Goal: Information Seeking & Learning: Learn about a topic

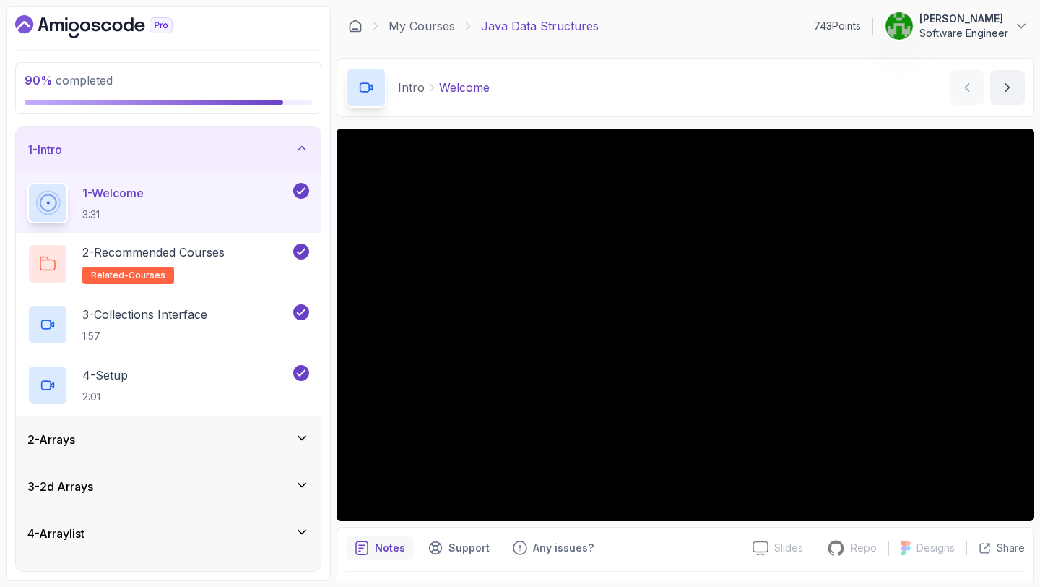
scroll to position [267, 0]
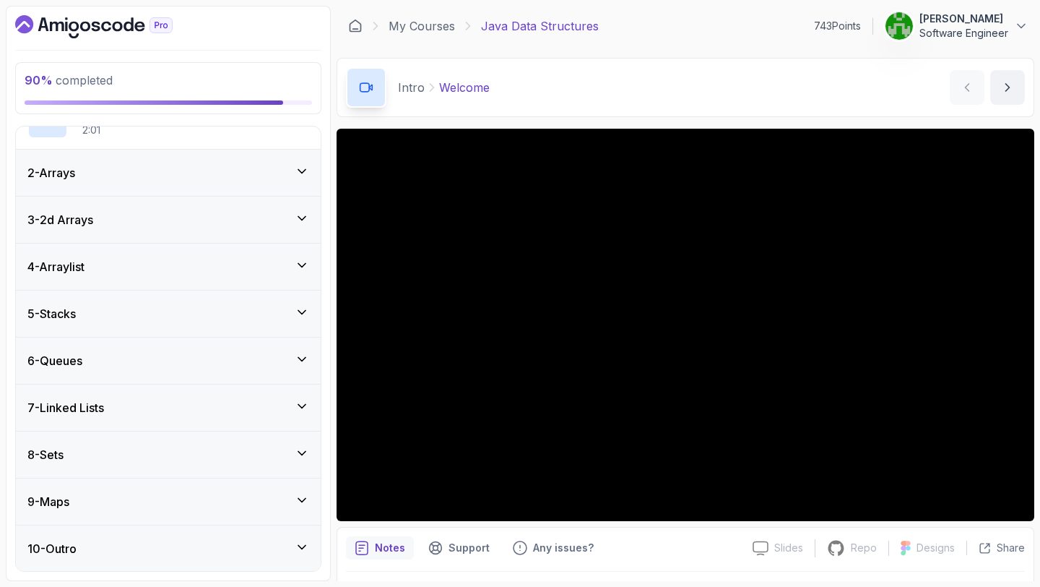
click at [152, 490] on div "9 - Maps" at bounding box center [168, 501] width 305 height 46
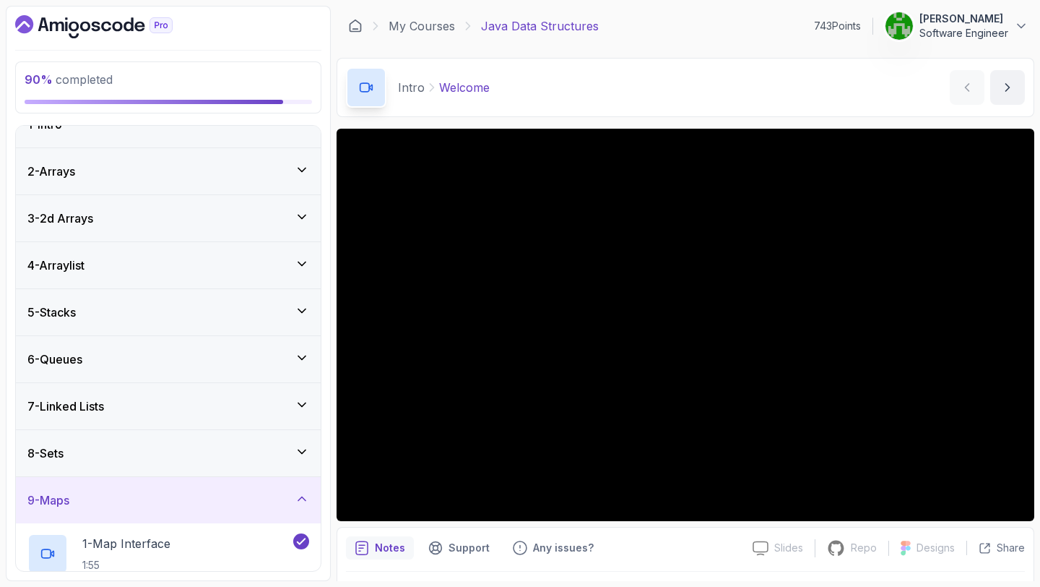
scroll to position [509, 0]
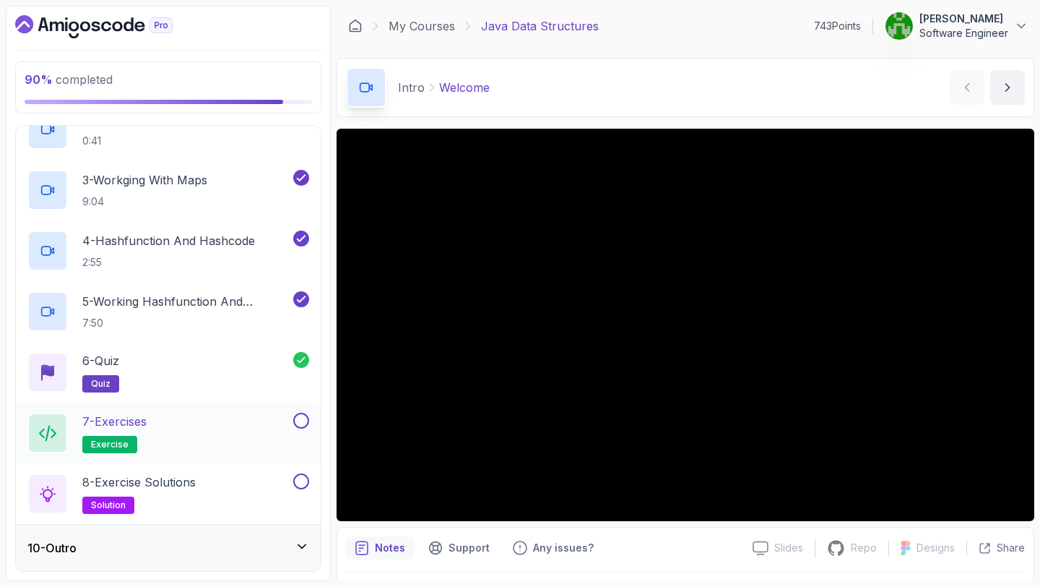
click at [191, 441] on div "7 - Exercises exercise" at bounding box center [158, 432] width 263 height 40
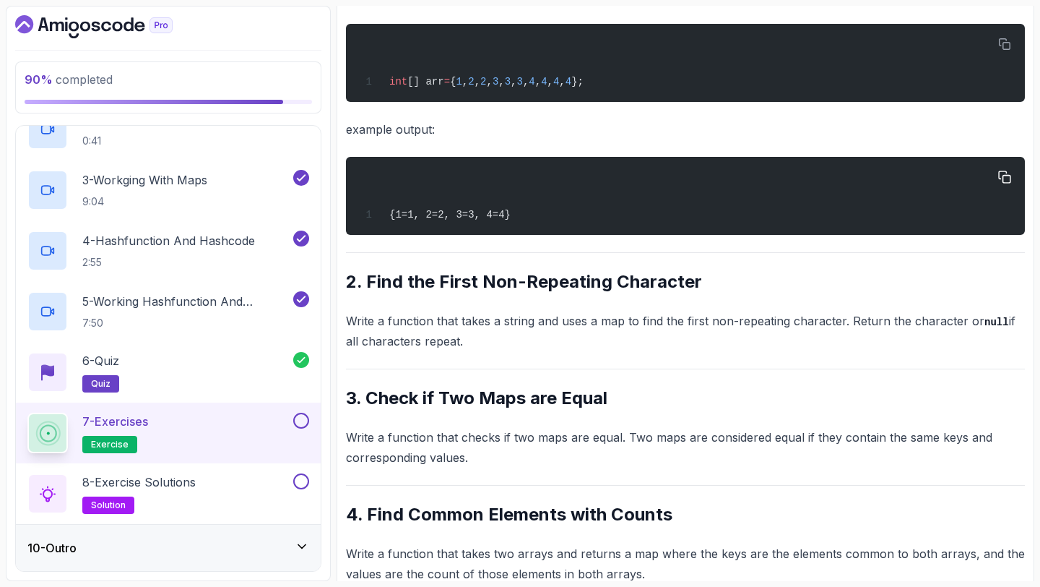
scroll to position [423, 0]
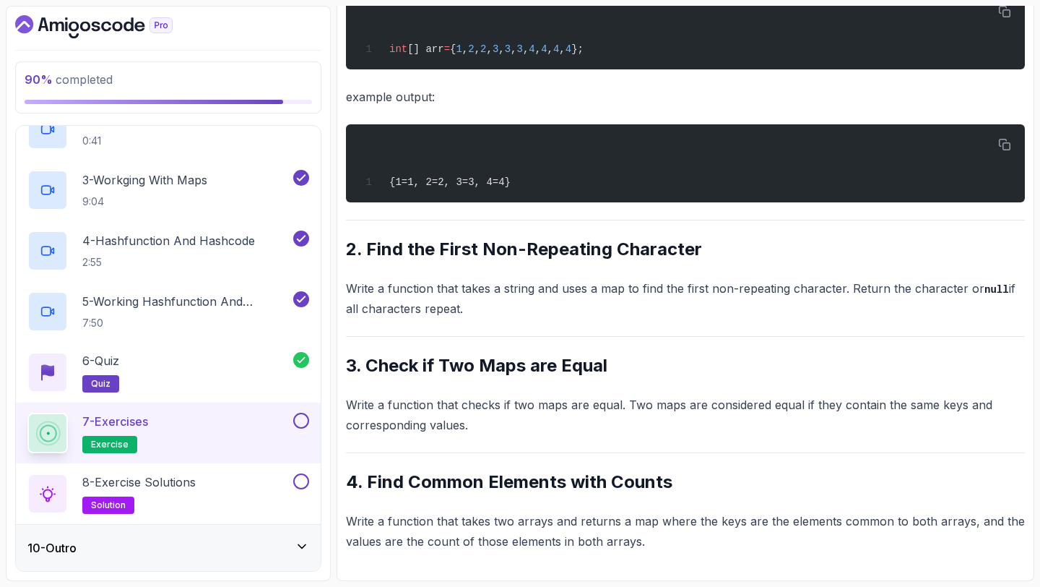
click at [302, 420] on button at bounding box center [301, 420] width 16 height 16
click at [298, 477] on button at bounding box center [301, 481] width 16 height 16
click at [291, 551] on div "10 - Outro" at bounding box center [168, 547] width 282 height 17
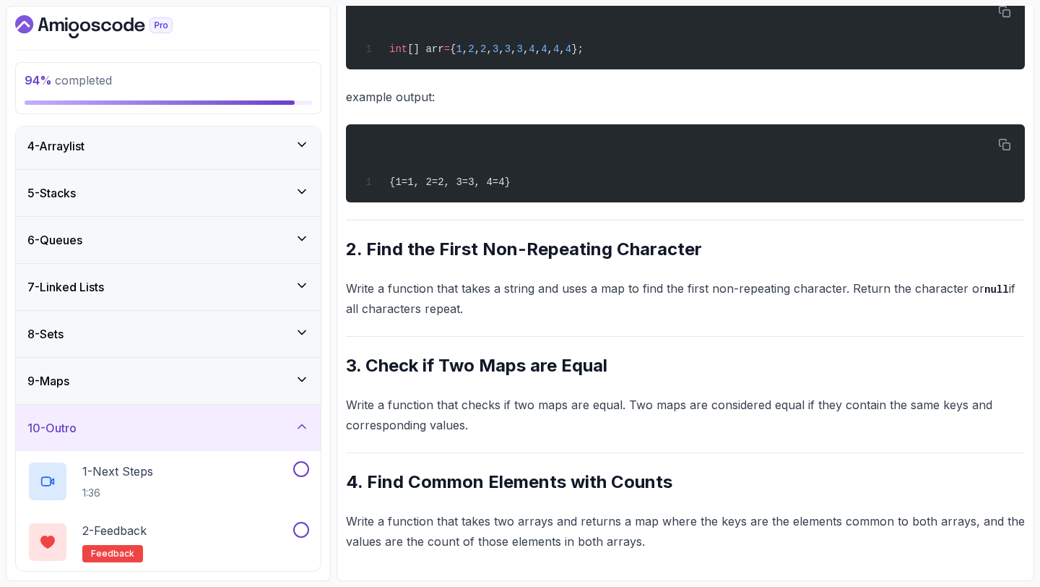
scroll to position [206, 0]
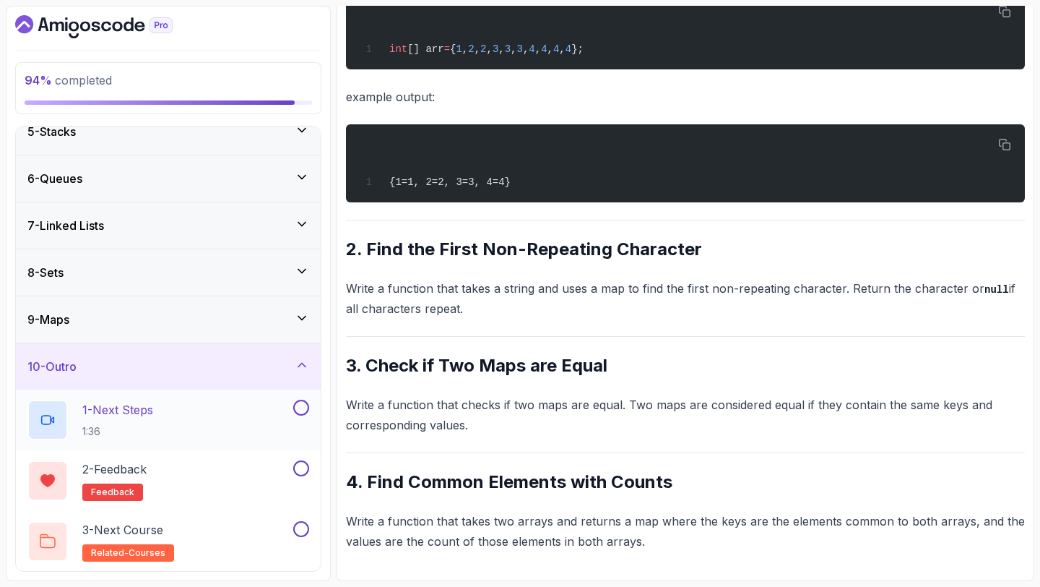
click at [267, 408] on div "1 - Next Steps 1:36" at bounding box center [158, 419] width 263 height 40
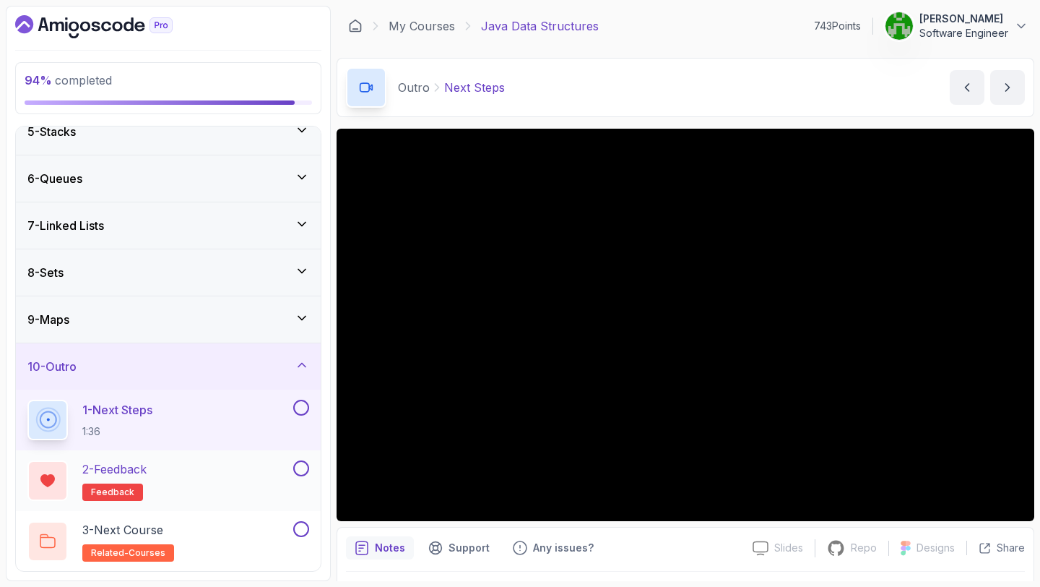
click at [267, 469] on div "2 - Feedback feedback" at bounding box center [158, 480] width 263 height 40
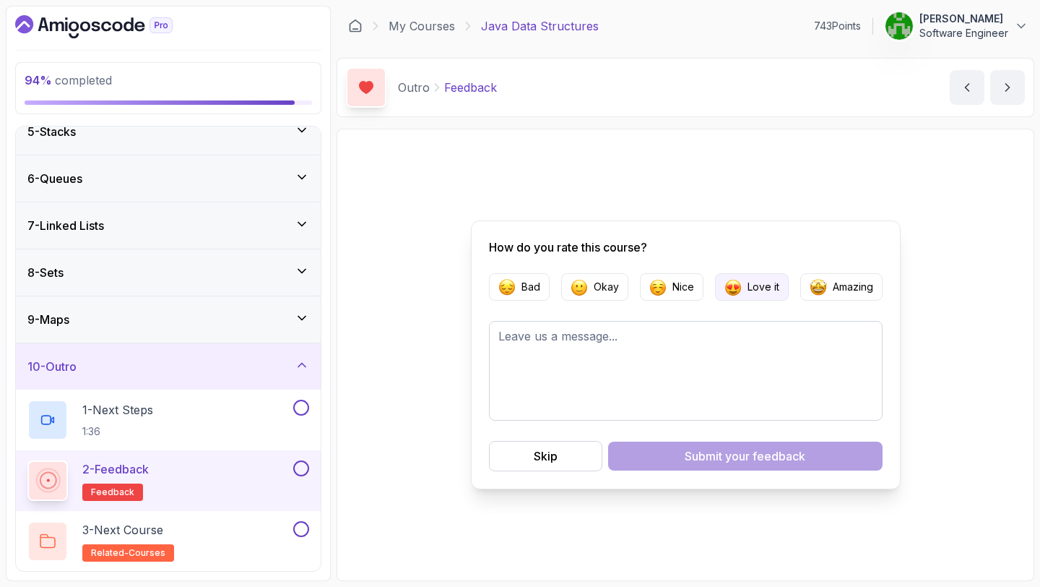
click at [737, 283] on img "button" at bounding box center [733, 286] width 17 height 17
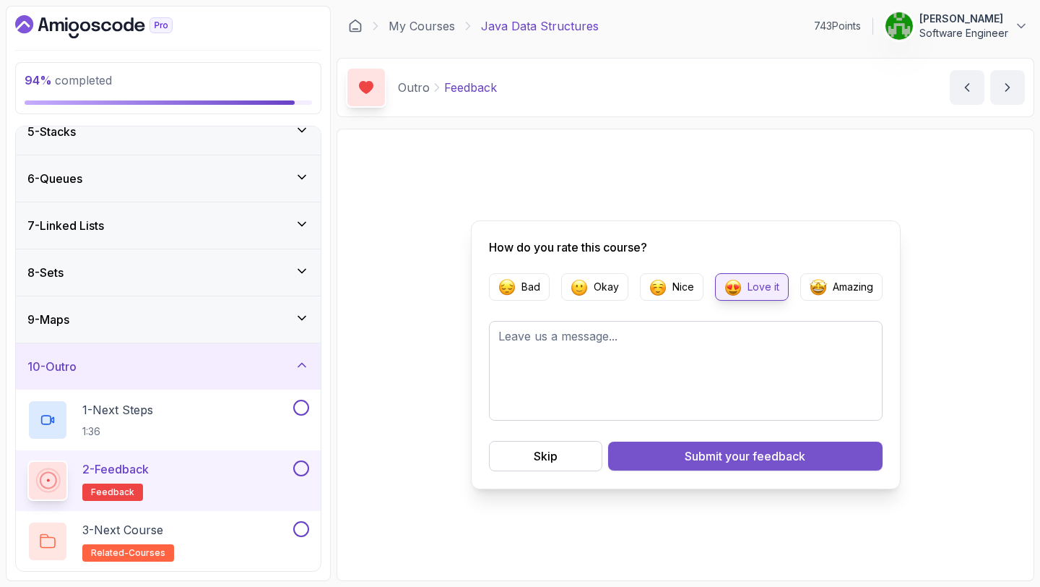
click at [724, 457] on div "Submit your feedback" at bounding box center [745, 455] width 121 height 17
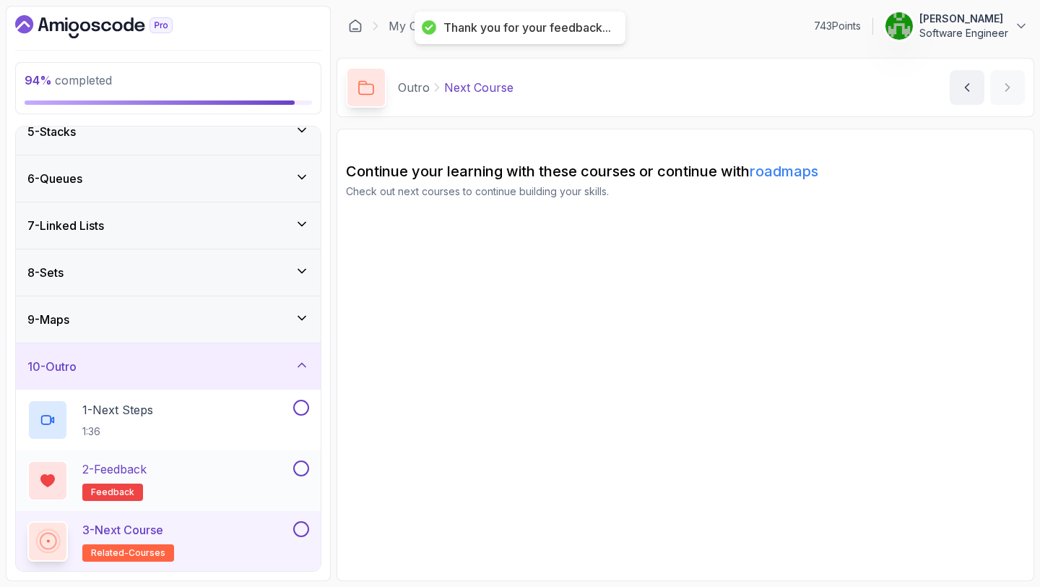
click at [301, 465] on button at bounding box center [301, 468] width 16 height 16
click at [255, 530] on div "3 - Next Course related-courses" at bounding box center [158, 541] width 263 height 40
click at [305, 534] on button at bounding box center [301, 529] width 16 height 16
click at [263, 416] on div "1 - Next Steps 1:36" at bounding box center [158, 419] width 263 height 40
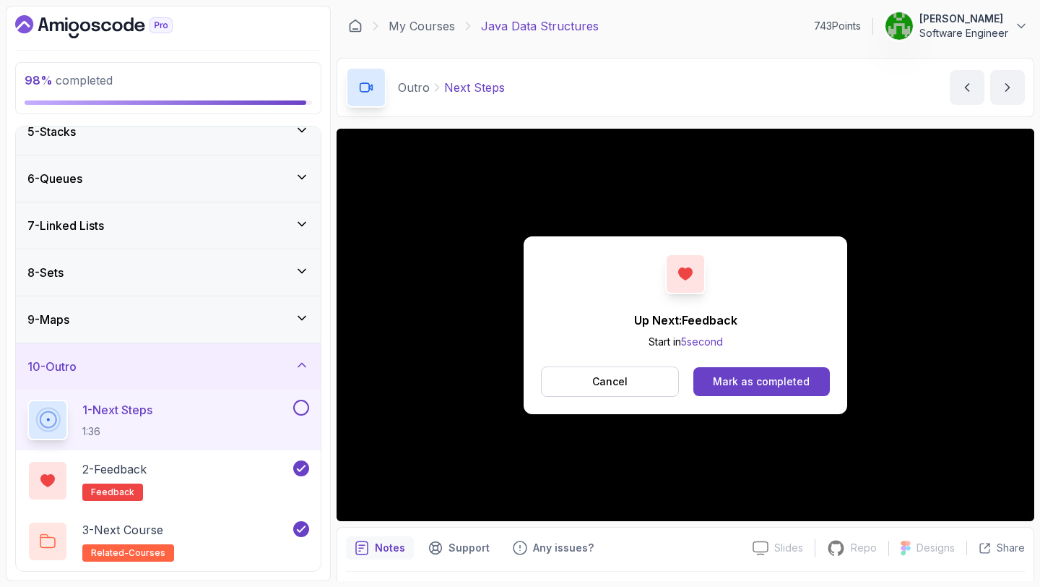
click at [746, 397] on div "Up Next: Feedback Start in 5 second Cancel Mark as completed" at bounding box center [686, 325] width 324 height 178
click at [744, 378] on div "Mark as completed" at bounding box center [761, 381] width 97 height 14
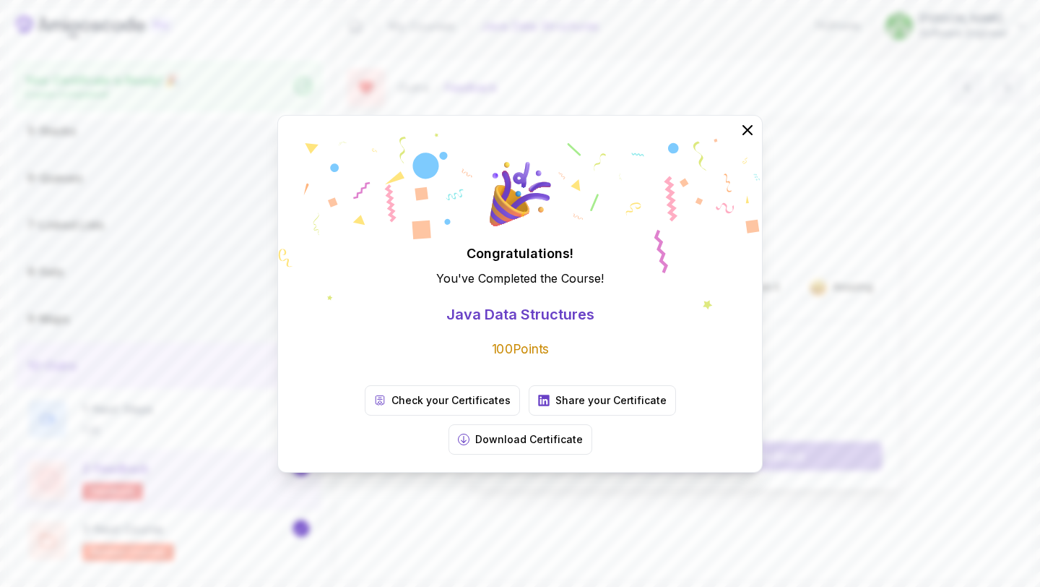
scroll to position [202, 0]
click at [751, 139] on icon at bounding box center [747, 129] width 19 height 19
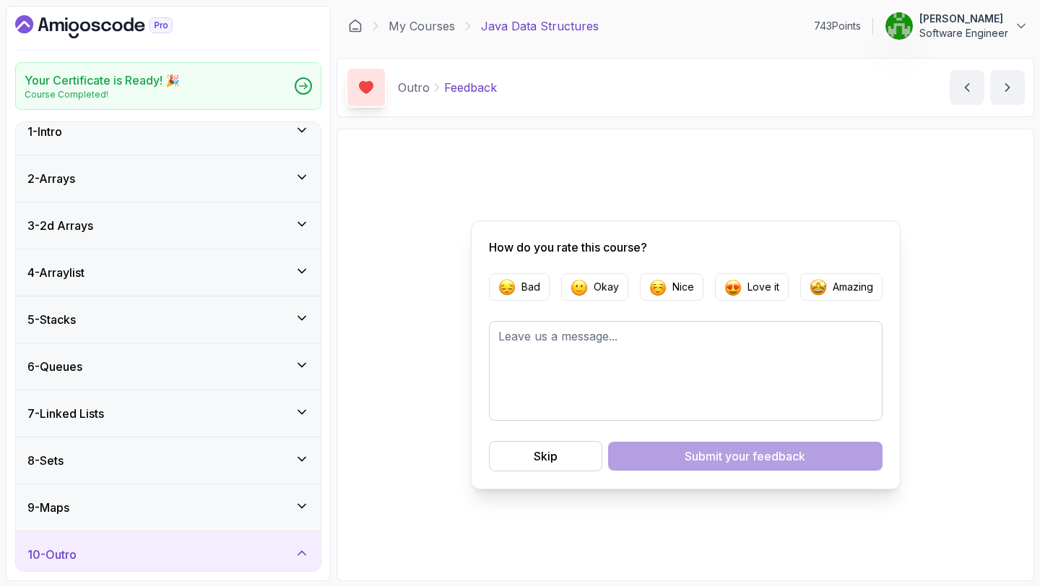
scroll to position [0, 0]
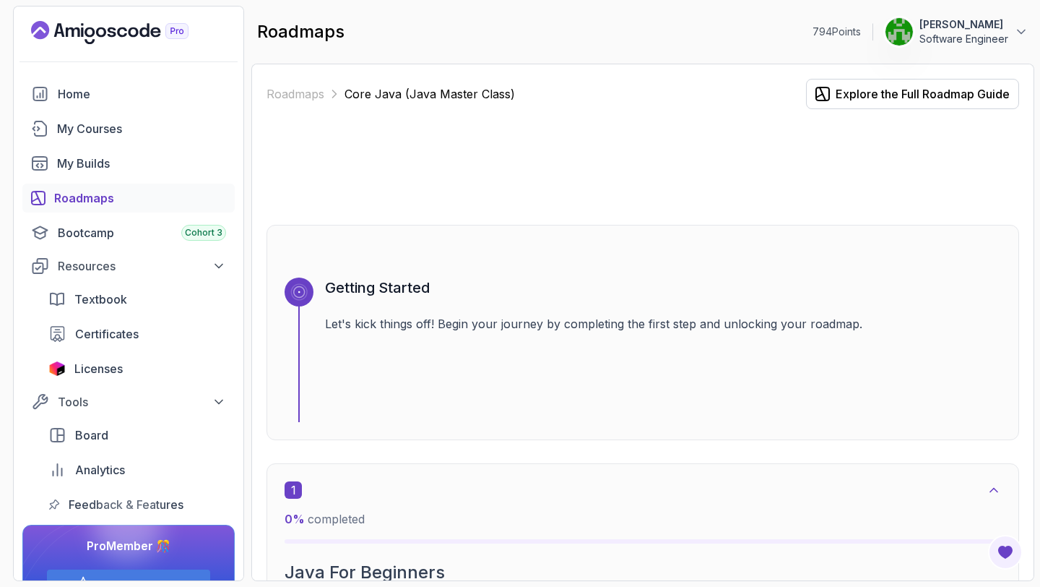
click at [125, 31] on icon "Landing page" at bounding box center [109, 32] width 157 height 23
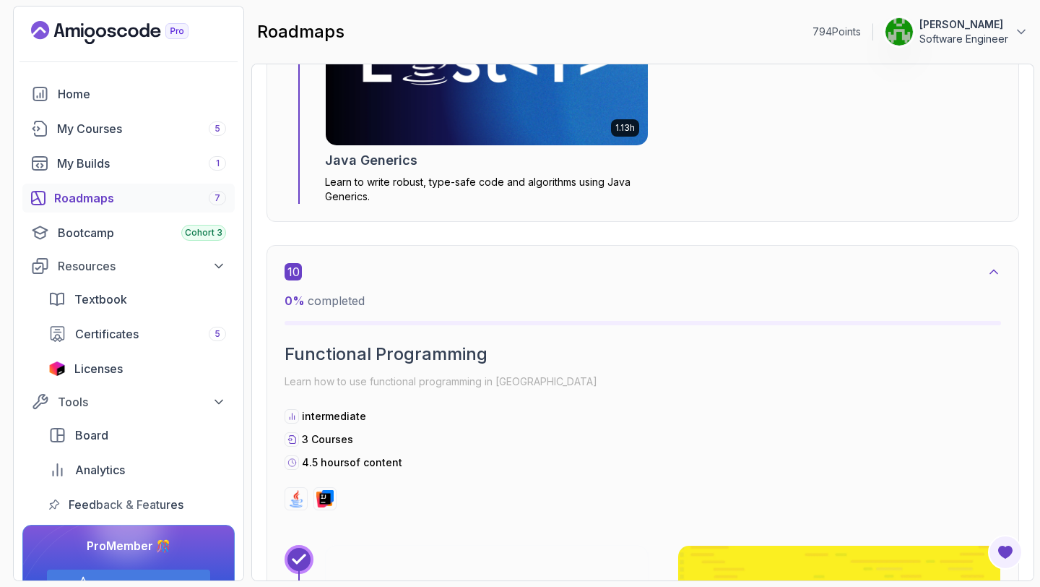
scroll to position [5458, 0]
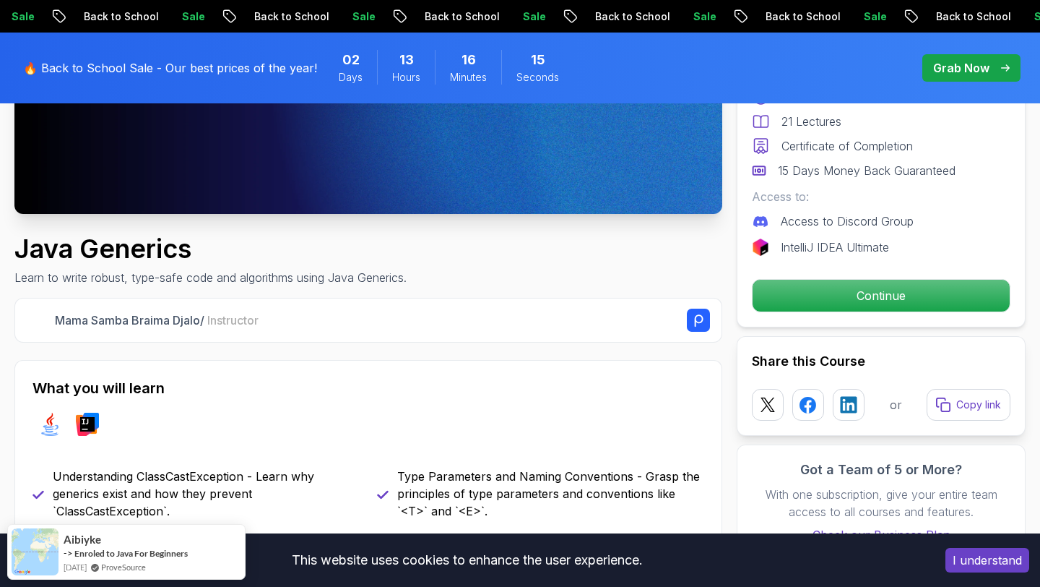
scroll to position [375, 0]
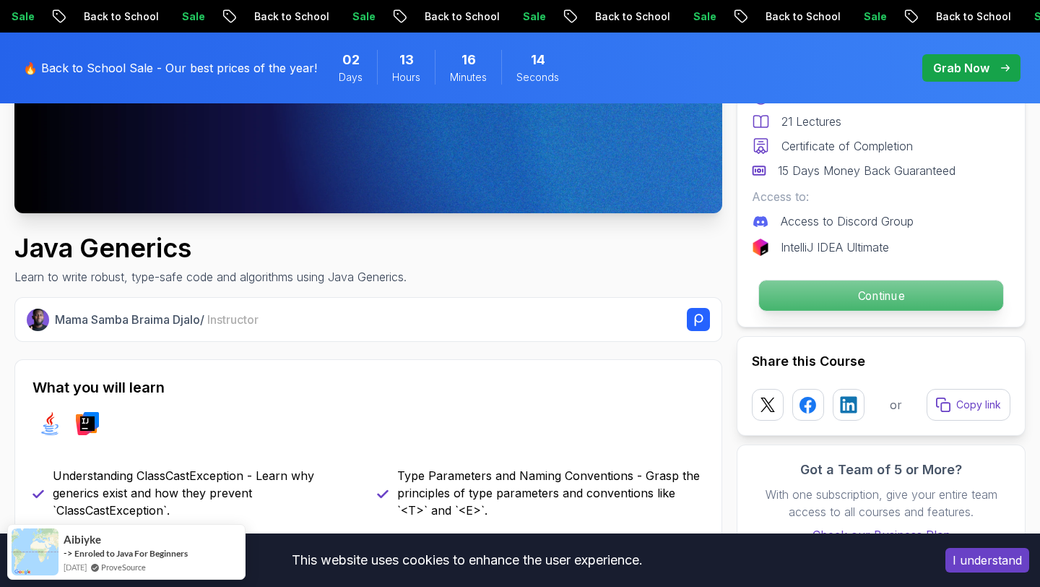
click at [793, 309] on p "Continue" at bounding box center [881, 295] width 244 height 30
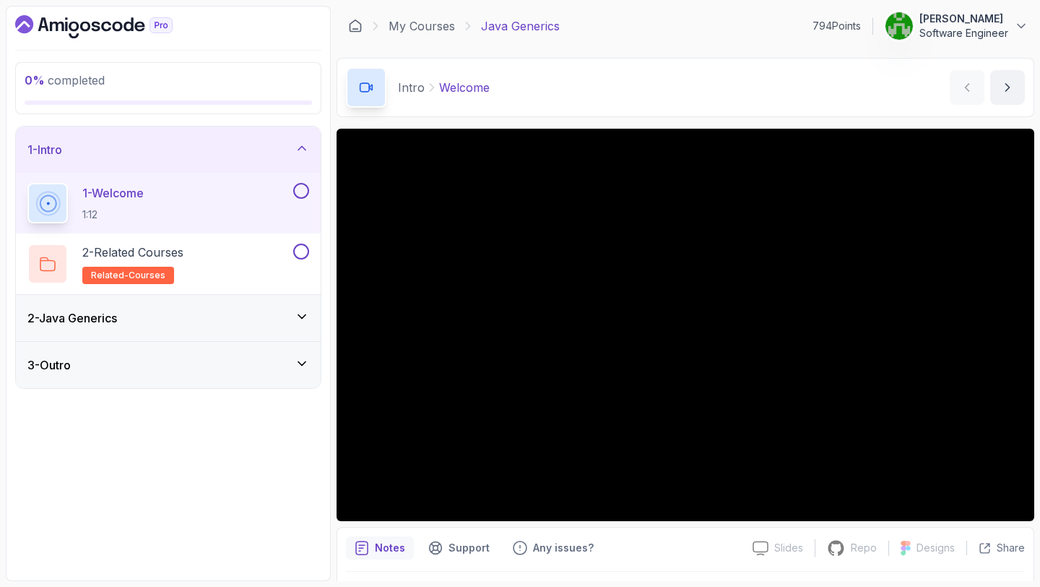
click at [294, 314] on div "2 - Java Generics" at bounding box center [168, 317] width 282 height 17
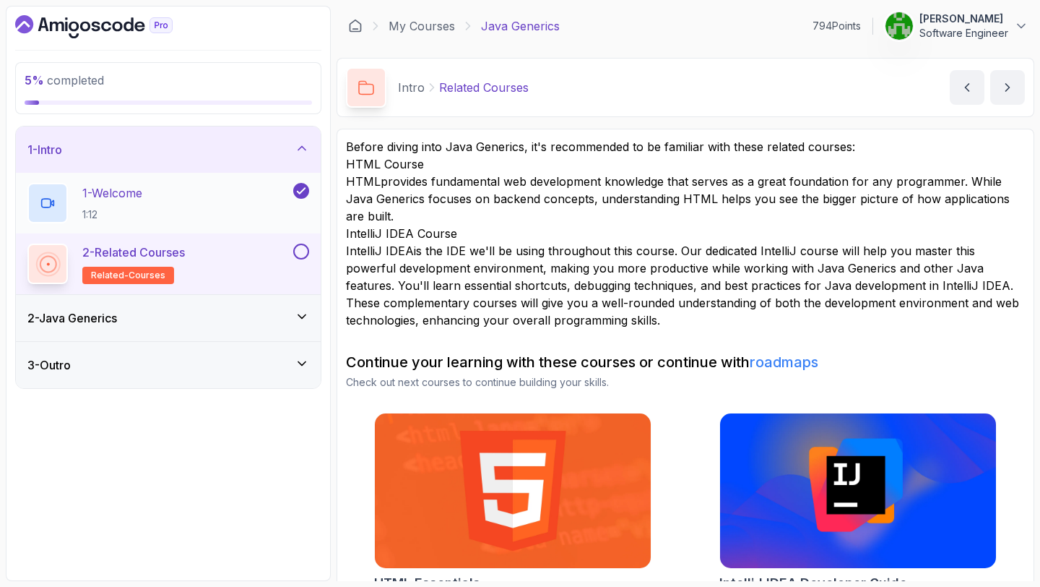
click at [192, 198] on div "1 - Welcome 1:12" at bounding box center [158, 203] width 263 height 40
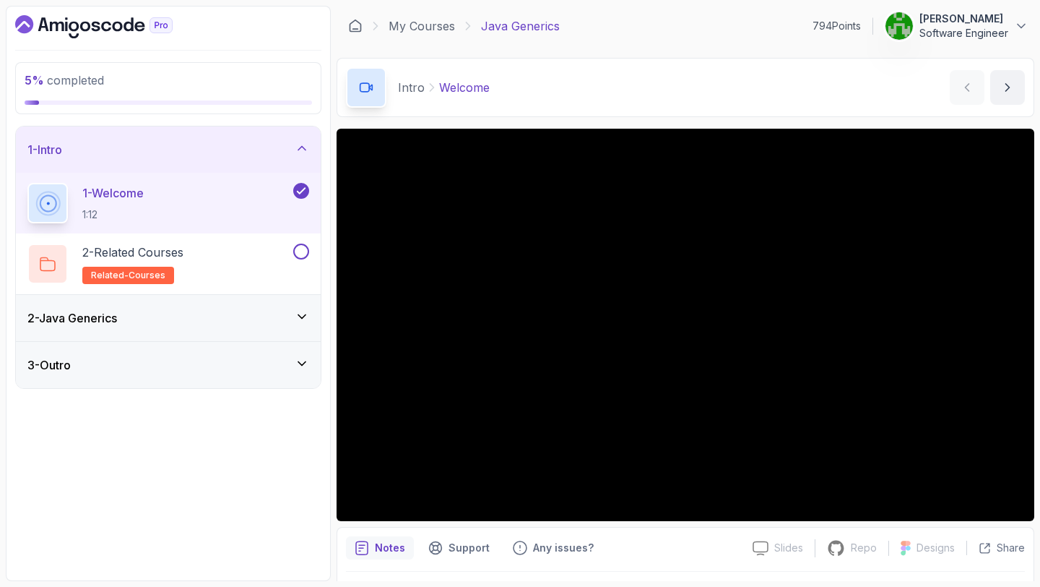
scroll to position [40, 0]
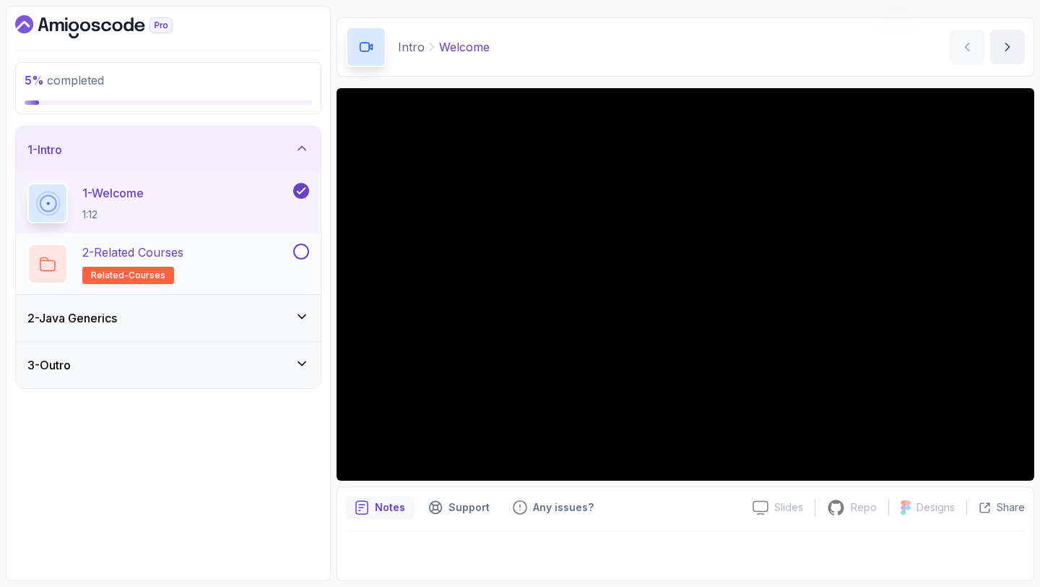
click at [241, 261] on div "2 - Related Courses related-courses" at bounding box center [158, 263] width 263 height 40
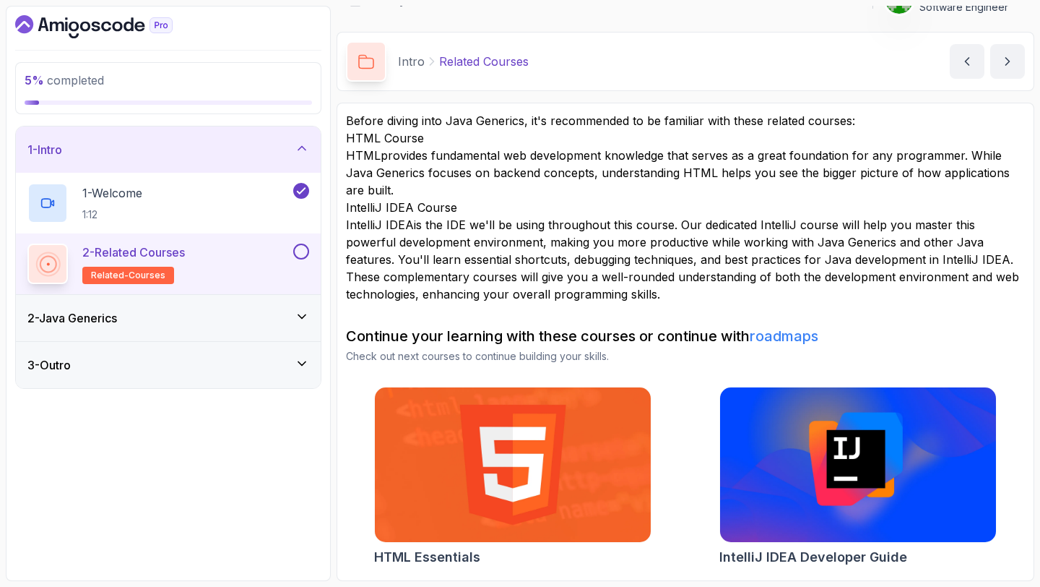
scroll to position [9, 0]
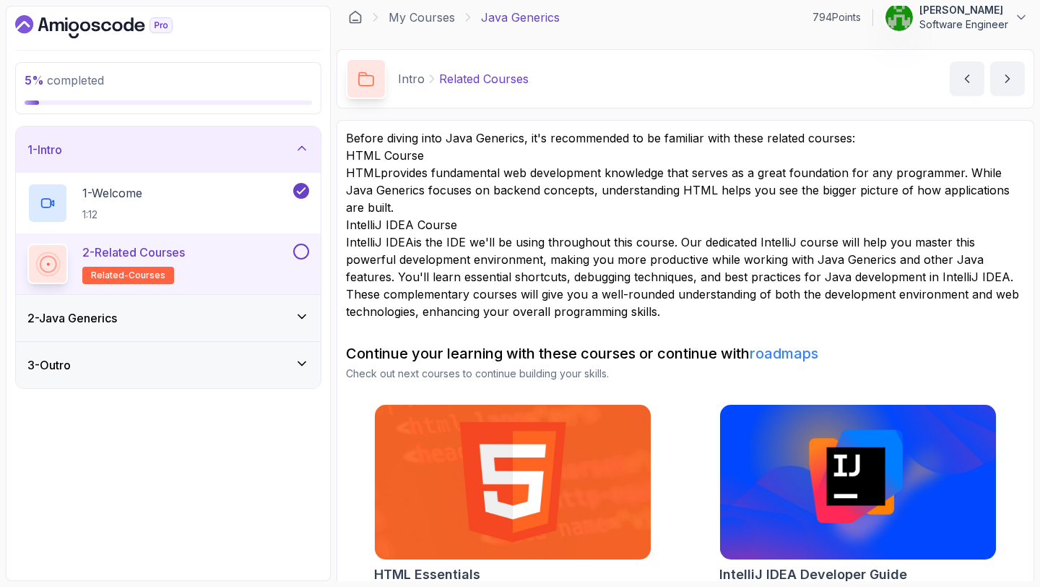
click at [303, 248] on button at bounding box center [301, 251] width 16 height 16
click at [213, 305] on div "2 - Java Generics" at bounding box center [168, 318] width 305 height 46
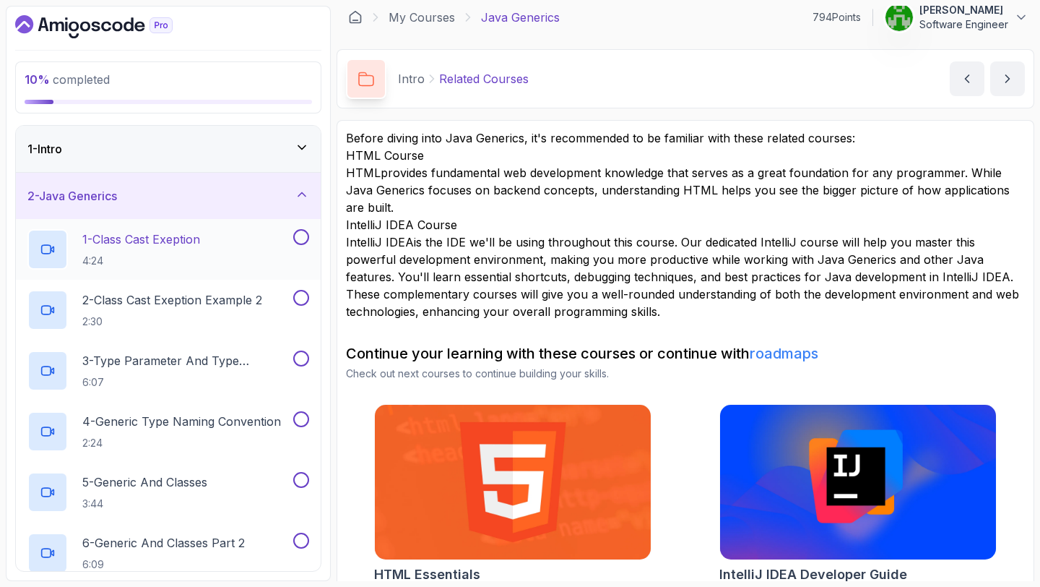
click at [216, 251] on div "1 - Class Cast Exeption 4:24" at bounding box center [158, 249] width 263 height 40
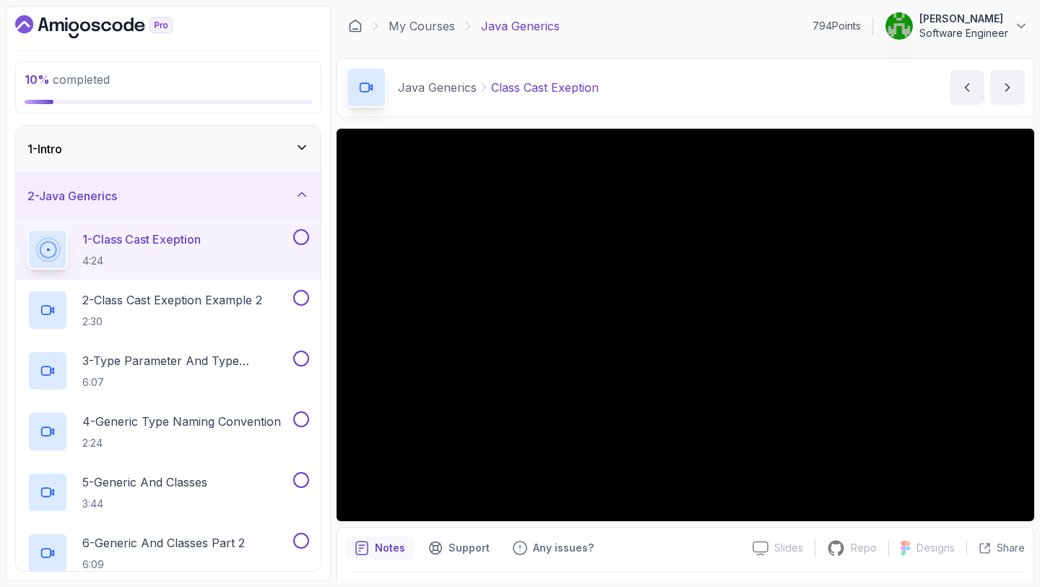
scroll to position [395, 0]
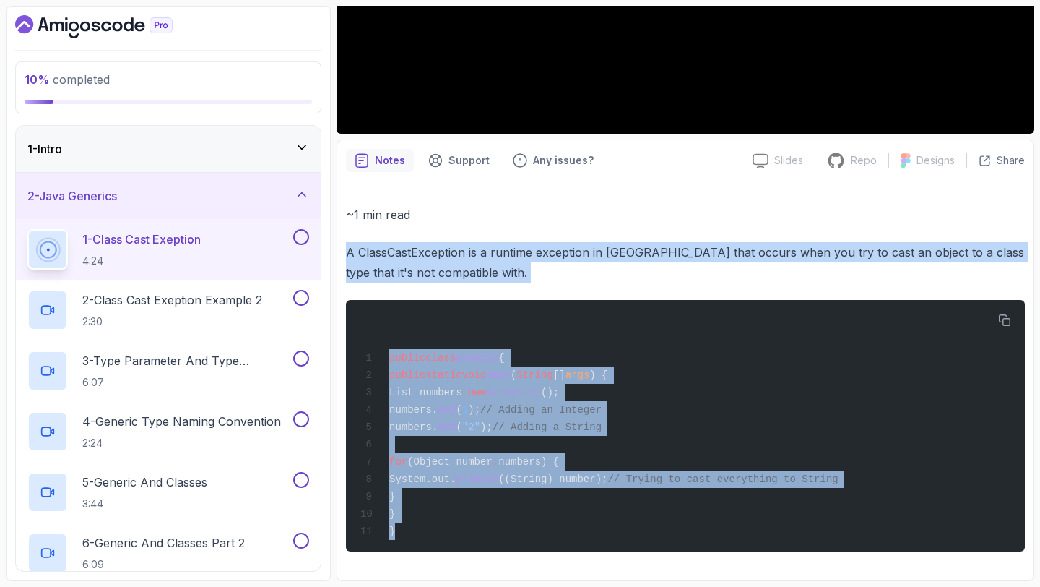
drag, startPoint x: 519, startPoint y: 564, endPoint x: 360, endPoint y: 230, distance: 369.9
click at [360, 230] on div "~1 min read A ClassCastException is a runtime exception in Java that occurs whe…" at bounding box center [685, 377] width 679 height 387
copy div "A ClassCastException is a runtime exception in Java that occurs when you try to…"
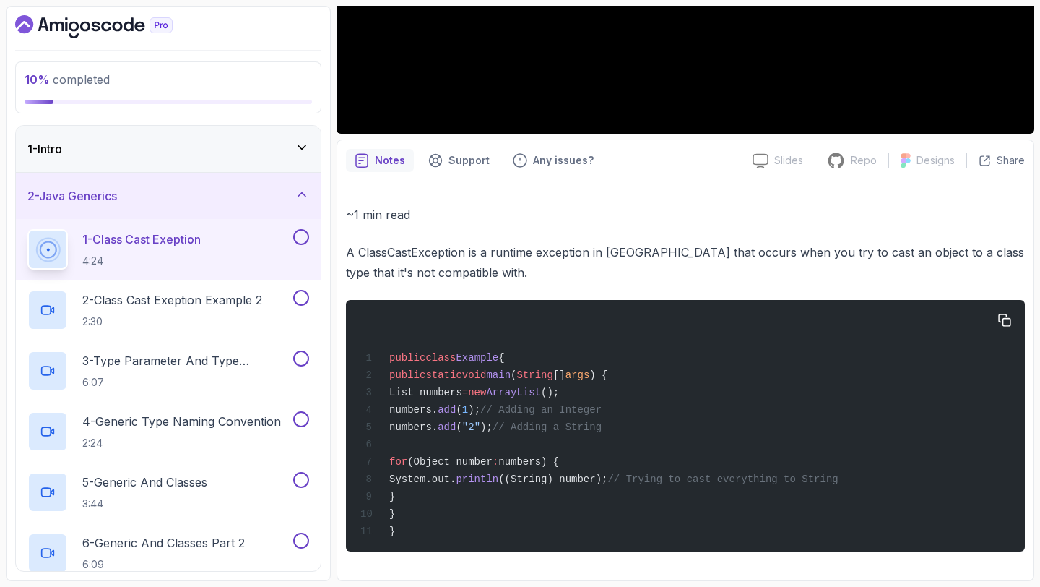
click at [516, 483] on div "public class Example { public static void main ( String [] args ) { List number…" at bounding box center [686, 425] width 656 height 234
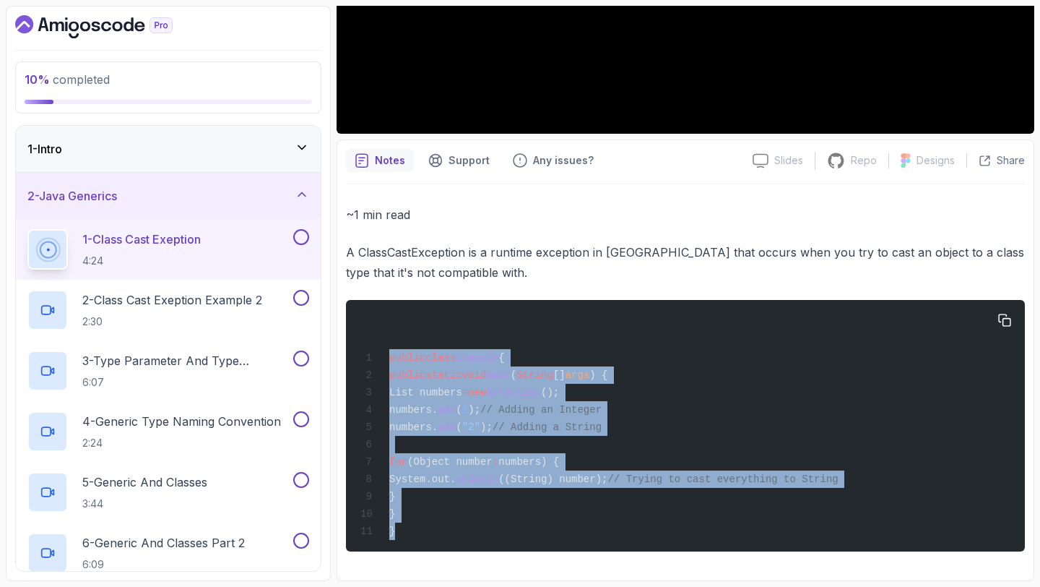
drag, startPoint x: 442, startPoint y: 531, endPoint x: 372, endPoint y: 347, distance: 196.4
click at [372, 347] on div "public class Example { public static void main ( String [] args ) { List number…" at bounding box center [686, 425] width 656 height 234
copy code "public class Example { public static void main ( String [] args ) { List number…"
click at [1007, 314] on icon "button" at bounding box center [1004, 320] width 13 height 13
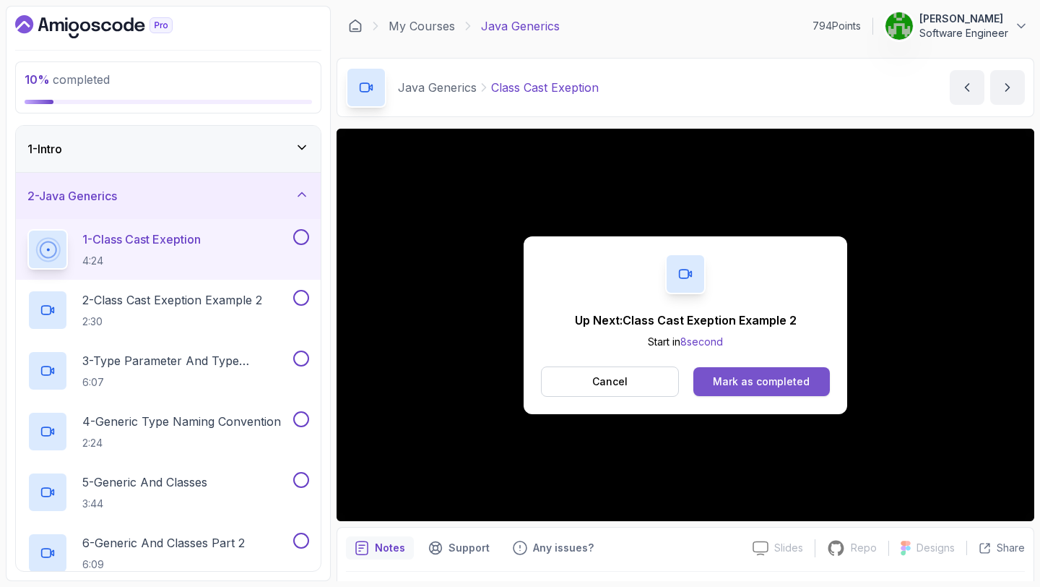
click at [729, 379] on div "Mark as completed" at bounding box center [761, 381] width 97 height 14
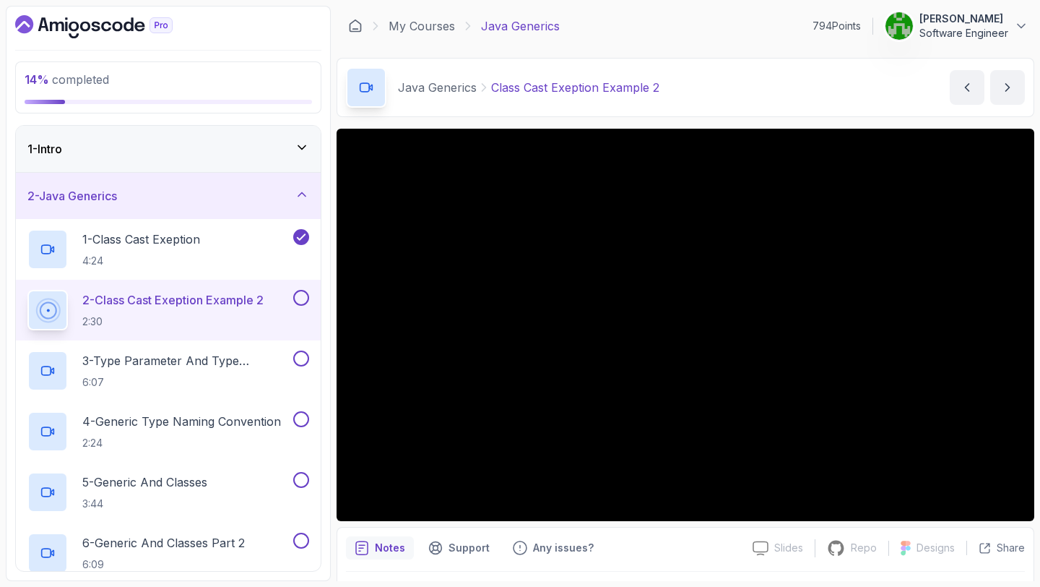
scroll to position [550, 0]
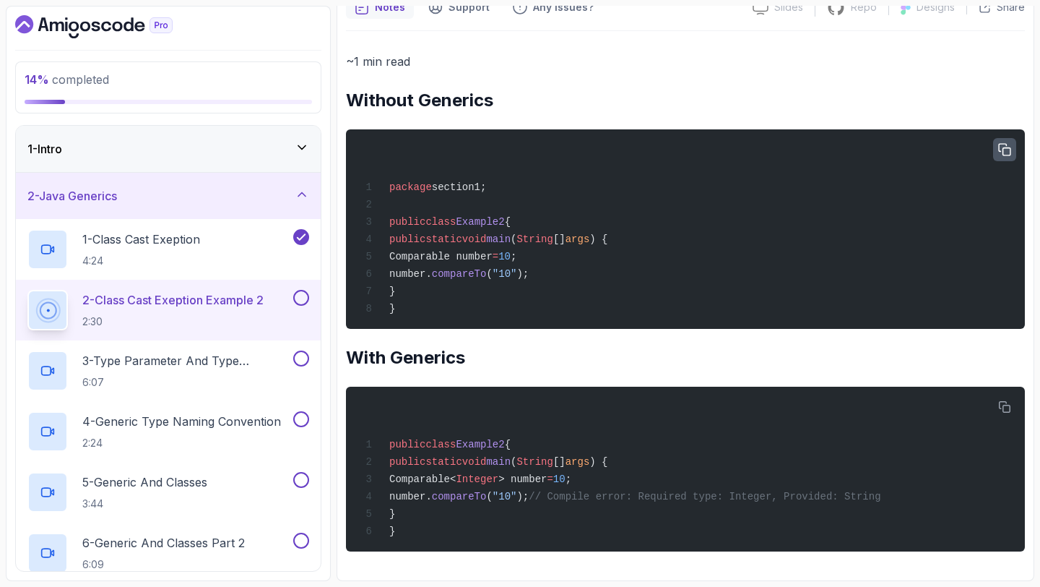
click at [1006, 144] on icon "button" at bounding box center [1004, 150] width 13 height 13
click at [1002, 401] on icon "button" at bounding box center [1004, 407] width 13 height 13
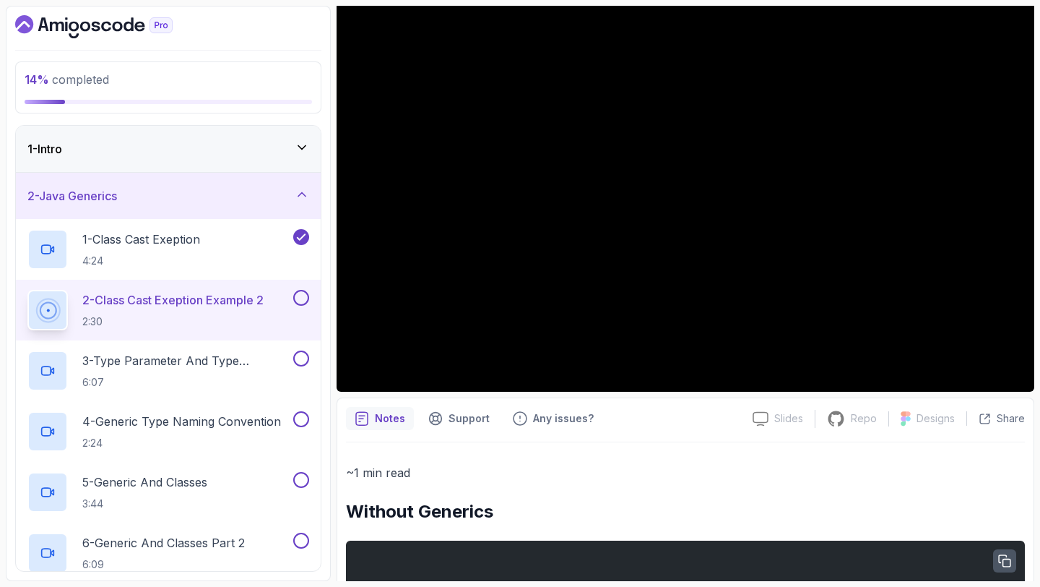
scroll to position [0, 0]
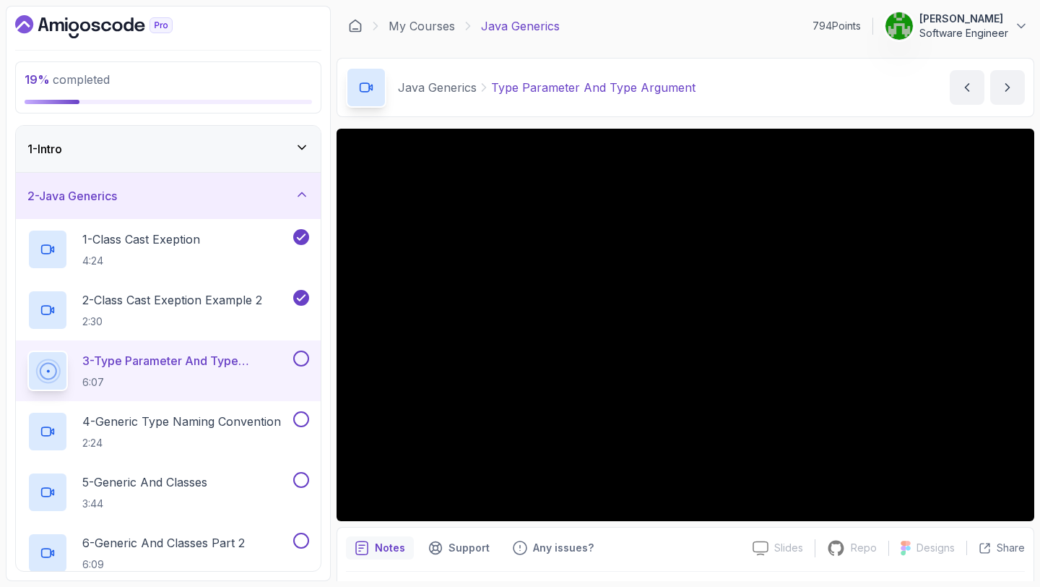
click at [906, 88] on div "Java Generics Type Parameter And Type Argument Type Parameter And Type Argument…" at bounding box center [686, 87] width 698 height 59
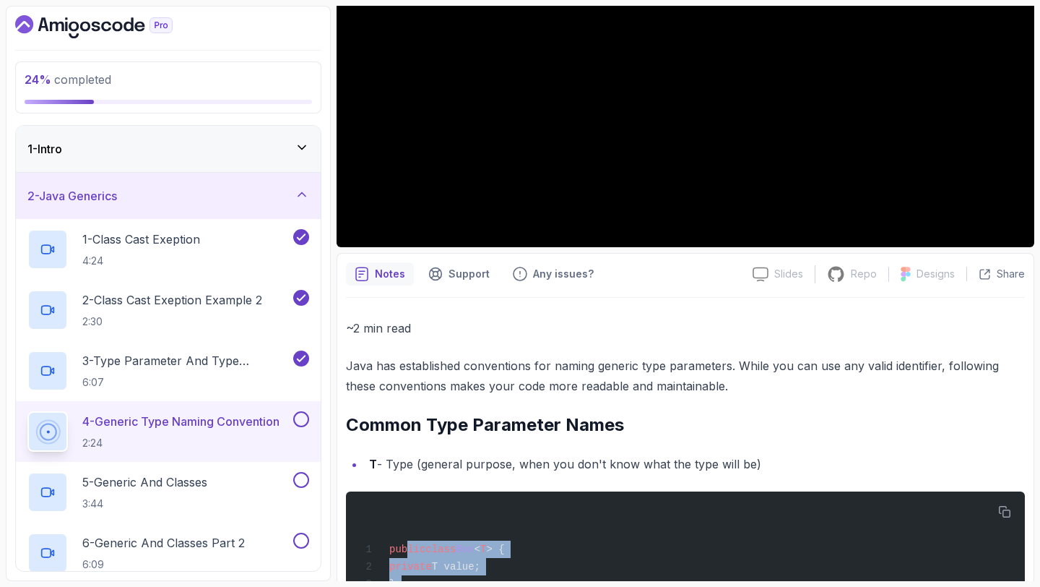
scroll to position [288, 0]
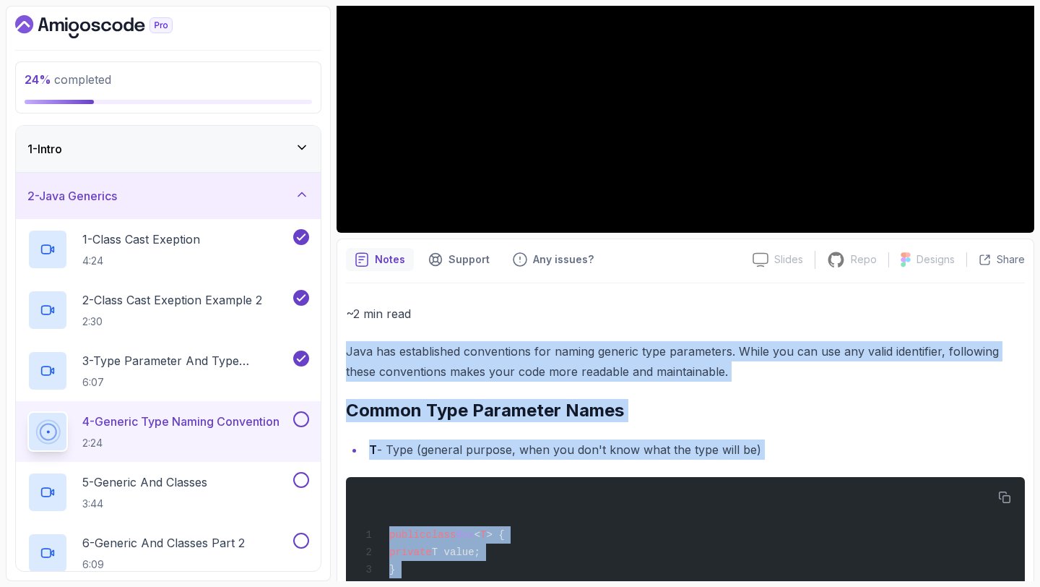
drag, startPoint x: 677, startPoint y: 540, endPoint x: 346, endPoint y: 356, distance: 378.7
copy div "Java has established conventions for naming generic type parameters. While you …"
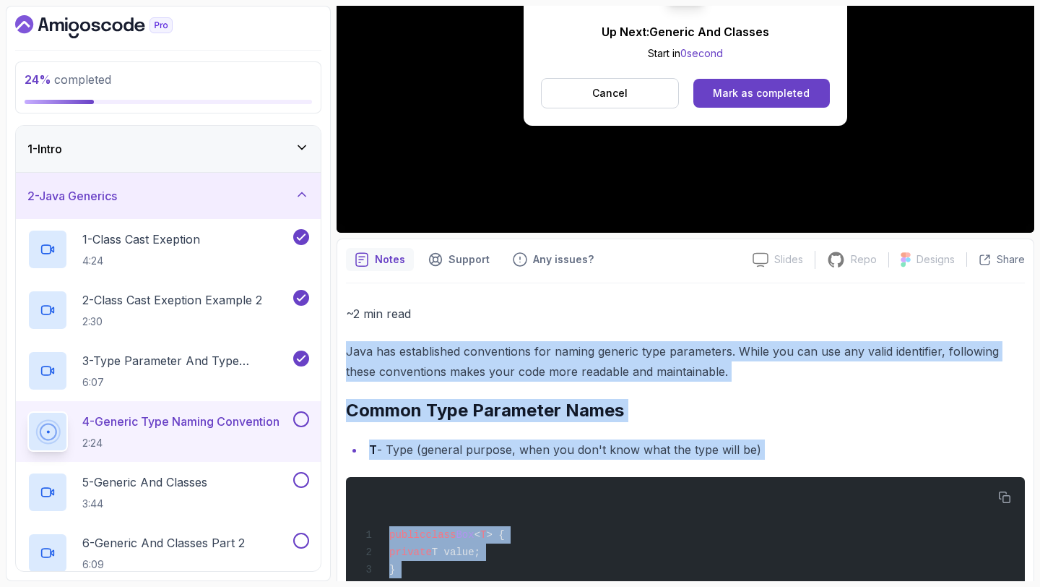
scroll to position [40, 0]
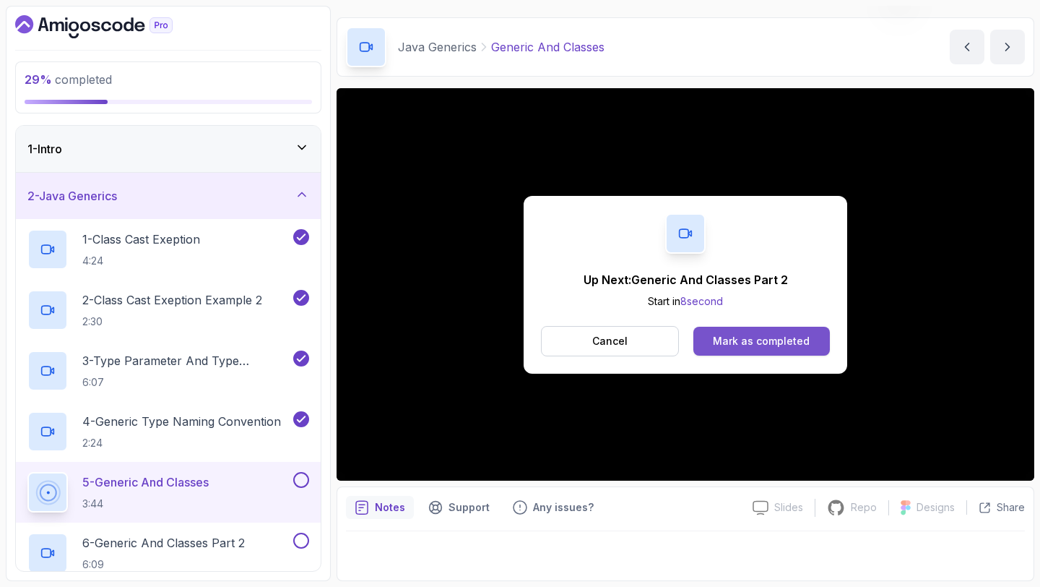
click at [720, 340] on div "Mark as completed" at bounding box center [761, 341] width 97 height 14
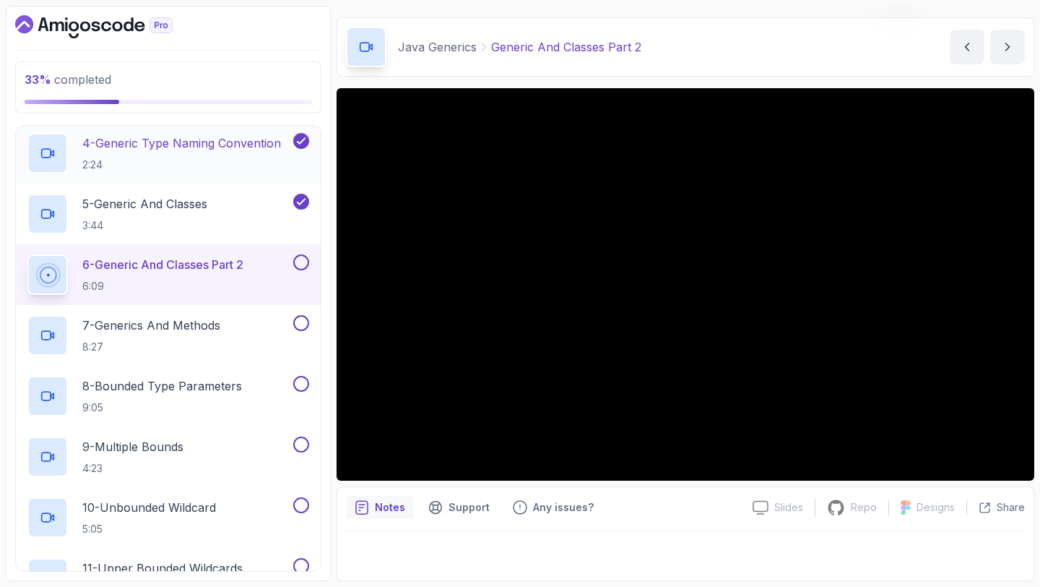
scroll to position [274, 0]
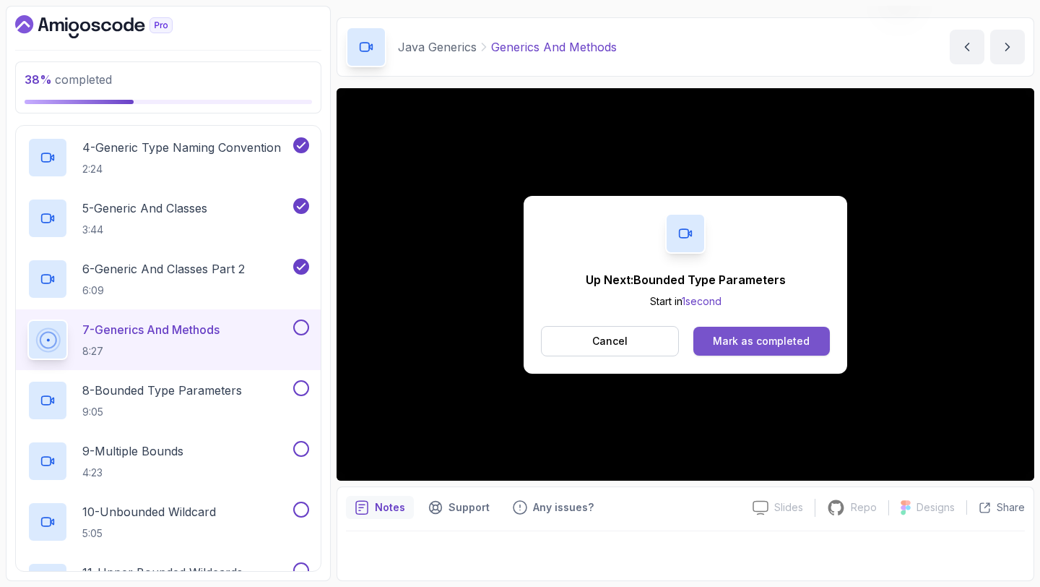
click at [705, 348] on button "Mark as completed" at bounding box center [761, 341] width 137 height 29
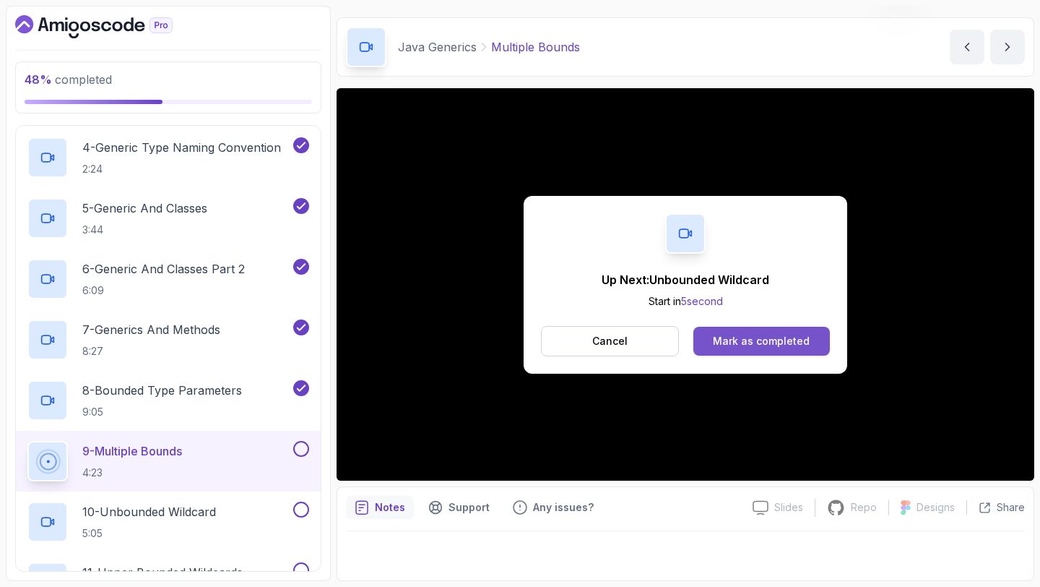
click at [721, 345] on div "Mark as completed" at bounding box center [761, 341] width 97 height 14
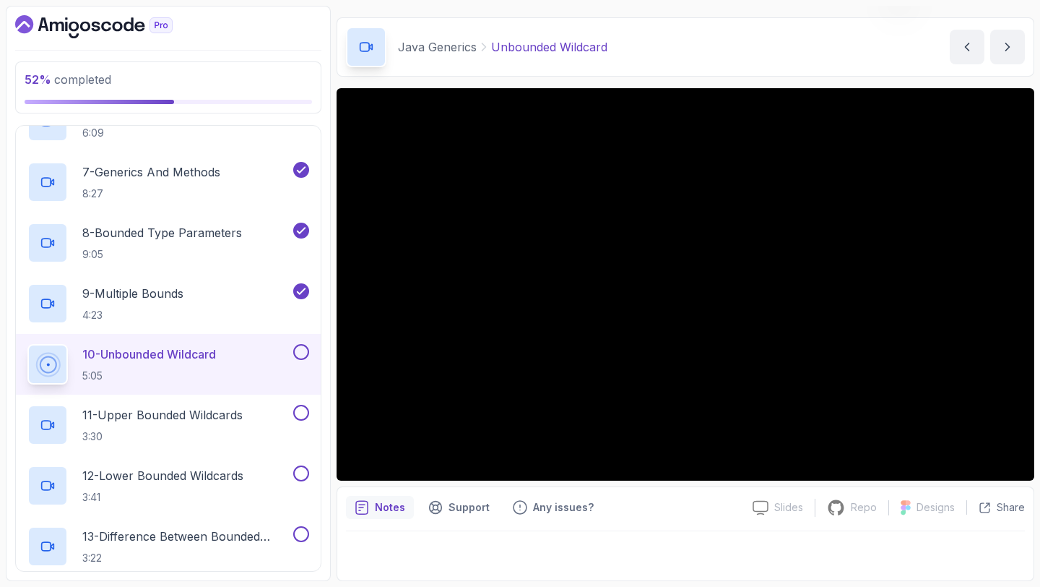
scroll to position [444, 0]
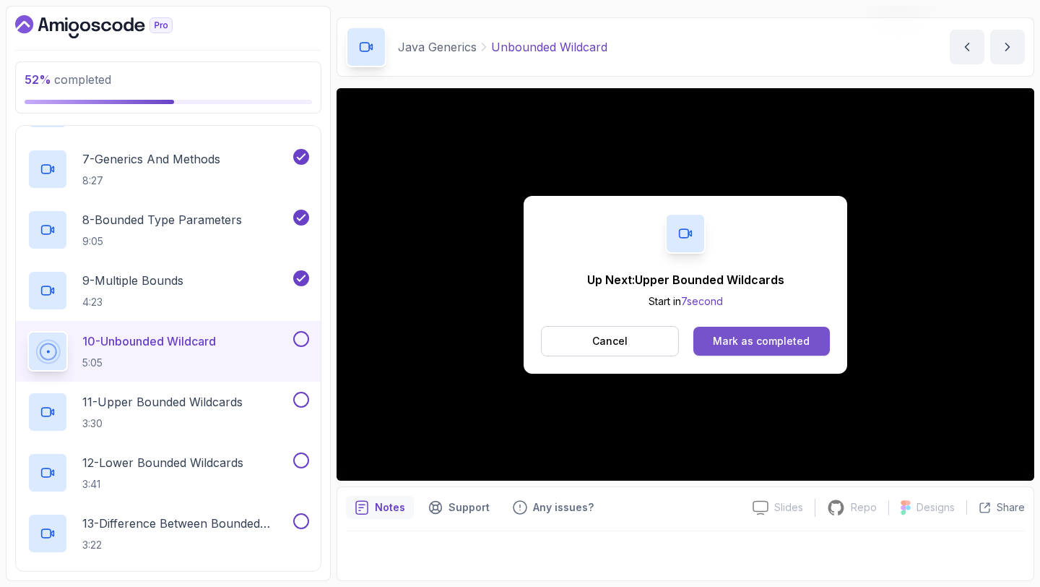
click at [722, 342] on div "Mark as completed" at bounding box center [761, 341] width 97 height 14
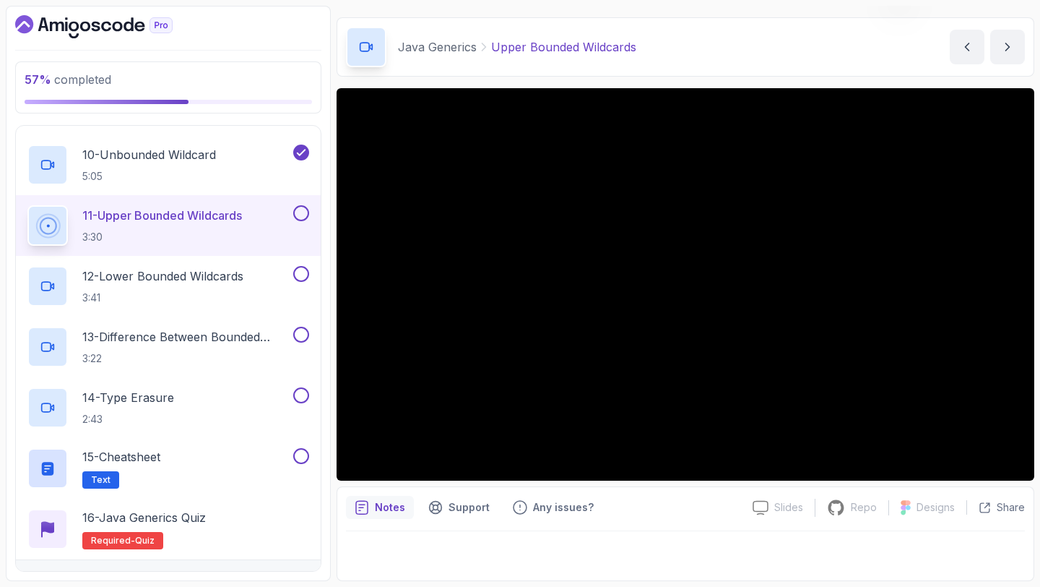
scroll to position [666, 0]
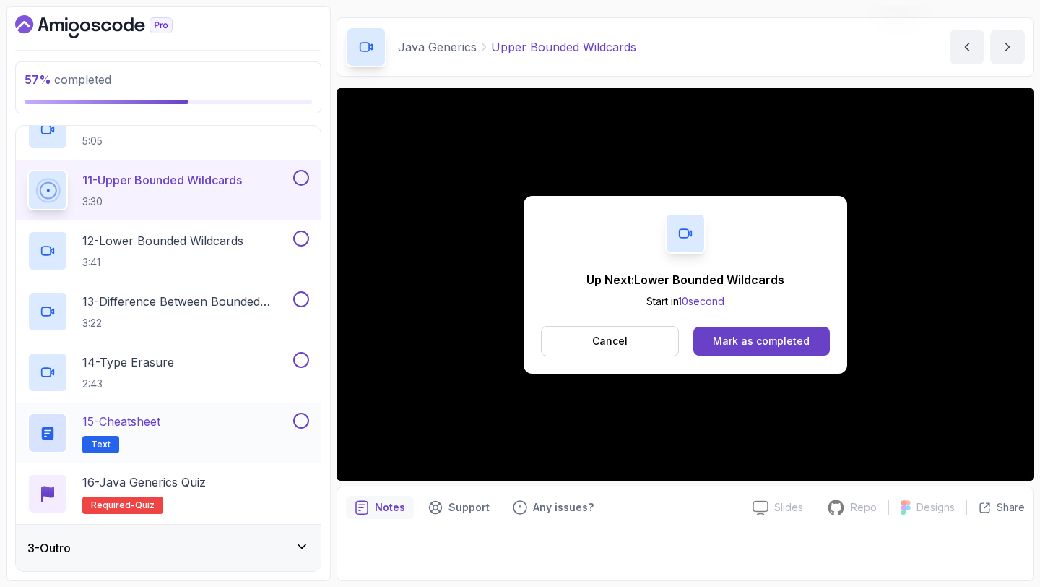
click at [199, 429] on div "15 - Cheatsheet Text" at bounding box center [158, 432] width 263 height 40
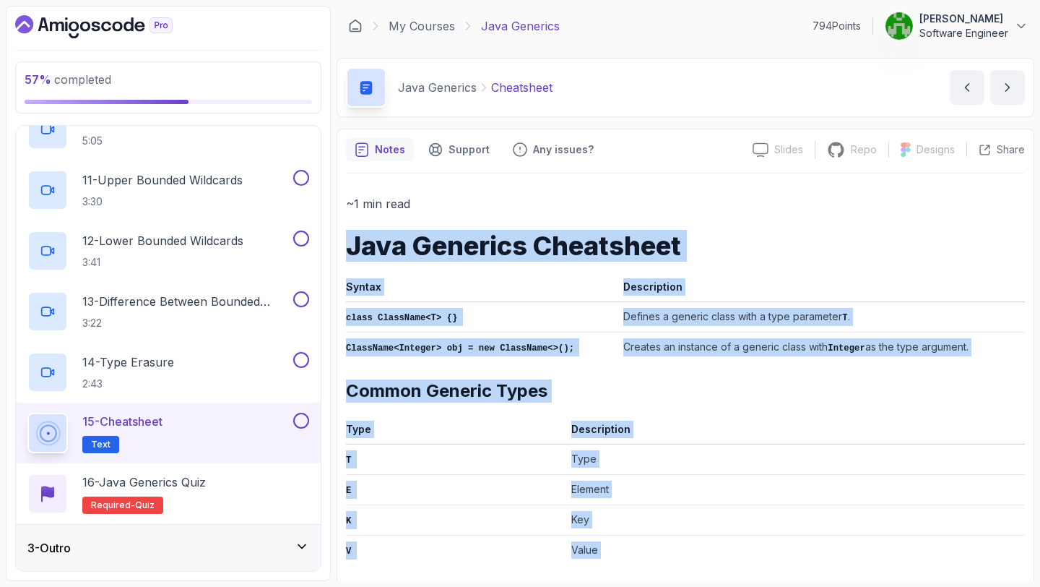
drag, startPoint x: 871, startPoint y: 542, endPoint x: 346, endPoint y: 223, distance: 614.6
copy div "Java Generics Cheatsheet Syntax Description class ClassName<T> {} Defines a gen…"
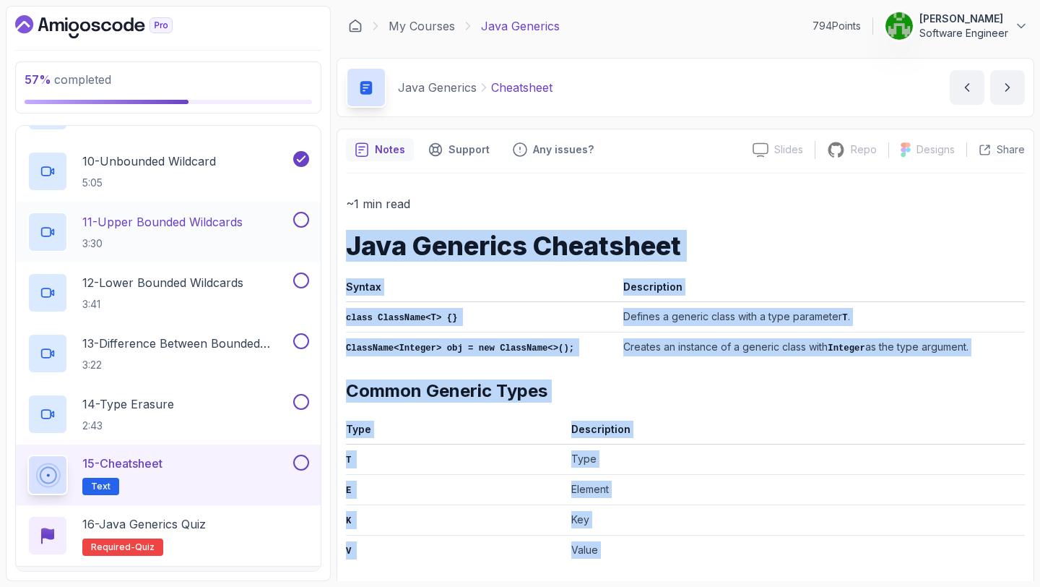
click at [300, 223] on button at bounding box center [301, 220] width 16 height 16
click at [251, 280] on div "12 - Lower Bounded Wildcards 3:41" at bounding box center [158, 292] width 263 height 40
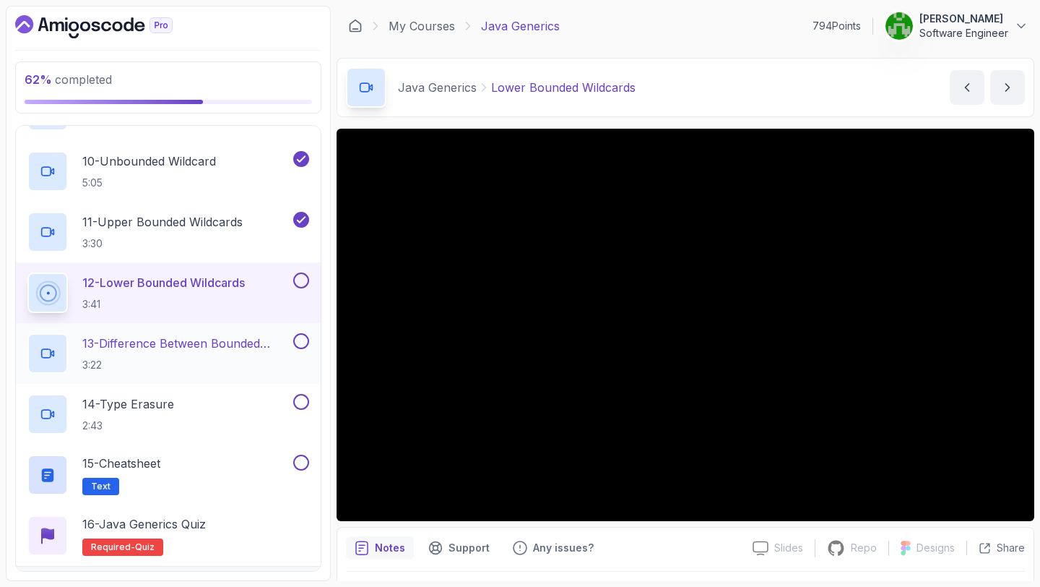
click at [283, 344] on p "13 - Difference Between Bounded Type Parameters And Wildcards" at bounding box center [186, 342] width 208 height 17
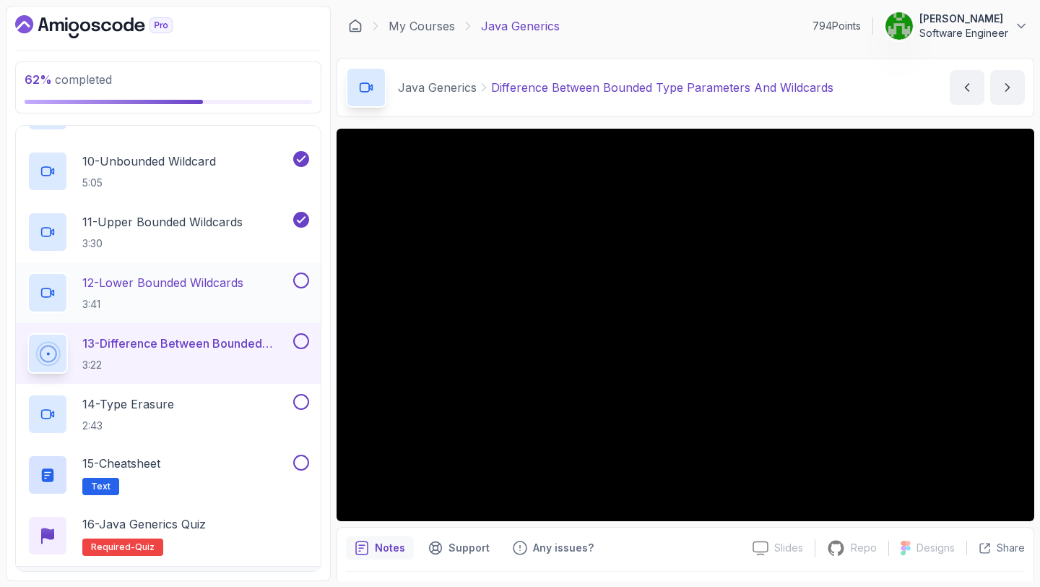
click at [300, 282] on button at bounding box center [301, 280] width 16 height 16
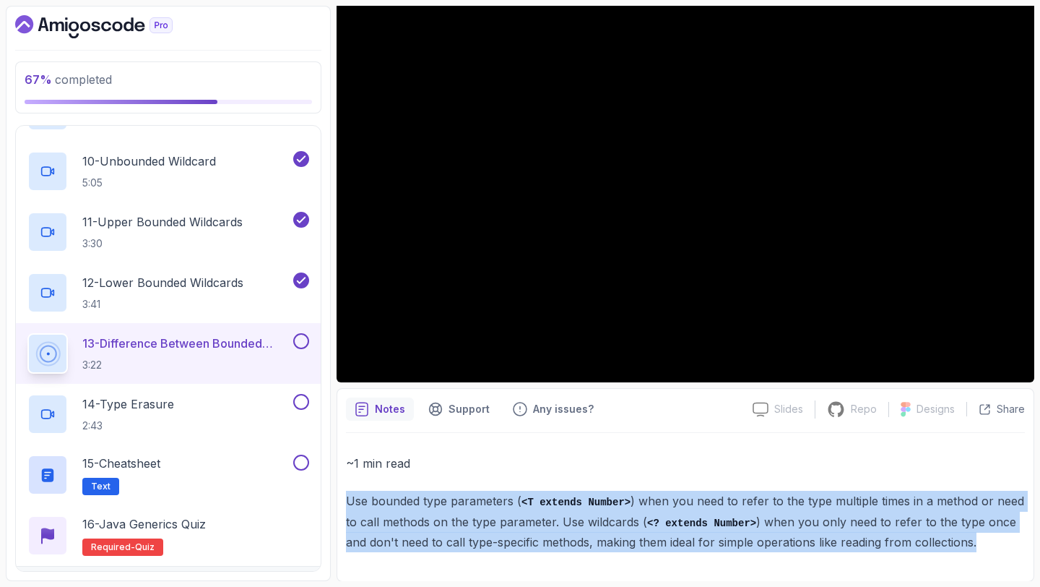
drag, startPoint x: 979, startPoint y: 553, endPoint x: 379, endPoint y: 489, distance: 603.7
click at [379, 489] on div "~1 min read Use bounded type parameters ( <T extends Number> ) when you need to…" at bounding box center [685, 502] width 679 height 139
copy p "Use bounded type parameters ( <T extends Number> ) when you need to refer to th…"
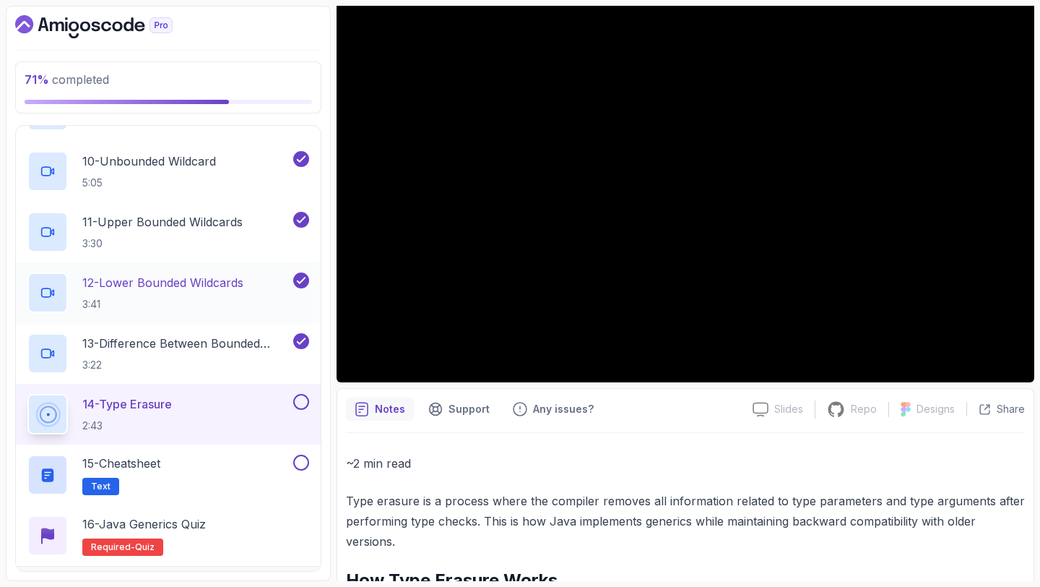
scroll to position [666, 0]
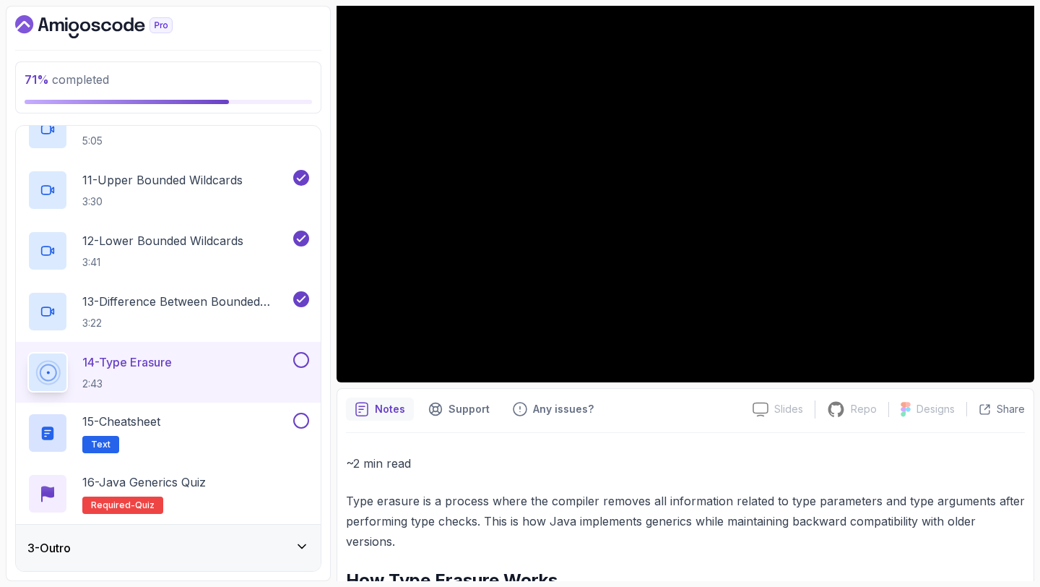
click at [255, 540] on div "3 - Outro" at bounding box center [168, 547] width 282 height 17
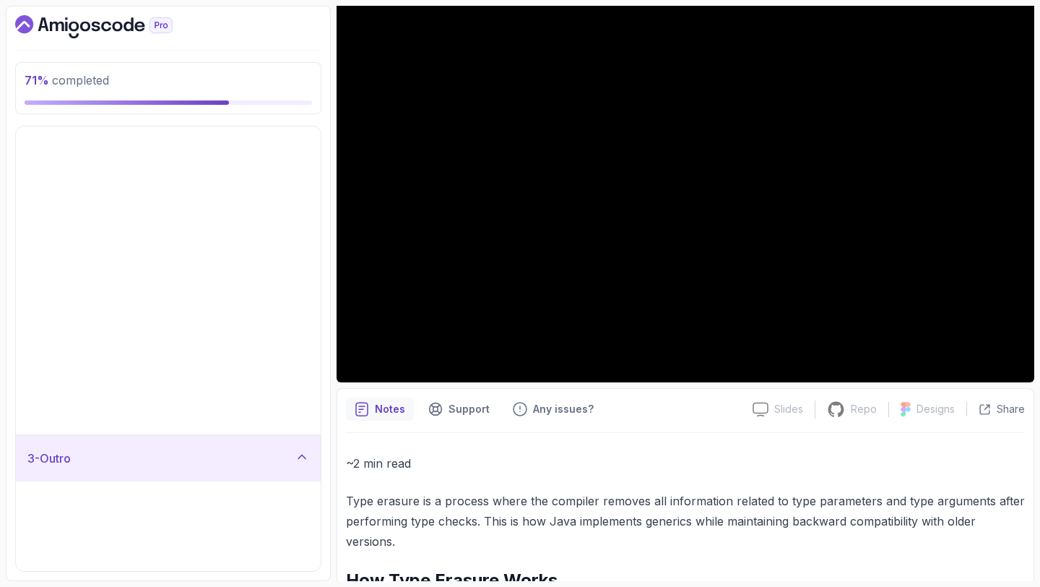
scroll to position [0, 0]
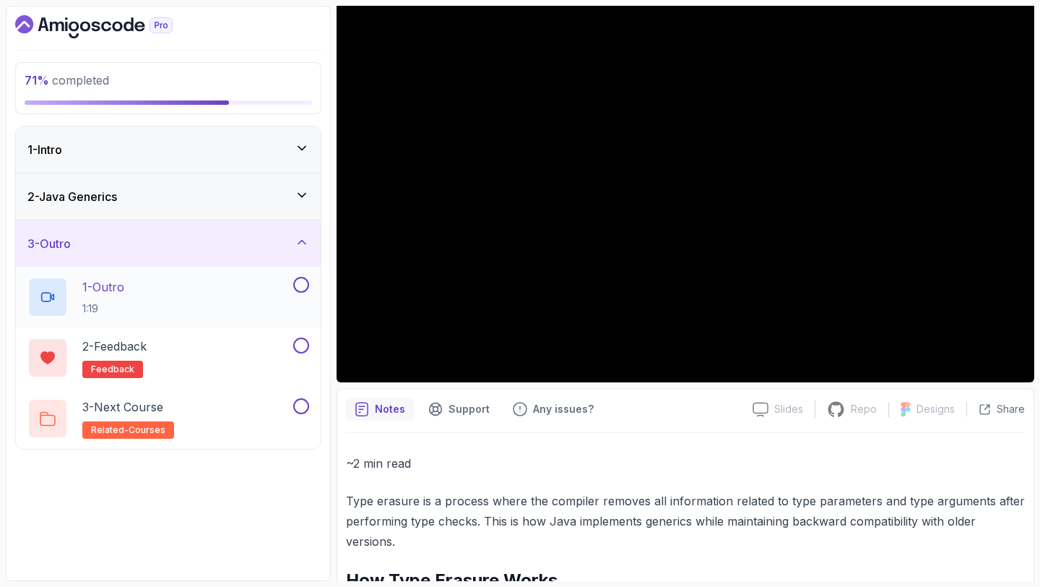
click at [300, 279] on button at bounding box center [301, 285] width 16 height 16
click at [301, 408] on button at bounding box center [301, 406] width 16 height 16
click at [303, 343] on button at bounding box center [301, 345] width 16 height 16
click at [302, 194] on icon at bounding box center [302, 195] width 14 height 14
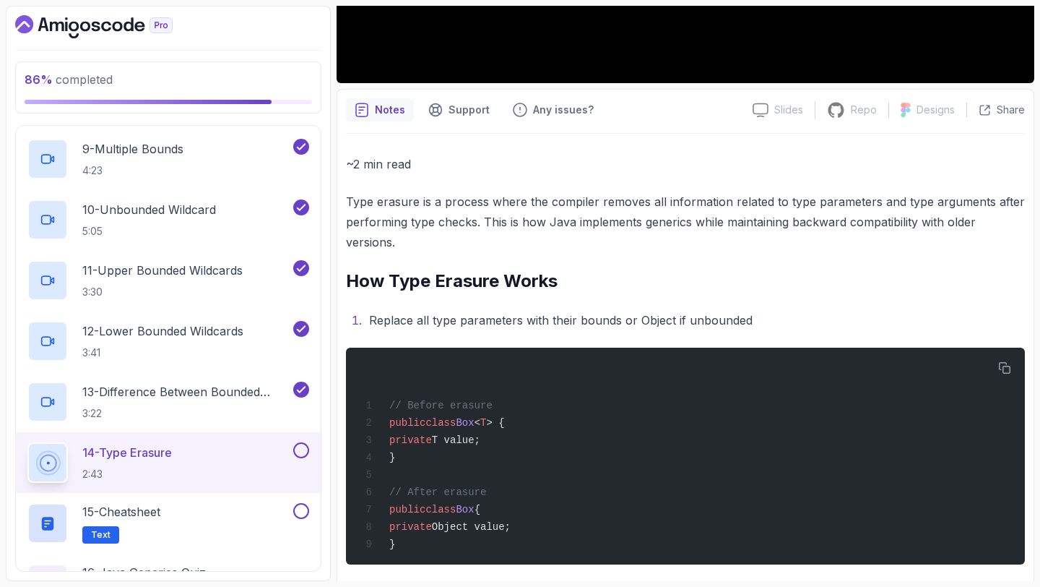
scroll to position [468, 0]
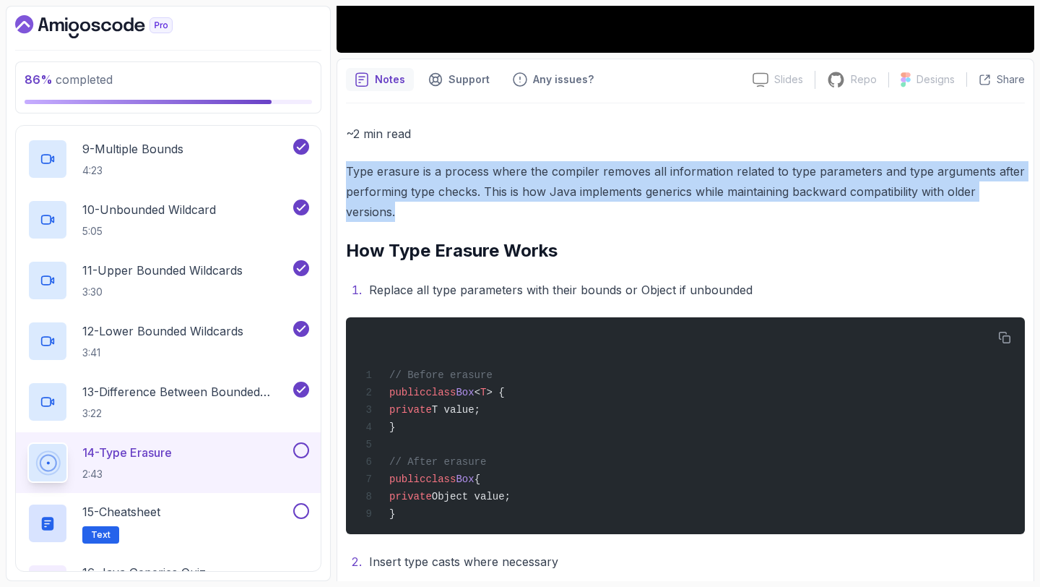
drag, startPoint x: 438, startPoint y: 215, endPoint x: 339, endPoint y: 173, distance: 107.7
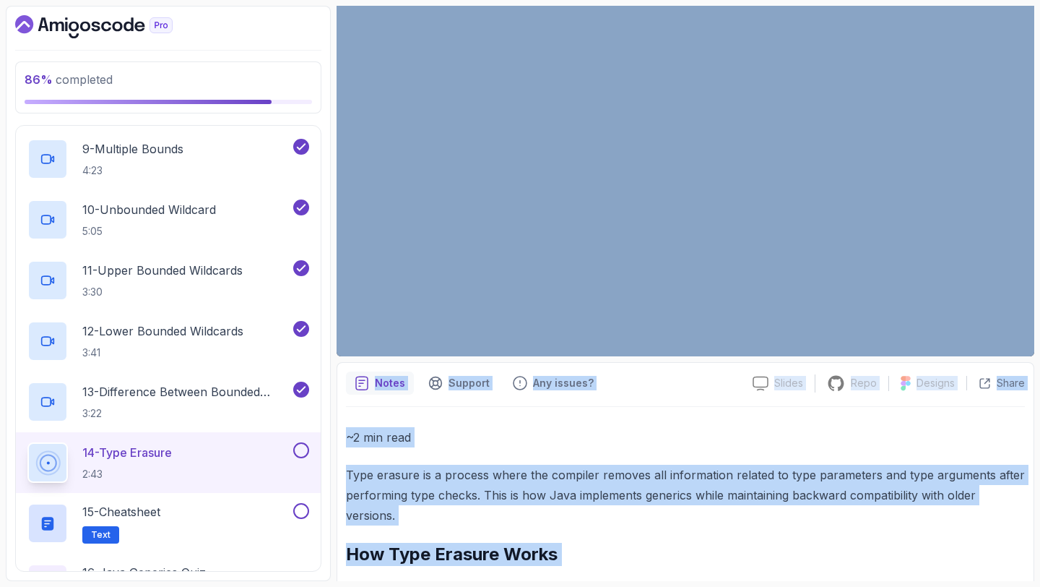
scroll to position [155, 0]
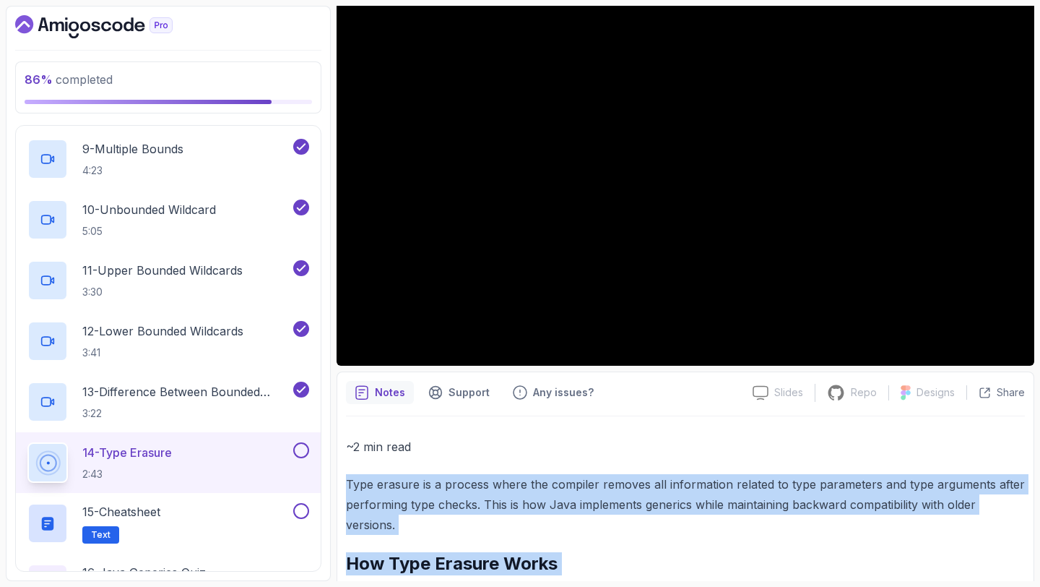
drag, startPoint x: 656, startPoint y: 565, endPoint x: 350, endPoint y: 473, distance: 319.7
copy div "Type erasure is a process where the compiler removes all information related to…"
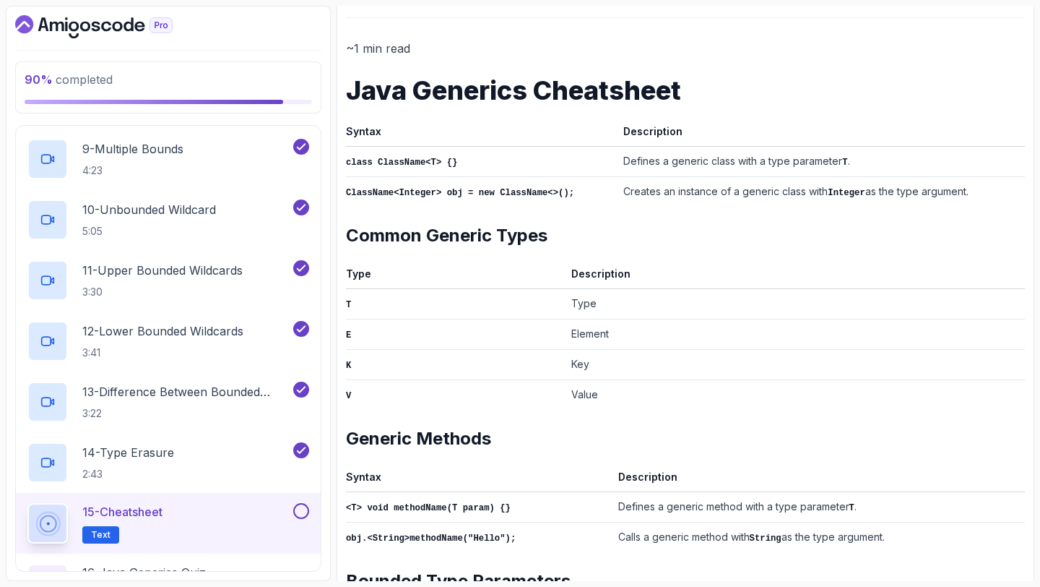
click at [300, 506] on button at bounding box center [301, 511] width 16 height 16
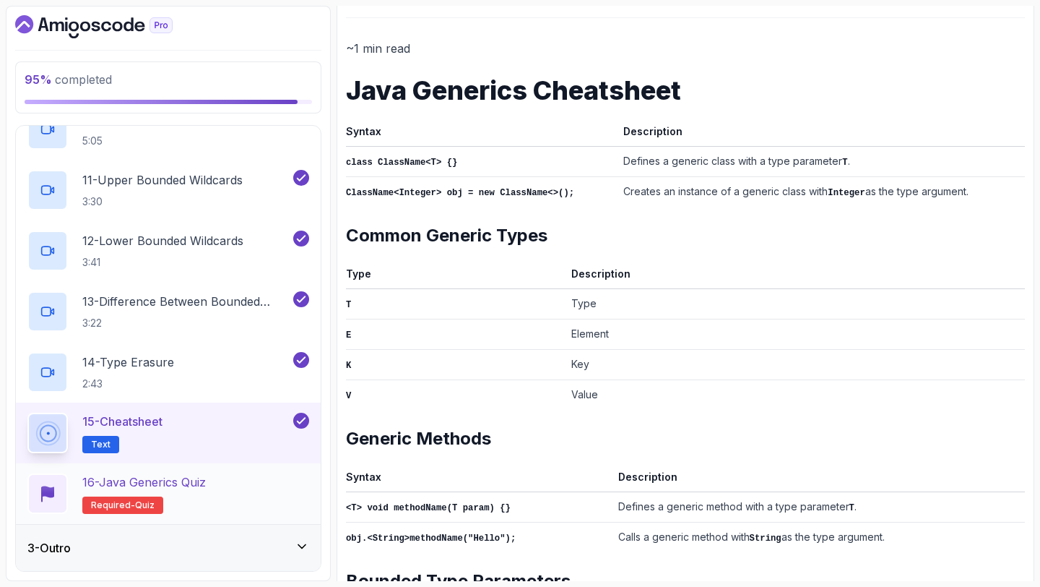
click at [246, 483] on div "16 - Java Generics Quiz Required- quiz" at bounding box center [168, 493] width 282 height 40
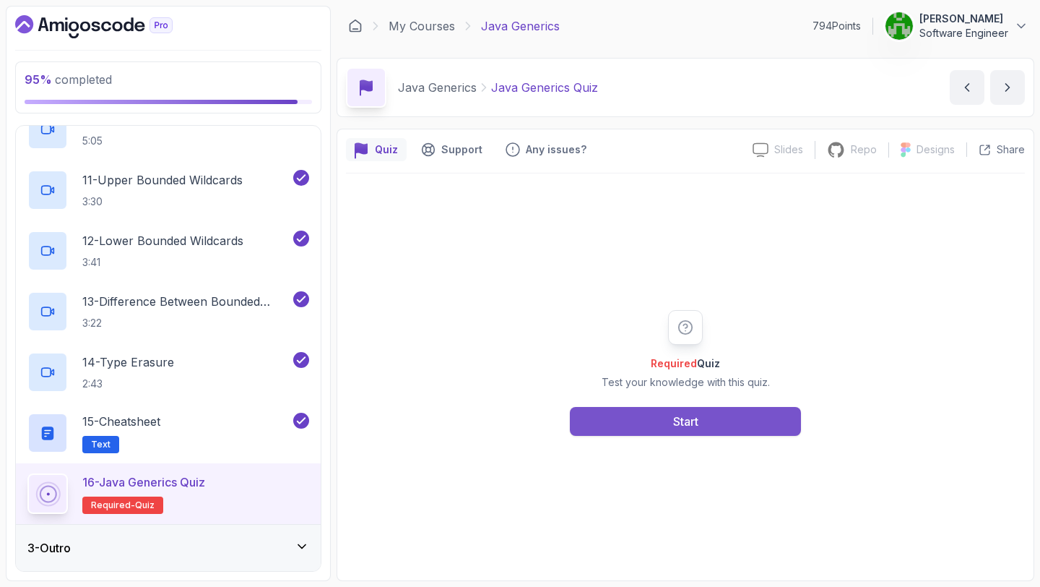
click at [645, 412] on button "Start" at bounding box center [685, 421] width 231 height 29
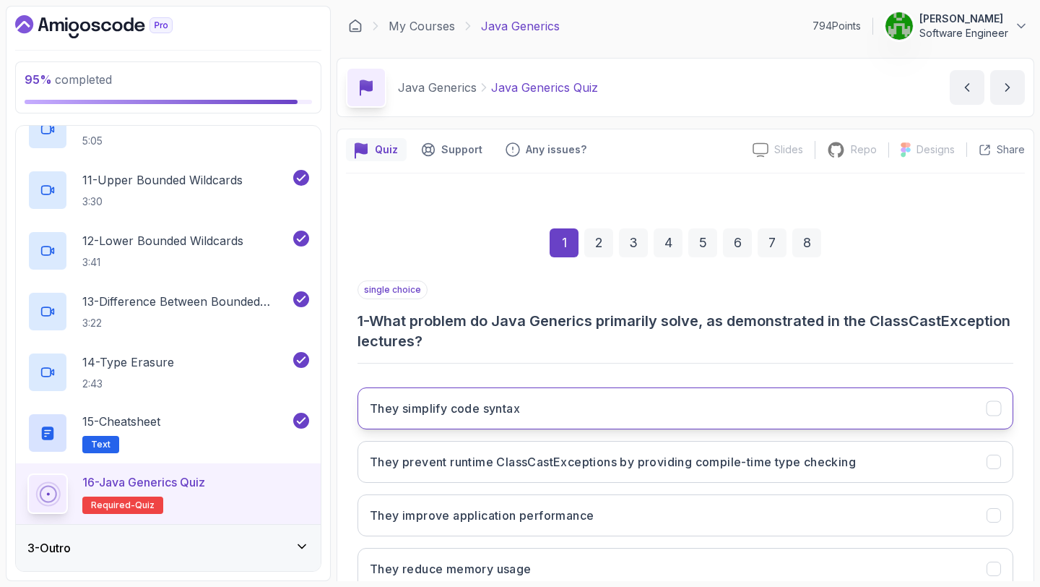
click at [550, 401] on button "They simplify code syntax" at bounding box center [686, 408] width 656 height 42
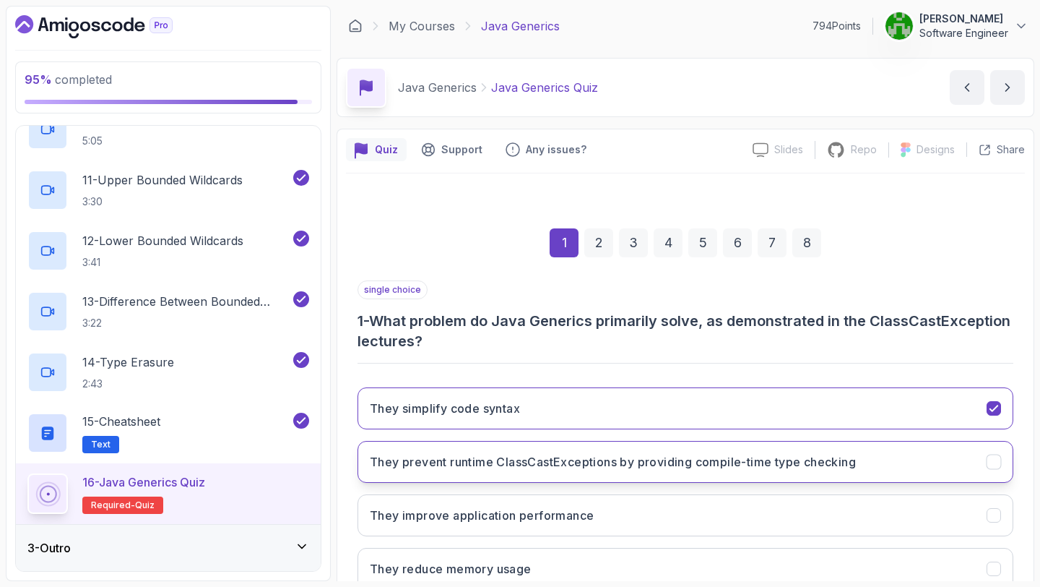
click at [556, 457] on h3 "They prevent runtime ClassCastExceptions by providing compile-time type checking" at bounding box center [613, 461] width 486 height 17
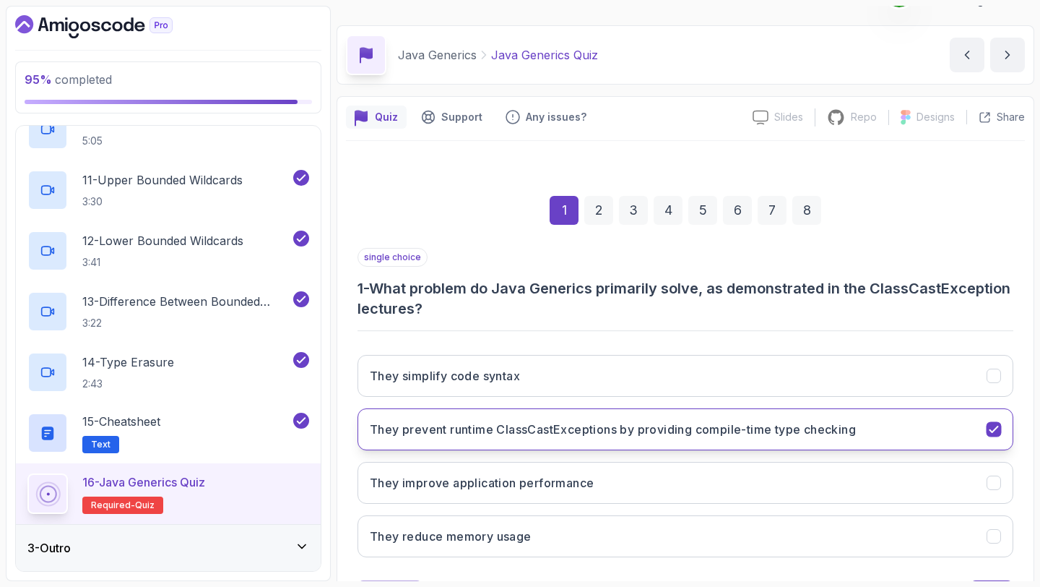
scroll to position [102, 0]
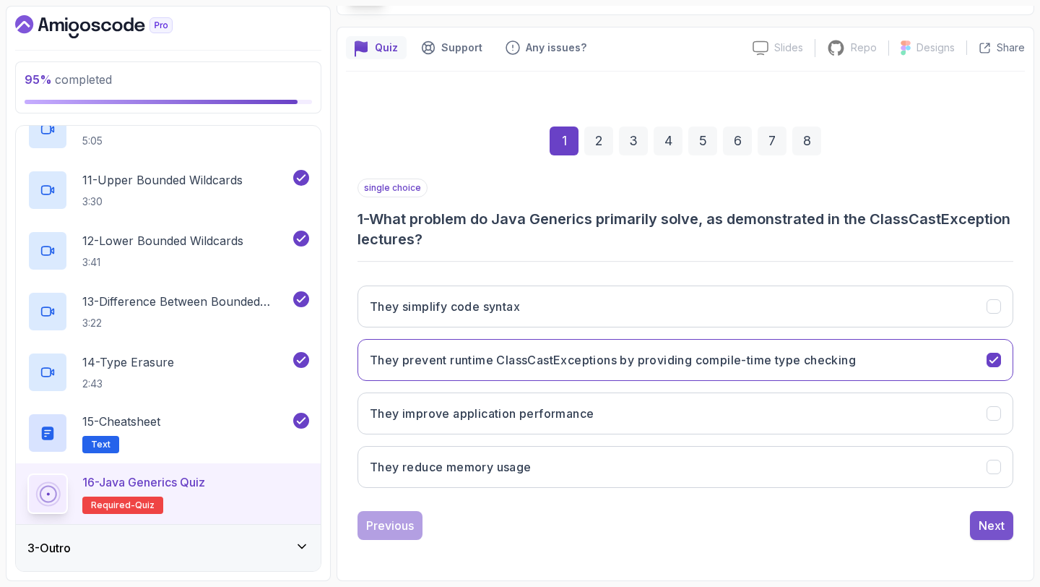
click at [977, 522] on button "Next" at bounding box center [991, 525] width 43 height 29
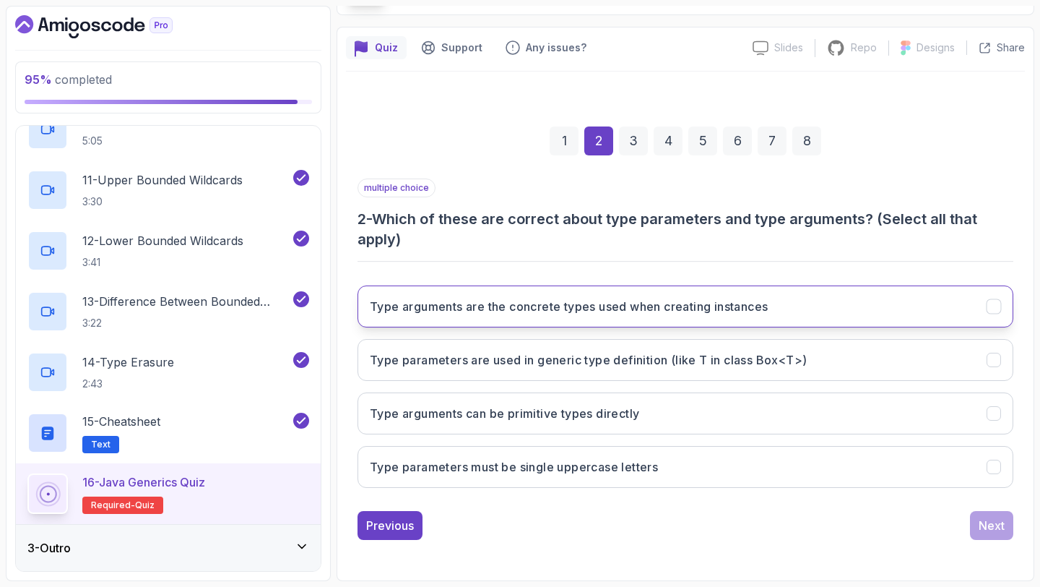
click at [698, 312] on h3 "Type arguments are the concrete types used when creating instances" at bounding box center [569, 306] width 398 height 17
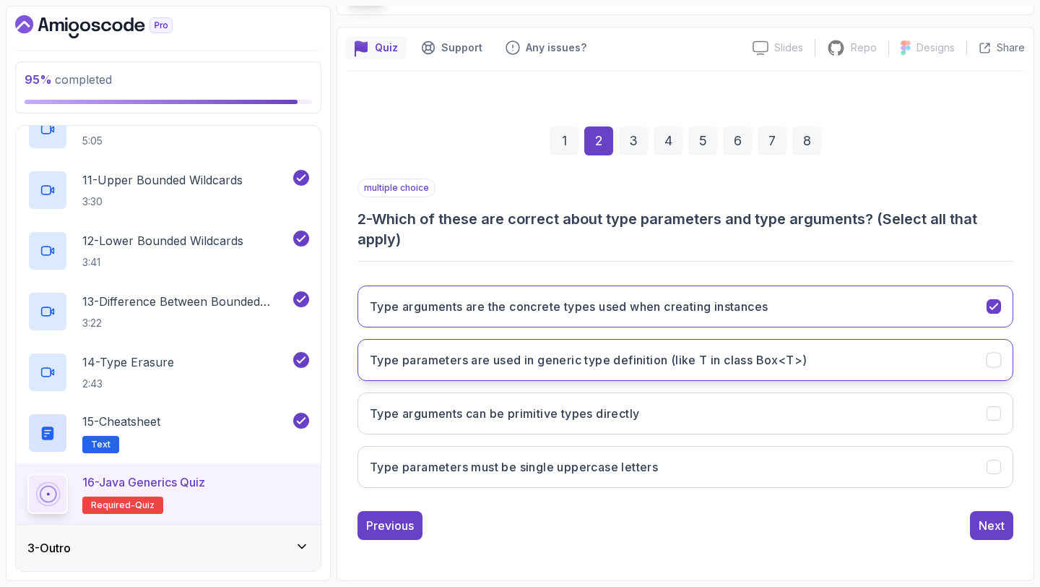
click at [733, 360] on h3 "Type parameters are used in generic type definition (like T in class Box<T>)" at bounding box center [588, 359] width 437 height 17
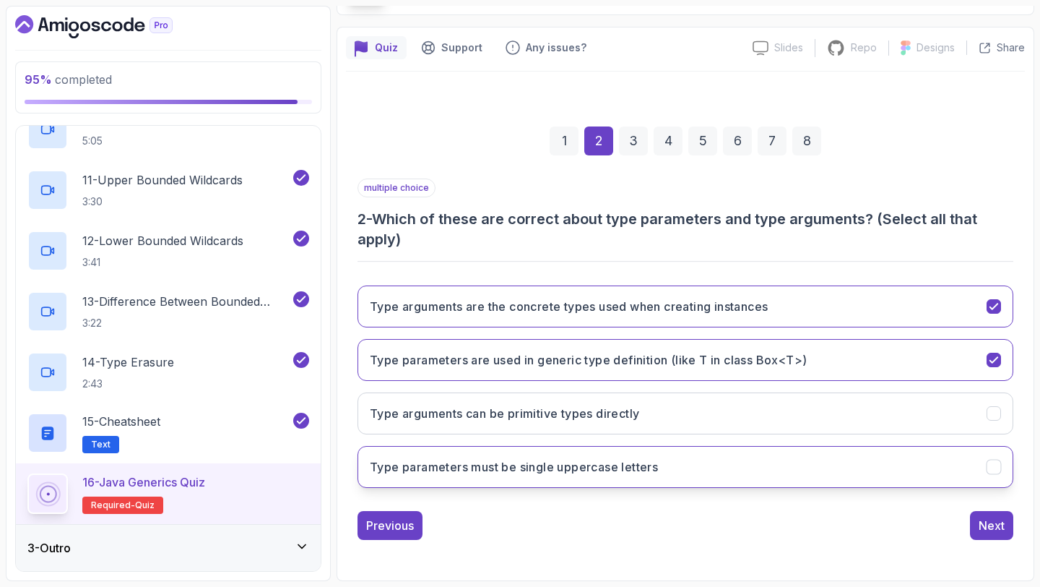
click at [744, 472] on button "Type parameters must be single uppercase letters" at bounding box center [686, 467] width 656 height 42
click at [985, 525] on div "Next" at bounding box center [992, 524] width 26 height 17
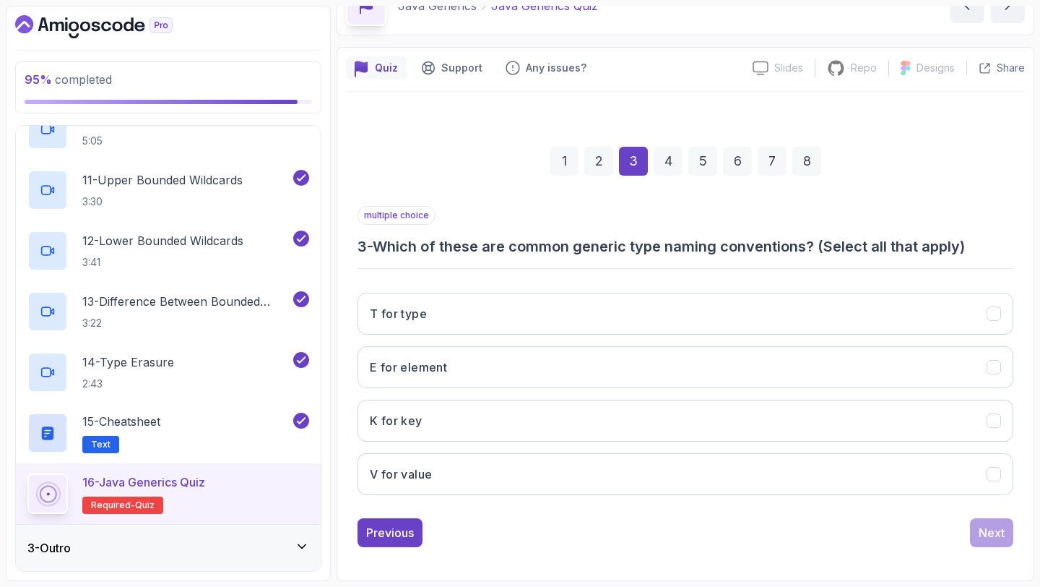
scroll to position [82, 0]
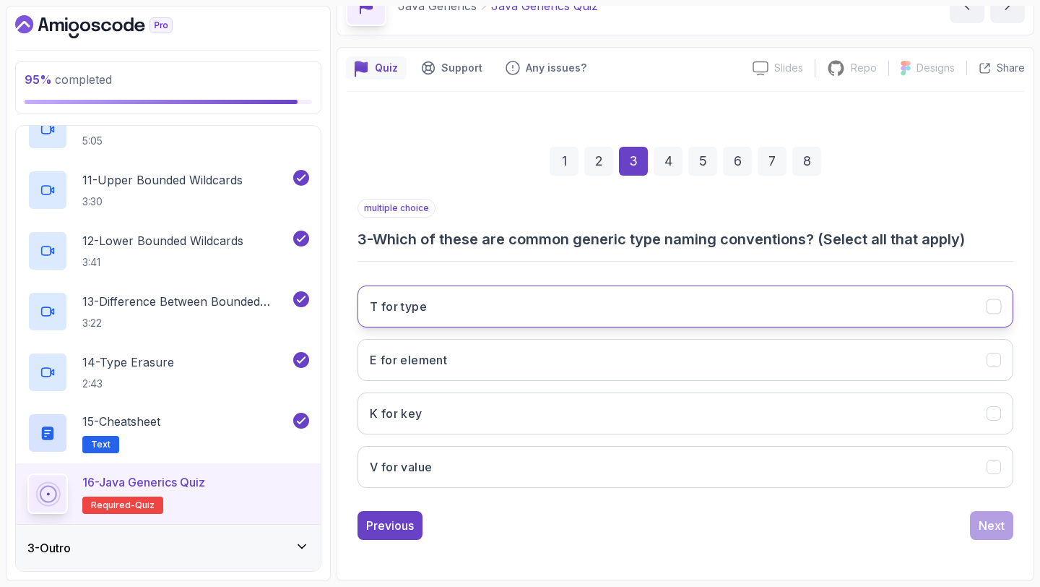
click at [691, 307] on button "T for type" at bounding box center [686, 306] width 656 height 42
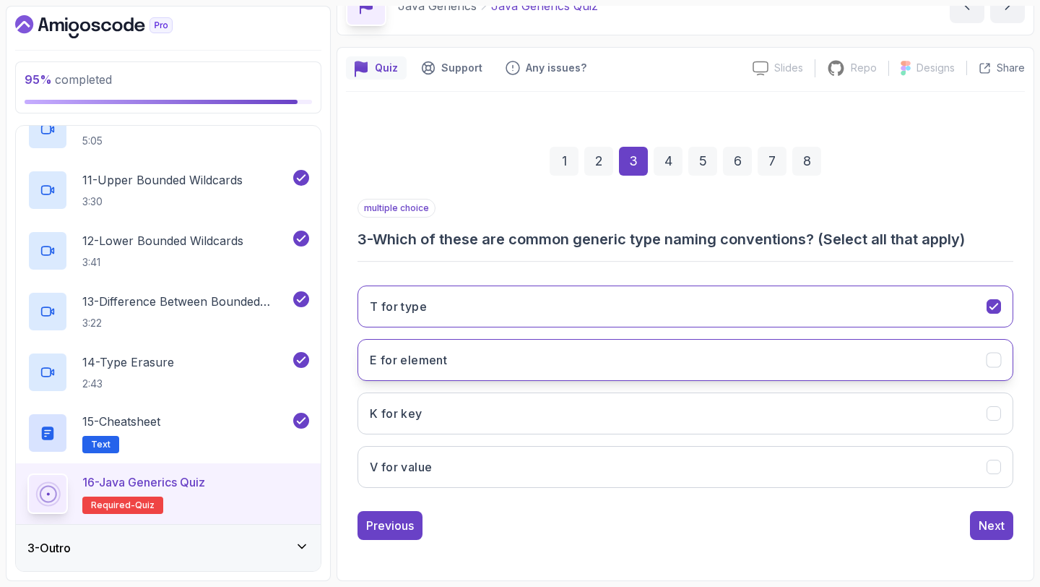
click at [690, 368] on button "E for element" at bounding box center [686, 360] width 656 height 42
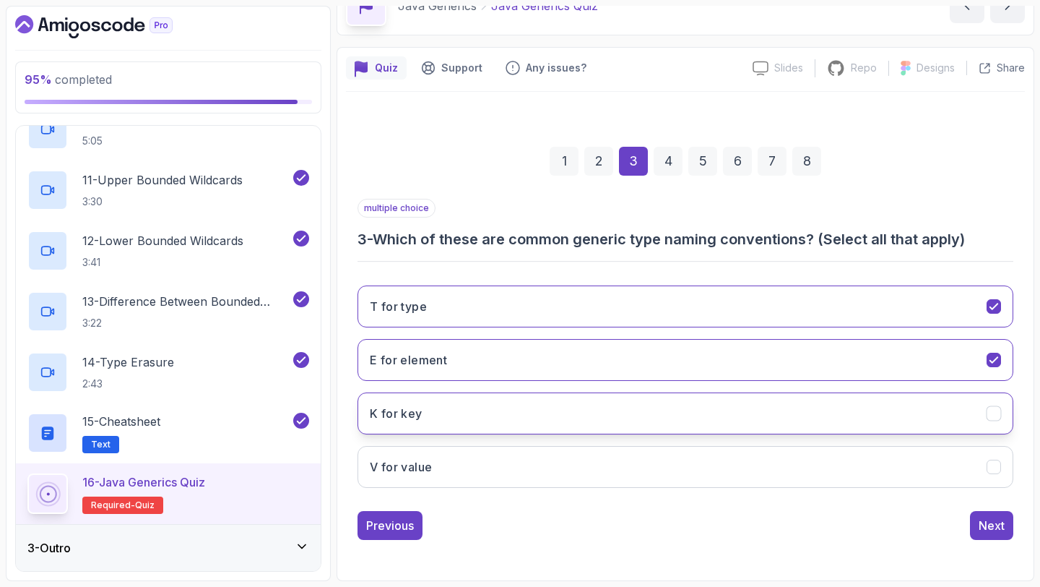
click at [693, 427] on button "K for key" at bounding box center [686, 413] width 656 height 42
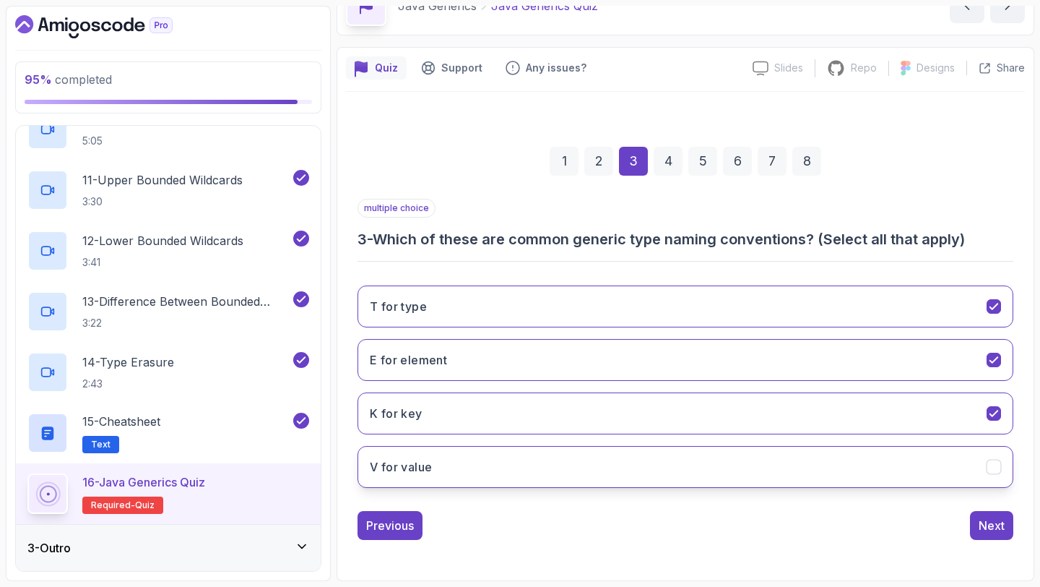
click at [710, 478] on button "V for value" at bounding box center [686, 467] width 656 height 42
click at [993, 518] on div "Next" at bounding box center [992, 524] width 26 height 17
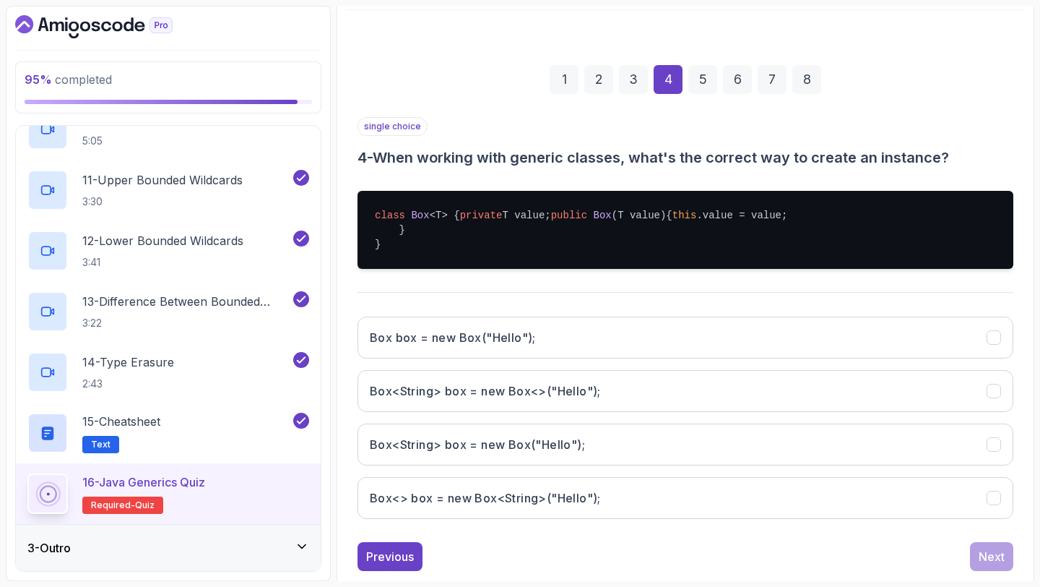
scroll to position [166, 0]
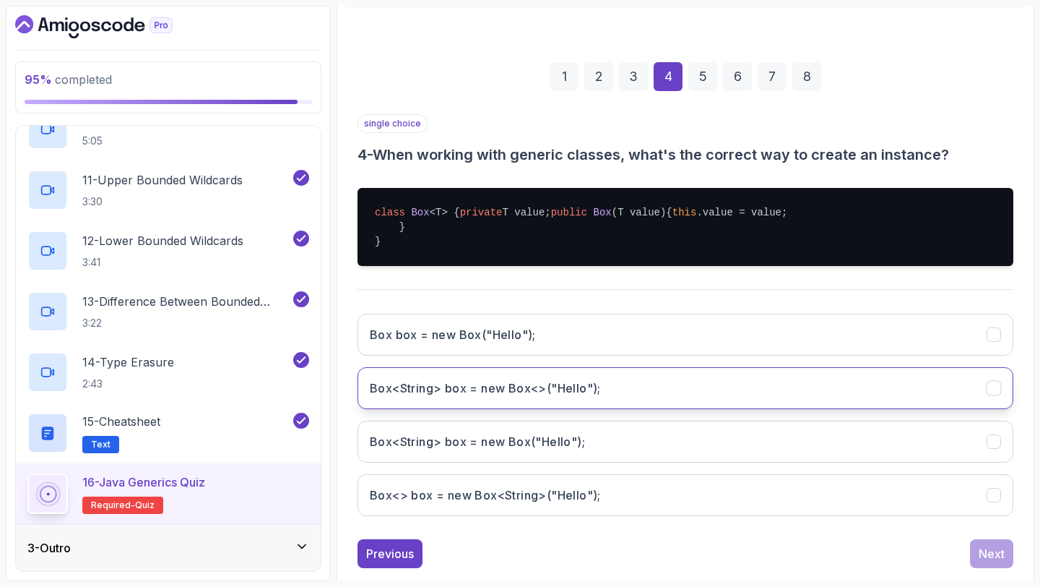
click at [901, 409] on button "Box<String> box = new Box<>("Hello");" at bounding box center [686, 388] width 656 height 42
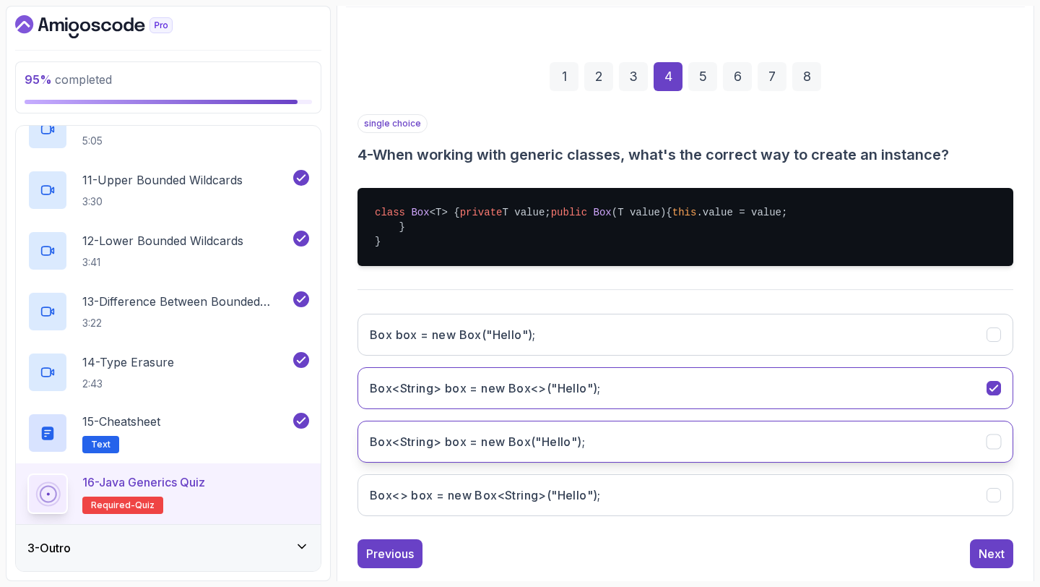
click at [911, 462] on button "Box<String> box = new Box("Hello");" at bounding box center [686, 441] width 656 height 42
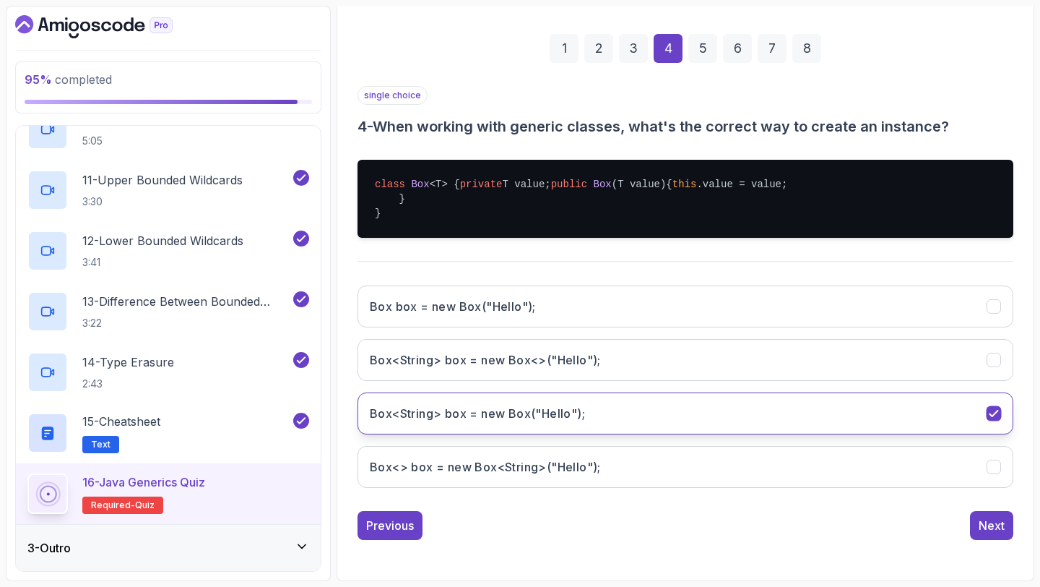
scroll to position [238, 0]
click at [1008, 520] on button "Next" at bounding box center [991, 525] width 43 height 29
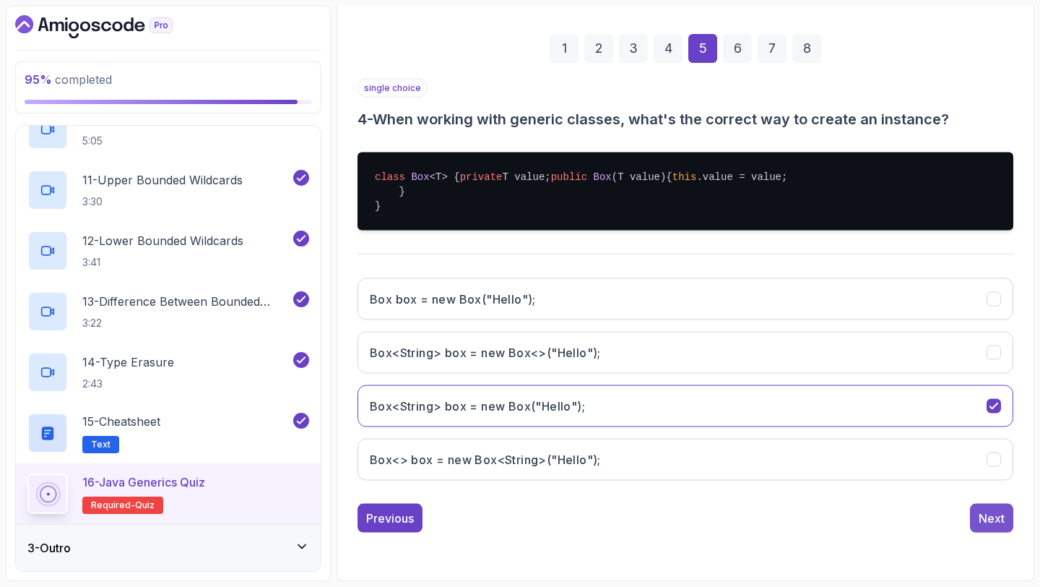
scroll to position [82, 0]
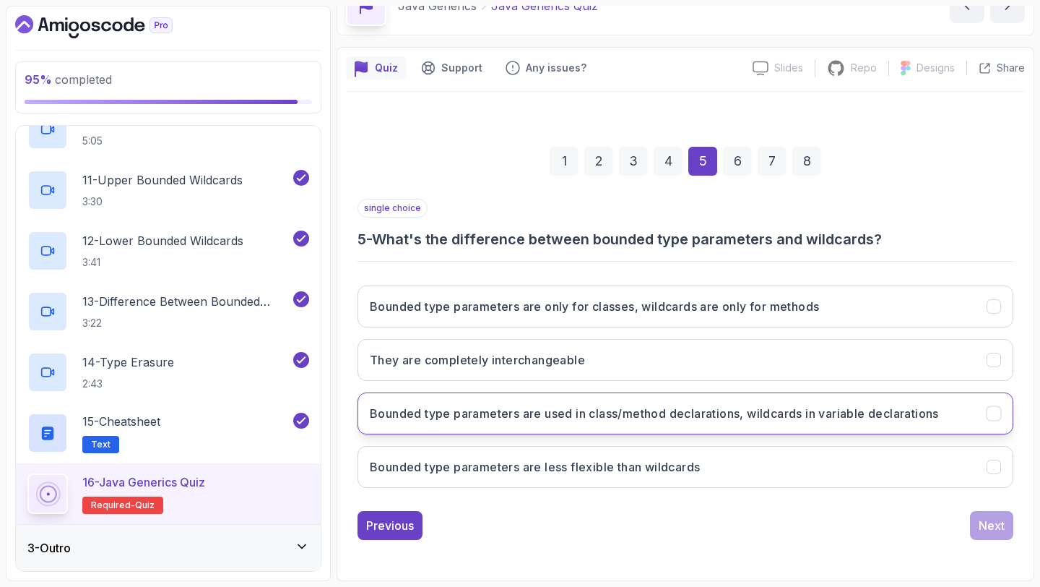
click at [943, 425] on button "Bounded type parameters are used in class/method declarations, wildcards in var…" at bounding box center [686, 413] width 656 height 42
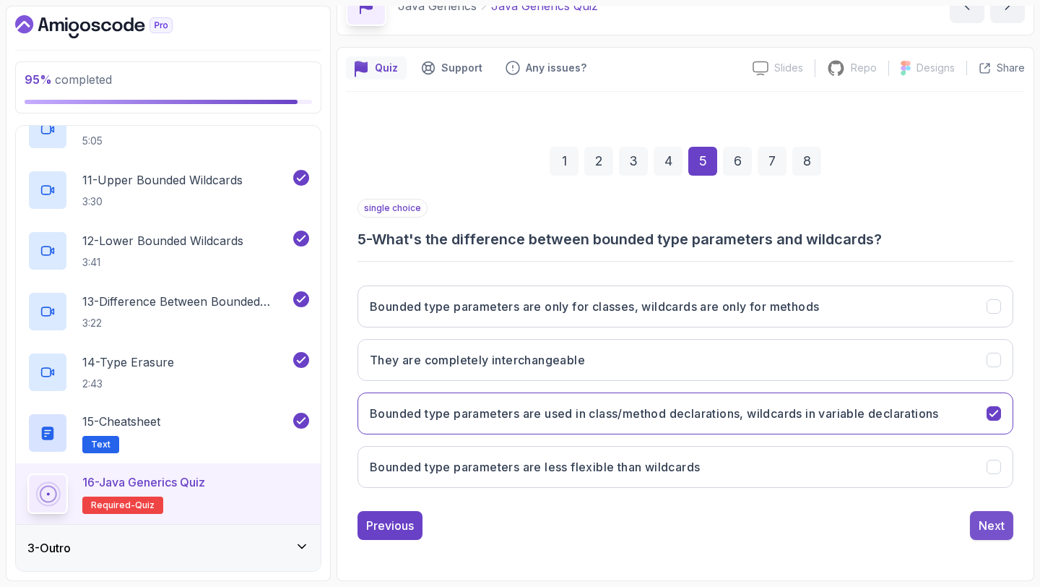
click at [998, 527] on div "Next" at bounding box center [992, 524] width 26 height 17
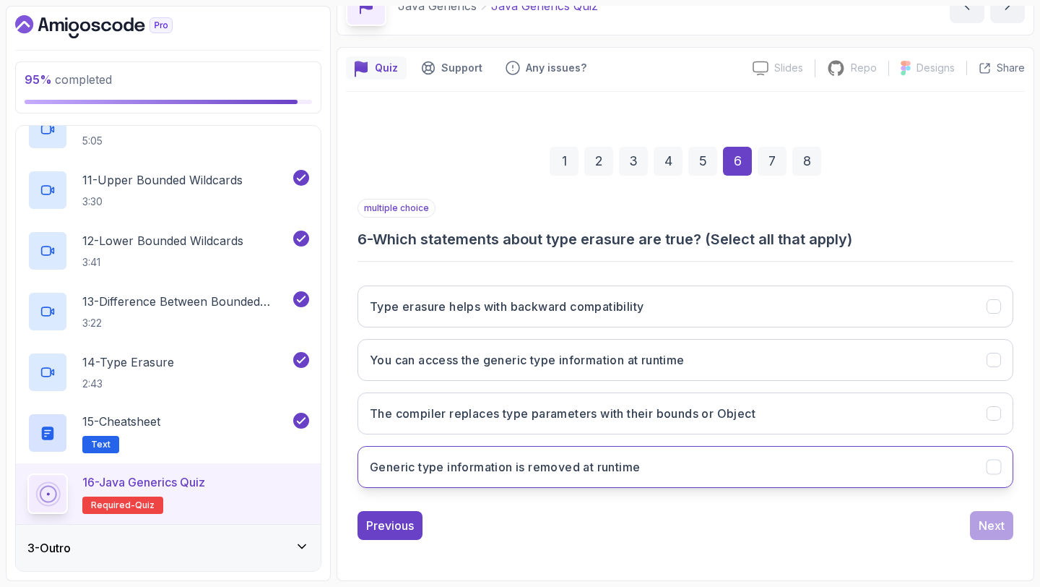
click at [591, 454] on button "Generic type information is removed at runtime" at bounding box center [686, 467] width 656 height 42
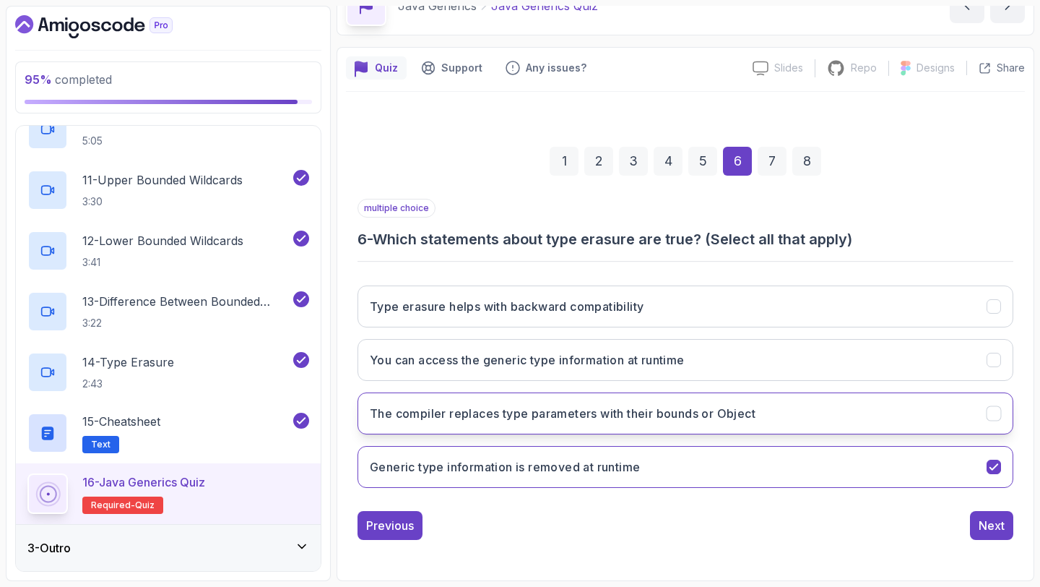
click at [583, 428] on button "The compiler replaces type parameters with their bounds or Object" at bounding box center [686, 413] width 656 height 42
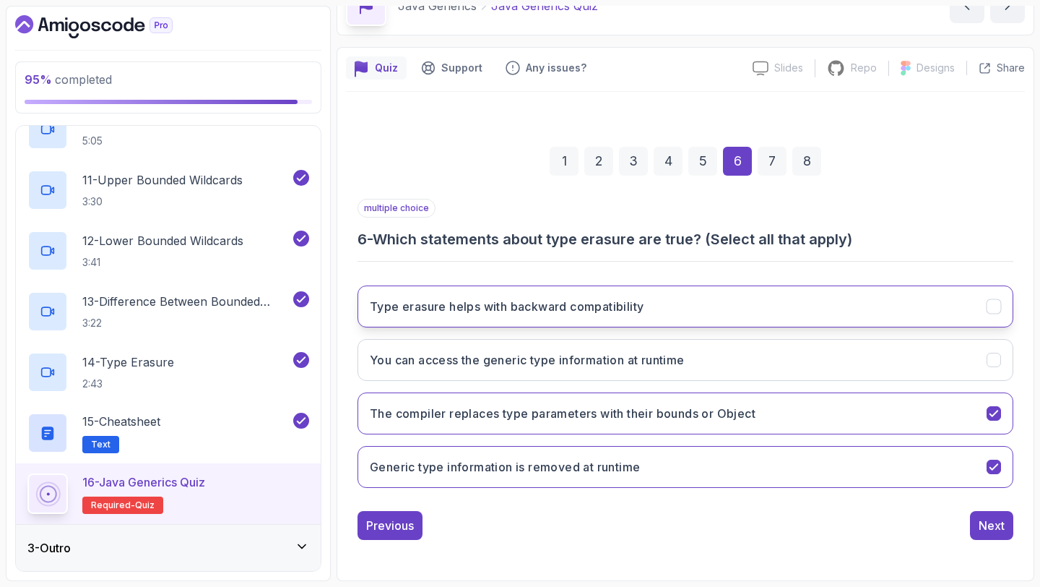
click at [581, 311] on h3 "Type erasure helps with backward compatibility" at bounding box center [507, 306] width 274 height 17
click at [969, 516] on div "Previous Next" at bounding box center [686, 525] width 656 height 29
click at [983, 522] on div "Next" at bounding box center [992, 524] width 26 height 17
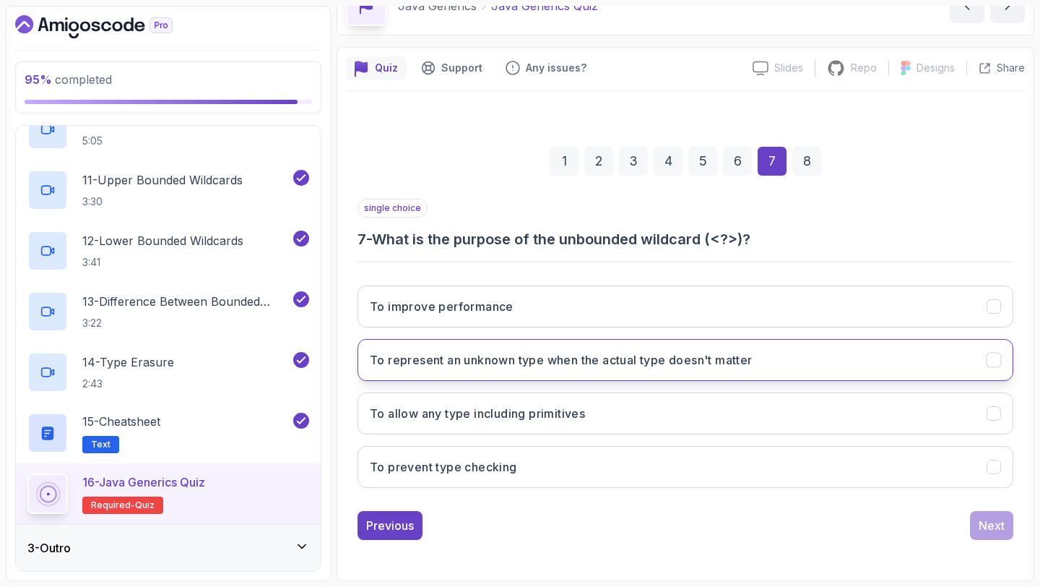
click at [775, 365] on button "To represent an unknown type when the actual type doesn't matter" at bounding box center [686, 360] width 656 height 42
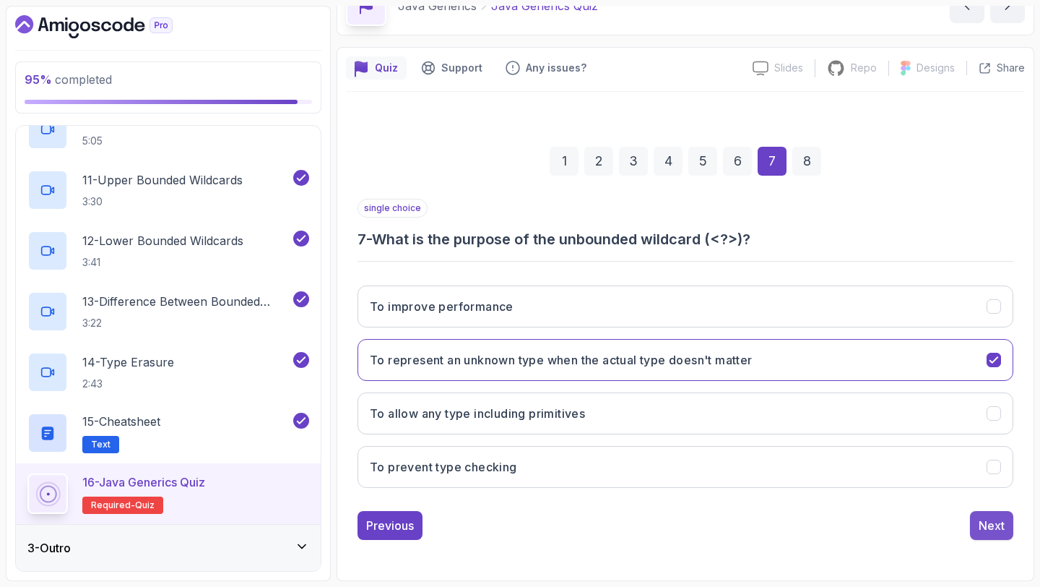
click at [982, 520] on div "Next" at bounding box center [992, 524] width 26 height 17
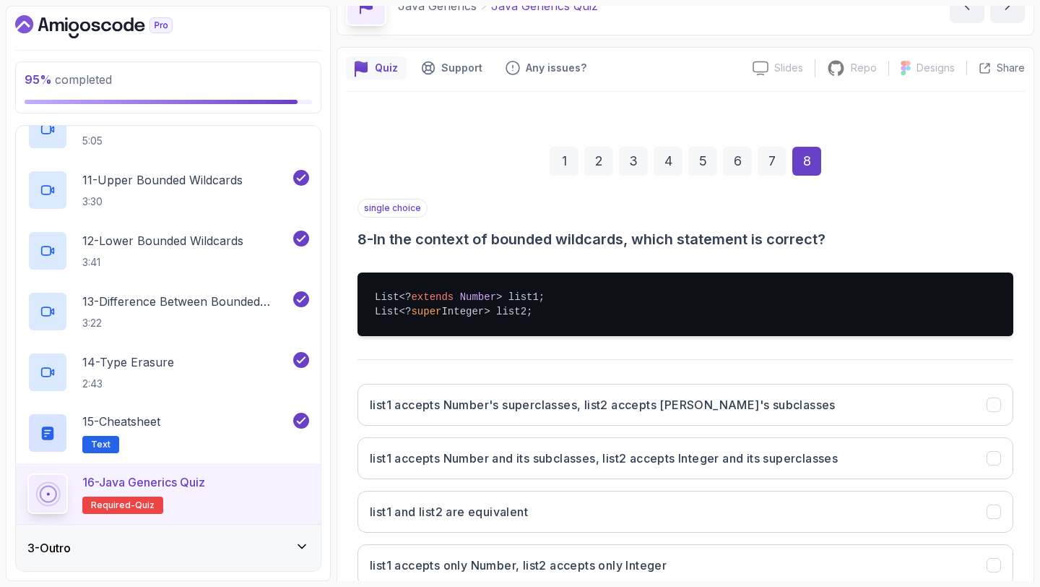
scroll to position [180, 0]
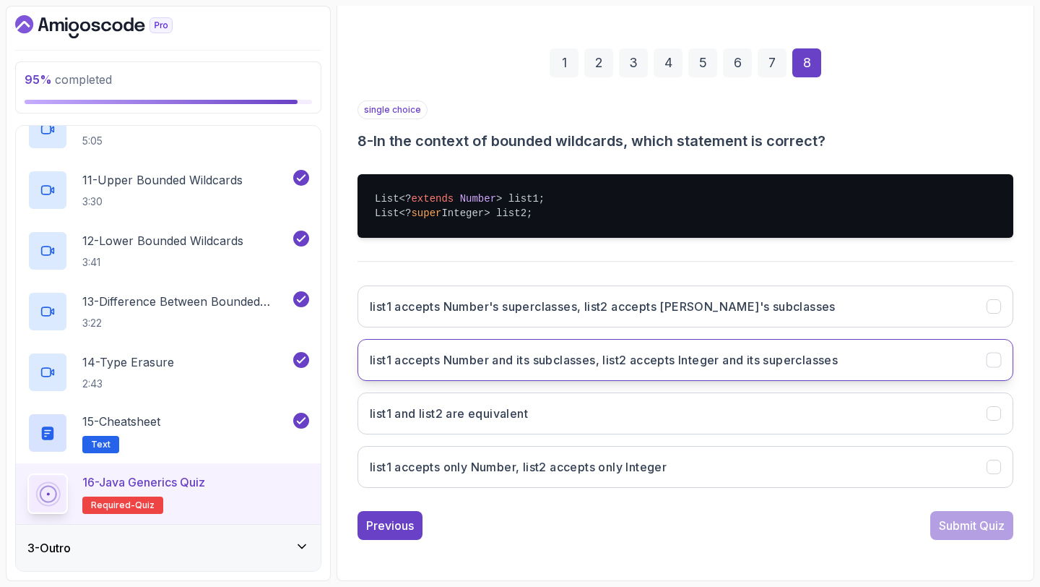
click at [882, 372] on button "list1 accepts Number and its subclasses, list2 accepts Integer and its supercla…" at bounding box center [686, 360] width 656 height 42
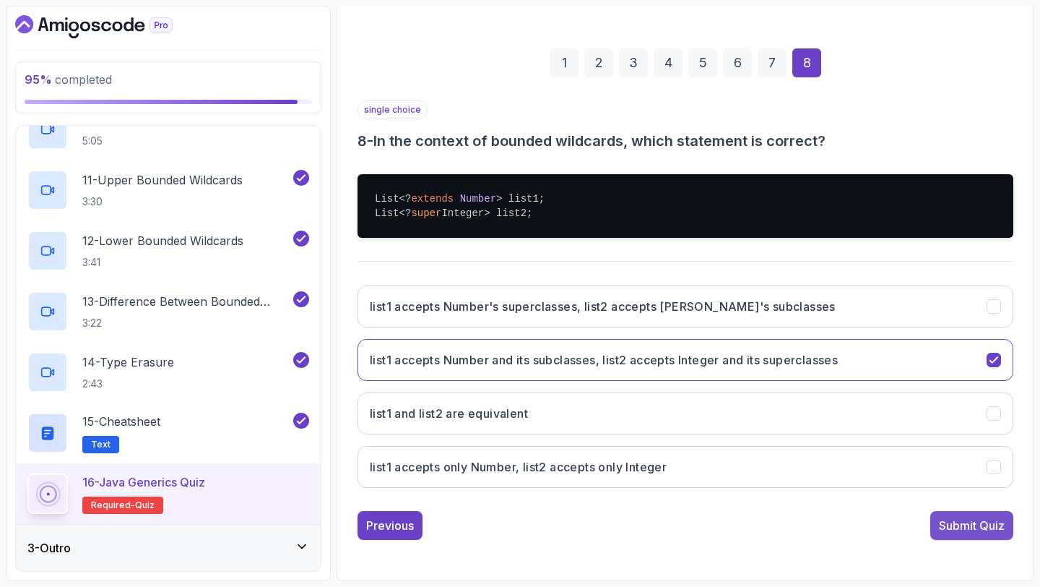
click at [974, 524] on div "Submit Quiz" at bounding box center [972, 524] width 66 height 17
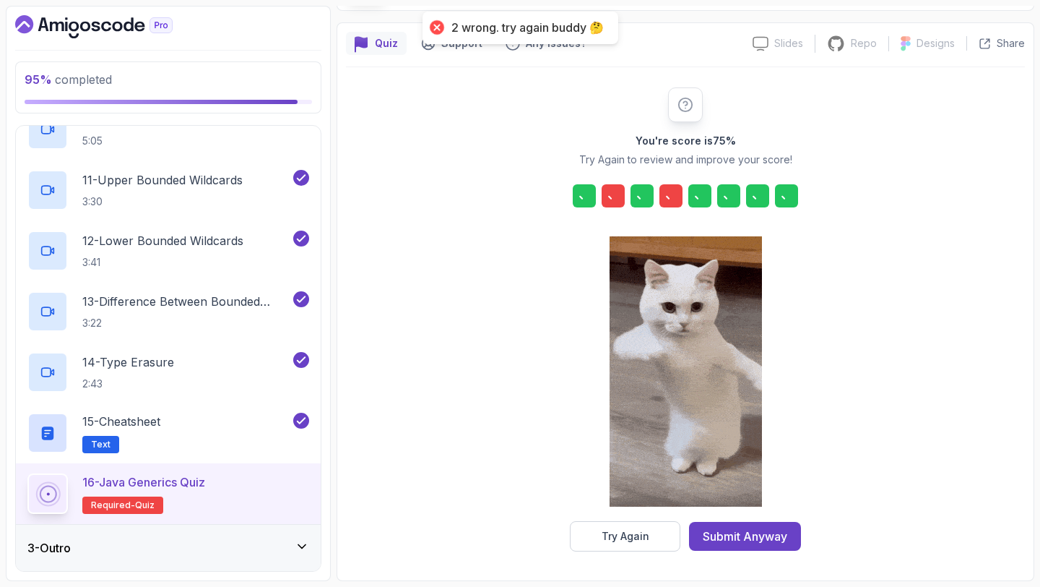
scroll to position [106, 0]
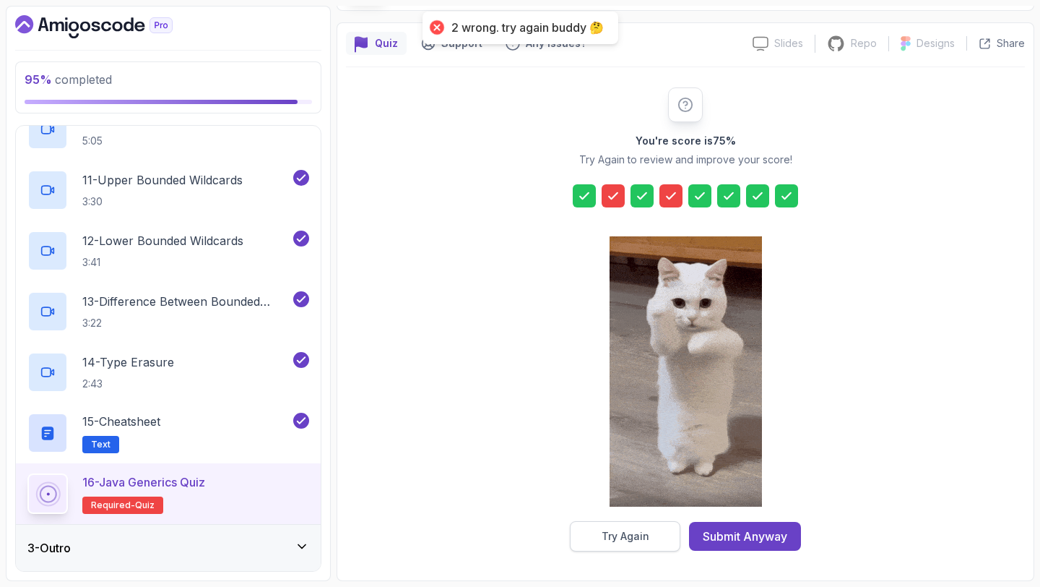
click at [652, 533] on button "Try Again" at bounding box center [625, 536] width 111 height 30
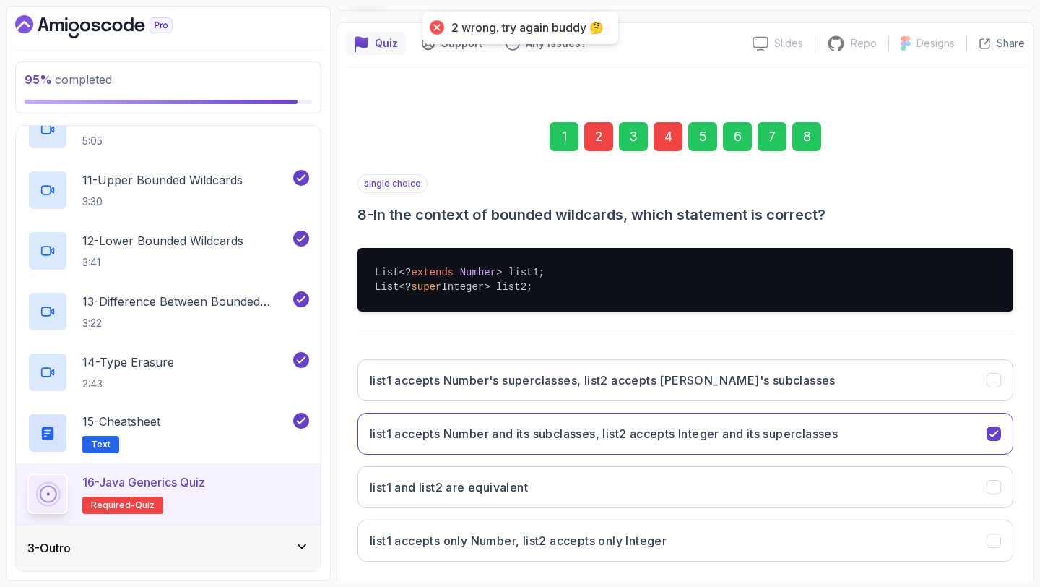
click at [601, 128] on div "2" at bounding box center [598, 136] width 29 height 29
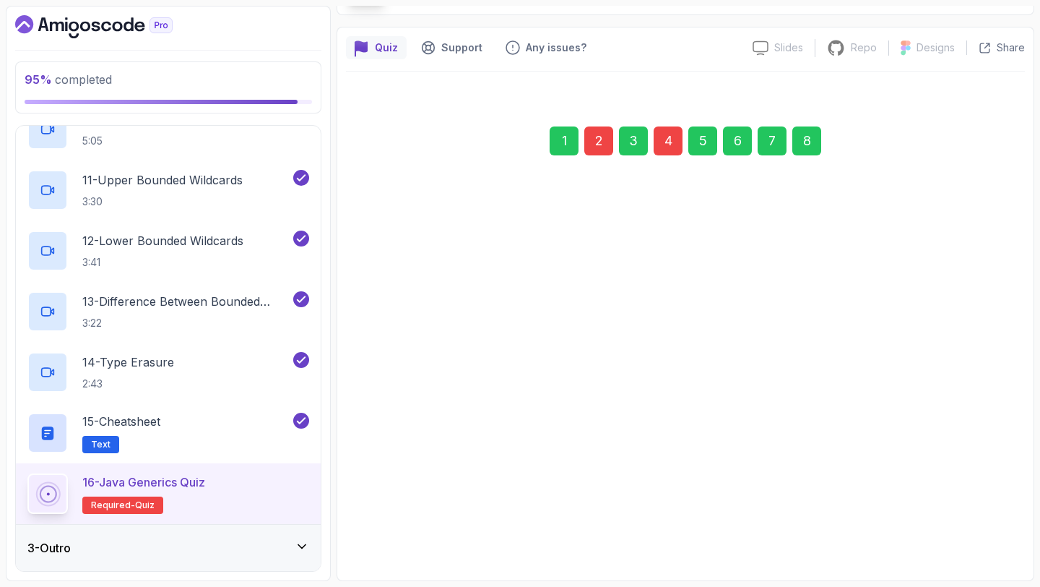
scroll to position [102, 0]
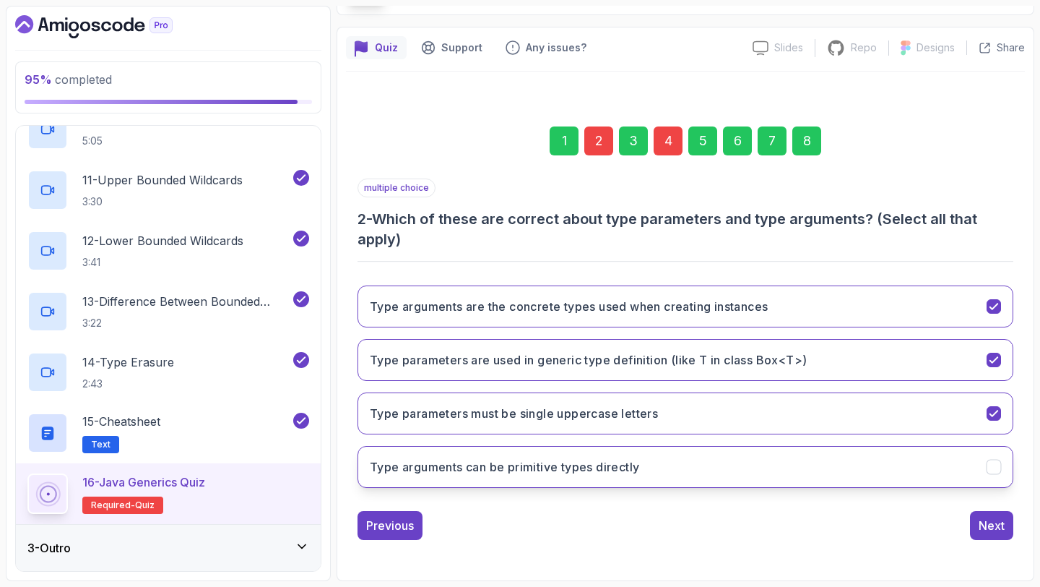
click at [659, 460] on button "Type arguments can be primitive types directly" at bounding box center [686, 467] width 656 height 42
click at [675, 150] on div "4" at bounding box center [668, 140] width 29 height 29
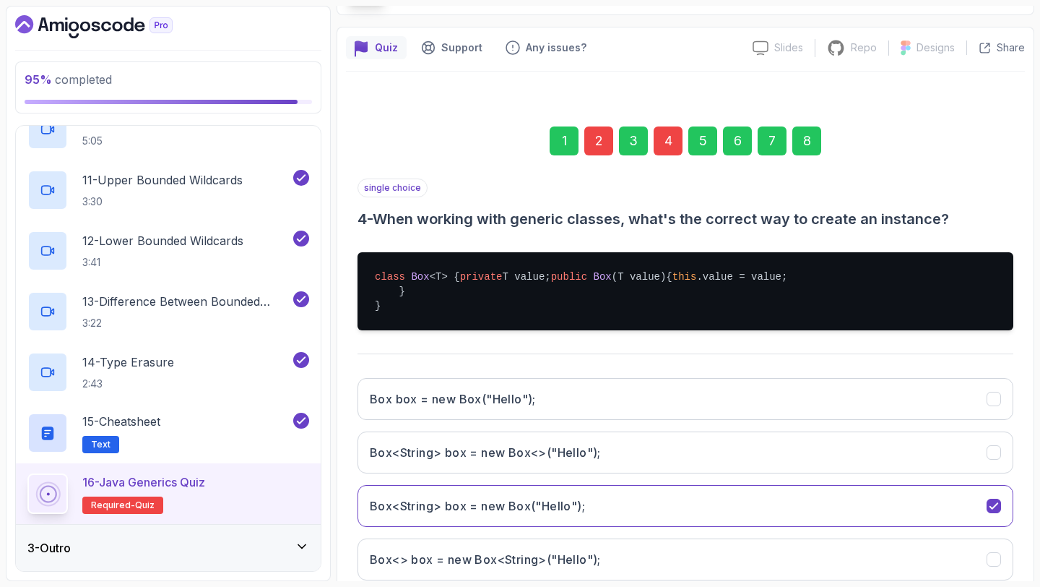
scroll to position [238, 0]
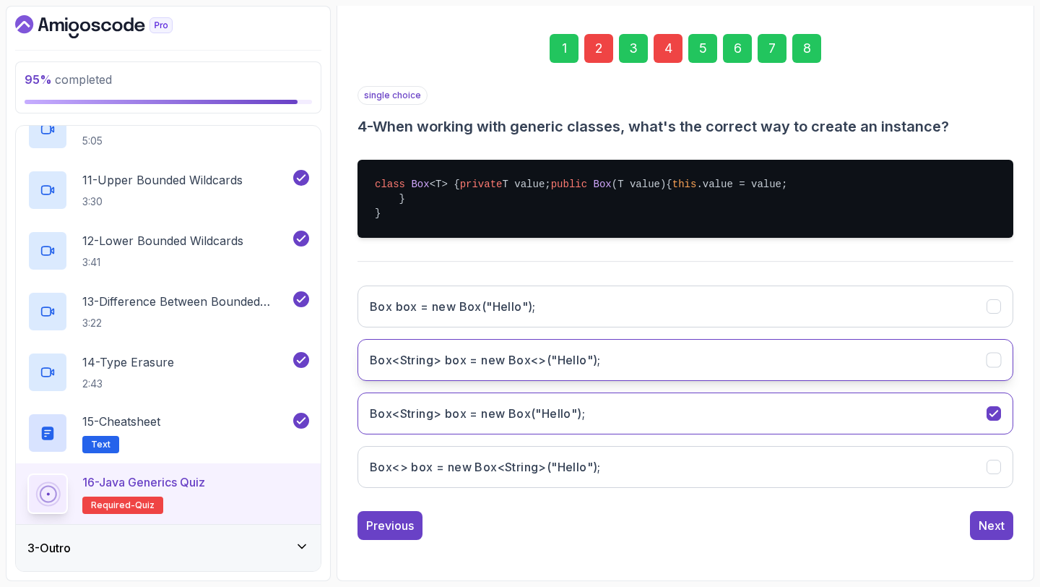
click at [696, 357] on button "Box<String> box = new Box<>("Hello");" at bounding box center [686, 360] width 656 height 42
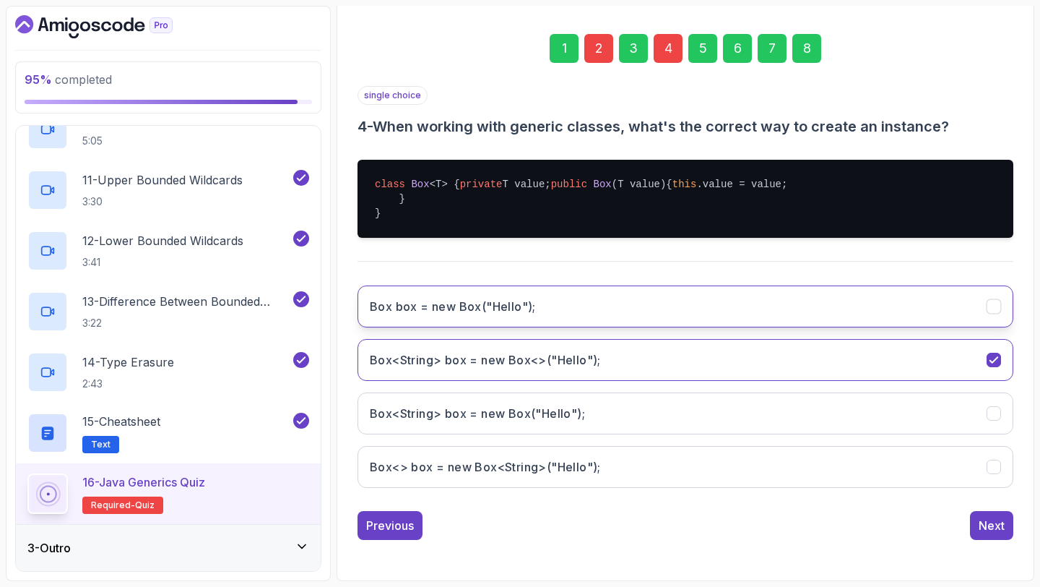
click at [782, 321] on button "Box box = new Box("Hello");" at bounding box center [686, 306] width 656 height 42
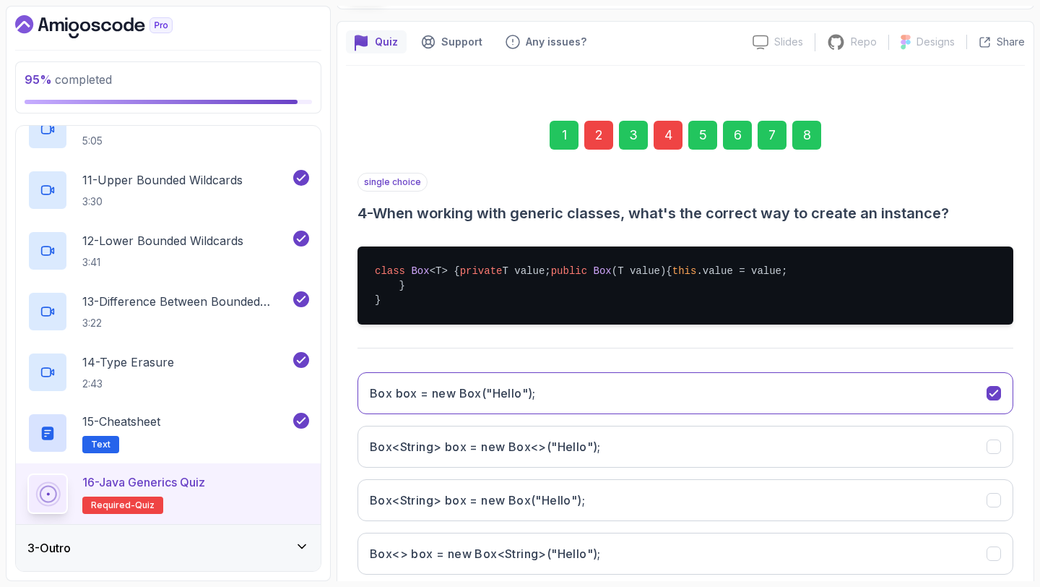
click at [817, 133] on div "8" at bounding box center [806, 135] width 29 height 29
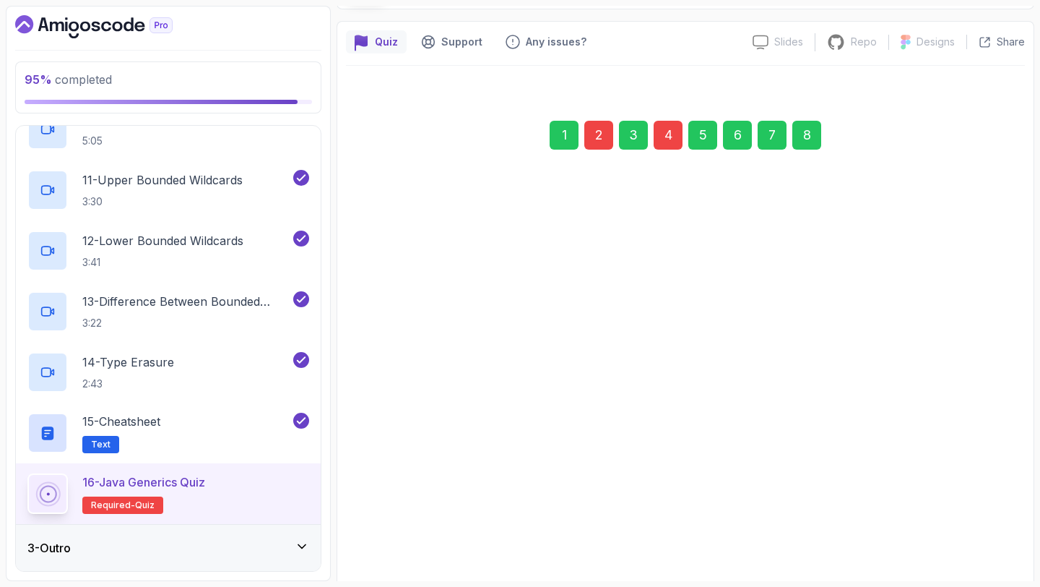
scroll to position [180, 0]
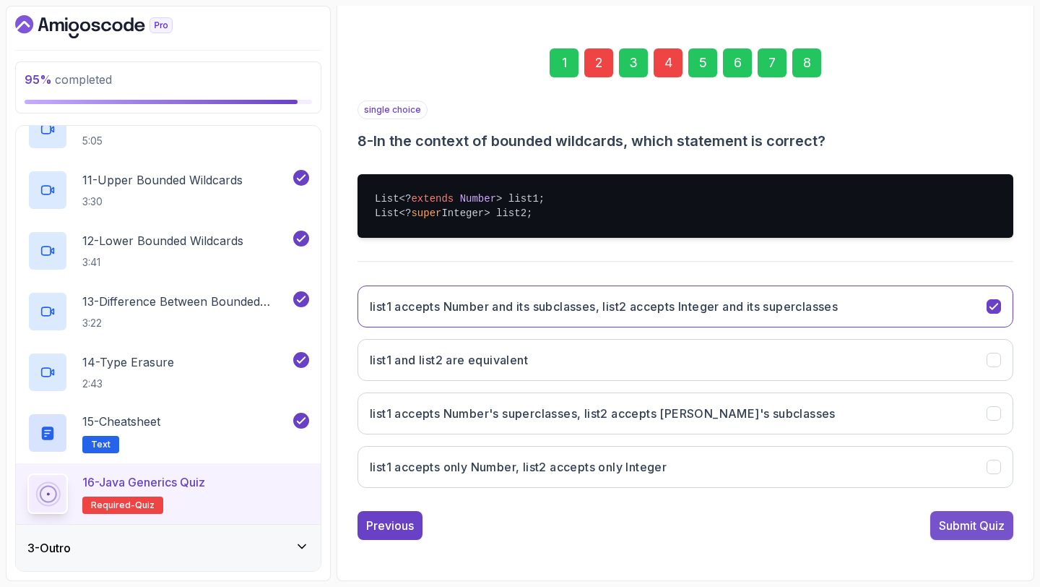
click at [962, 522] on div "Submit Quiz" at bounding box center [972, 524] width 66 height 17
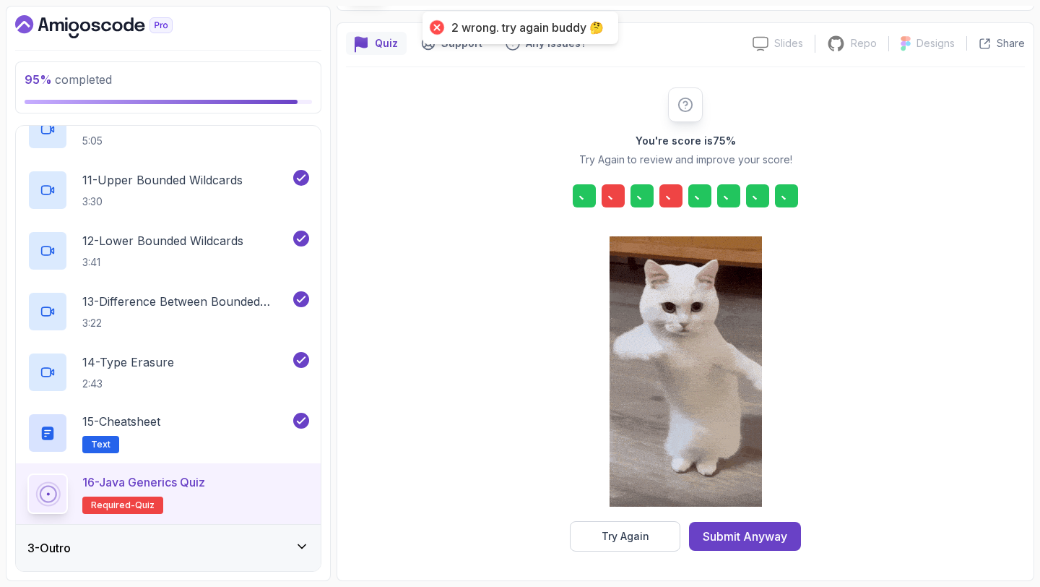
scroll to position [106, 0]
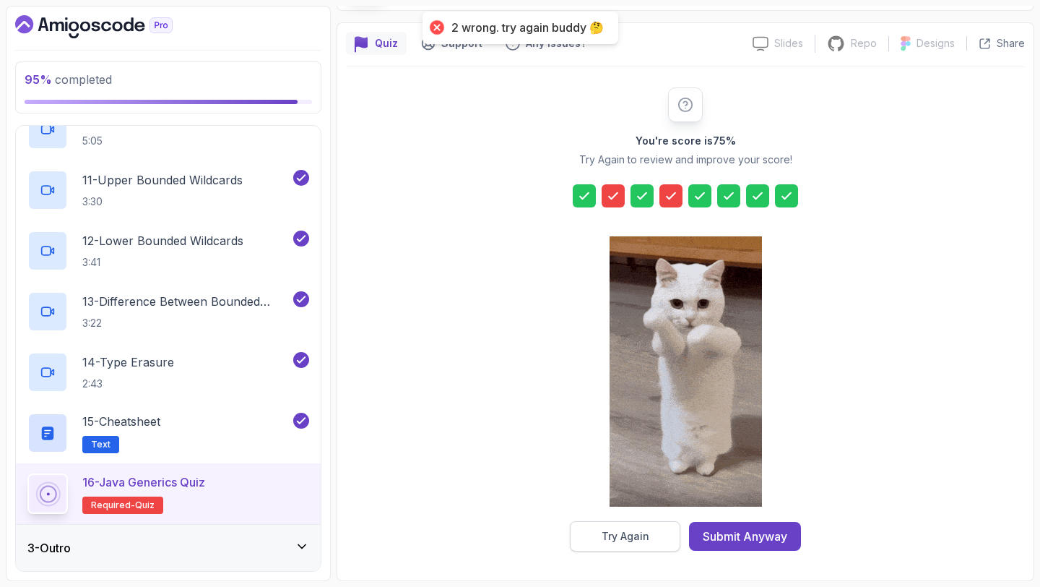
click at [642, 538] on div "Try Again" at bounding box center [626, 536] width 48 height 14
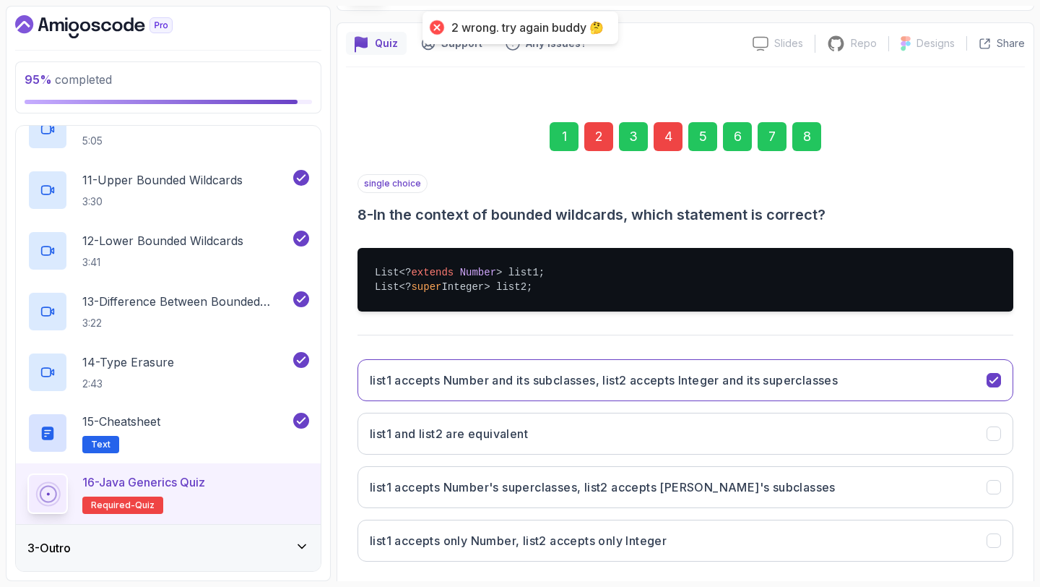
click at [657, 133] on div "4" at bounding box center [668, 136] width 29 height 29
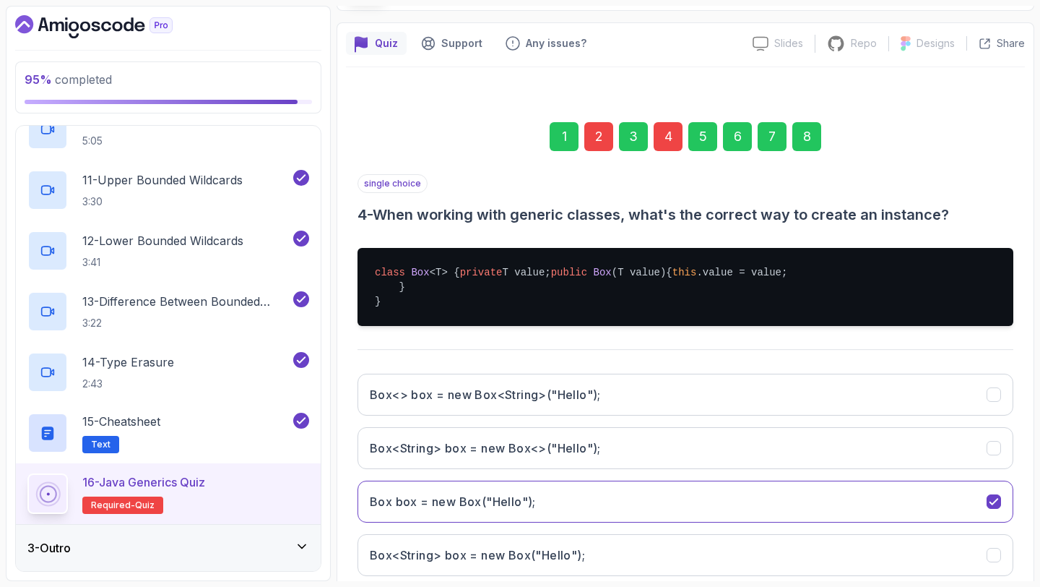
scroll to position [238, 0]
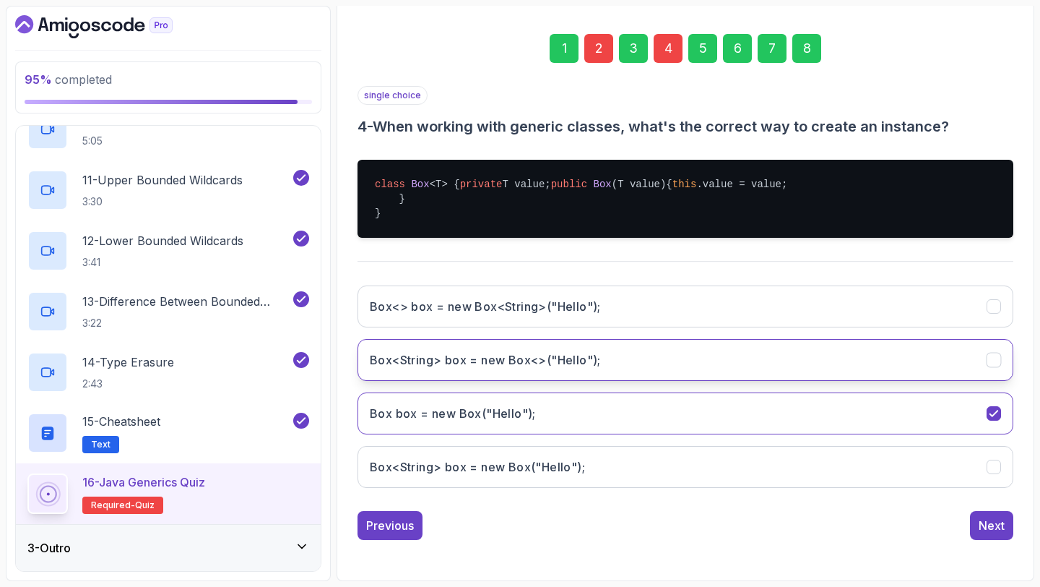
click at [591, 353] on h3 "Box<String> box = new Box<>("Hello");" at bounding box center [485, 359] width 231 height 17
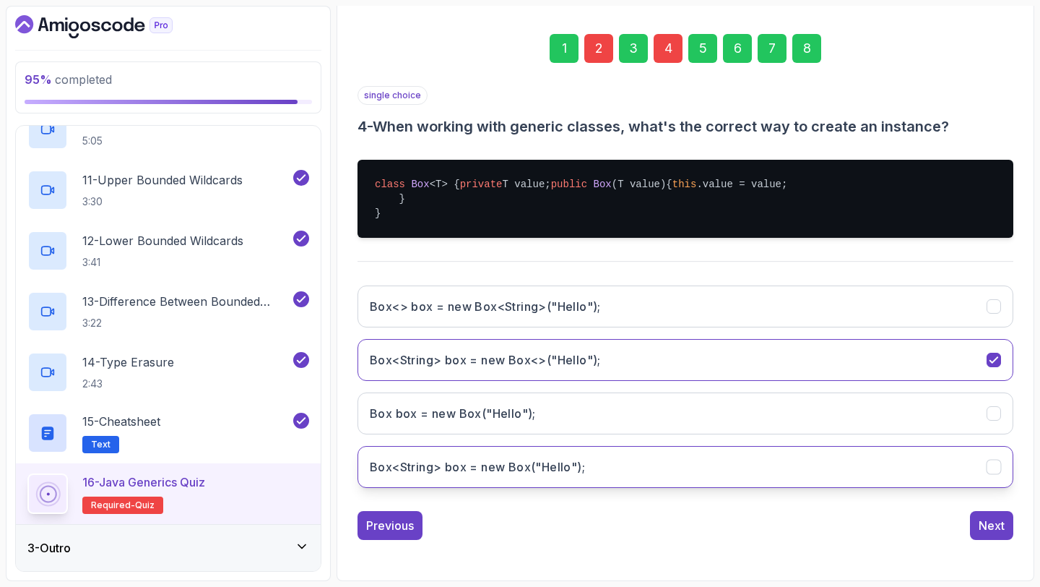
click at [566, 453] on button "Box<String> box = new Box("Hello");" at bounding box center [686, 467] width 656 height 42
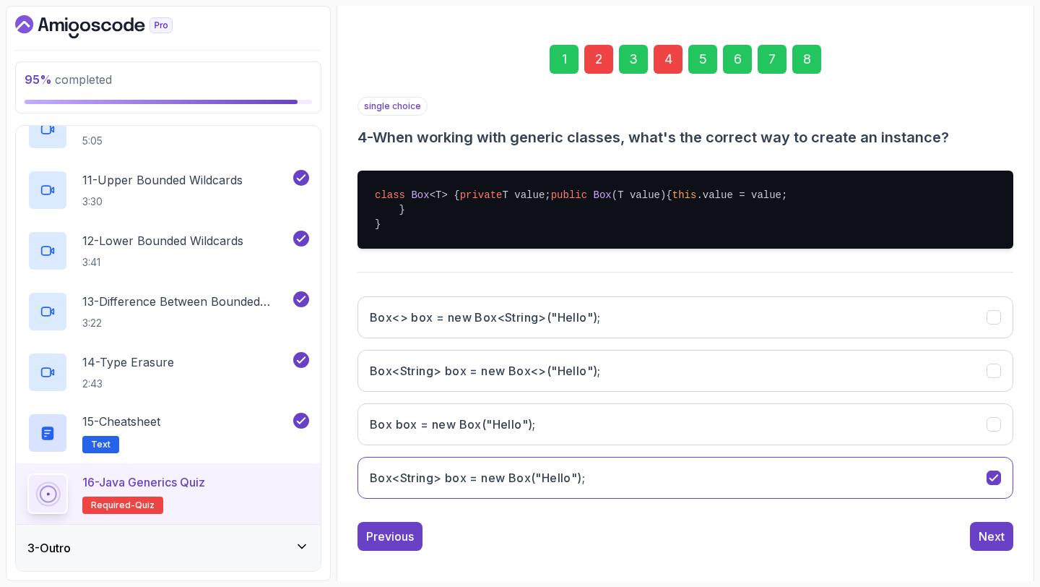
scroll to position [176, 0]
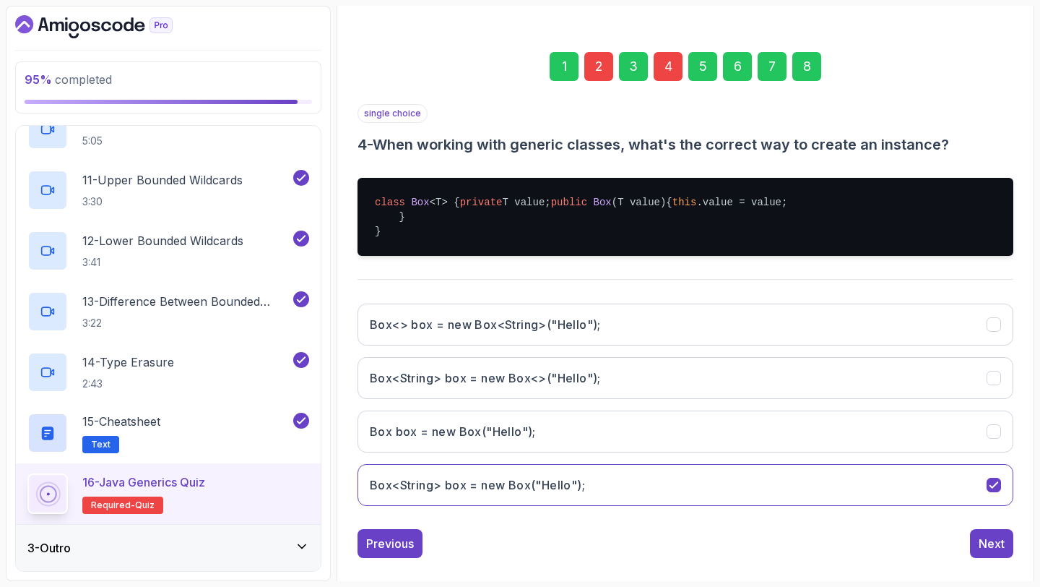
click at [590, 72] on div "2" at bounding box center [598, 66] width 29 height 29
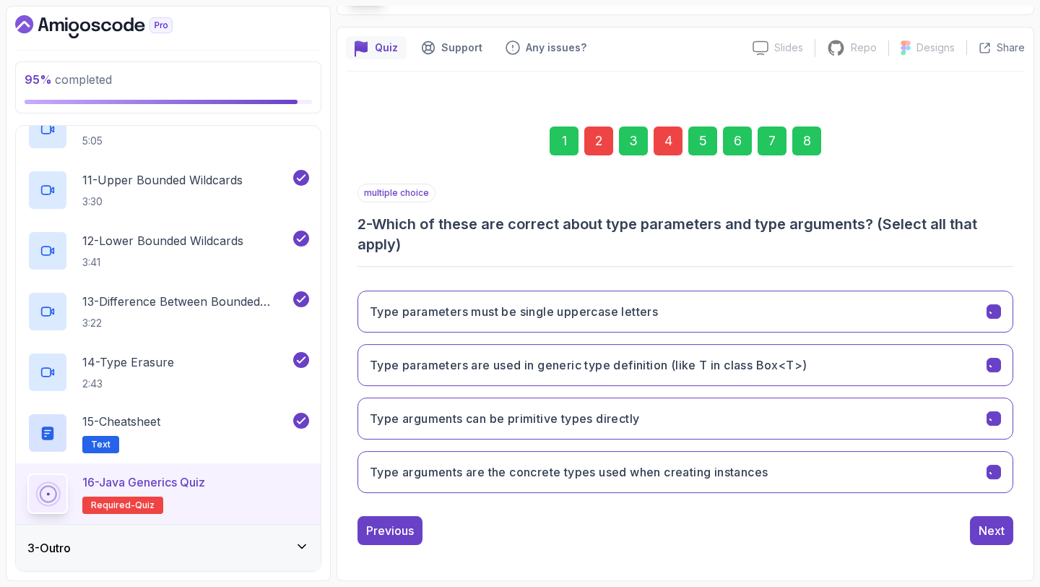
scroll to position [102, 0]
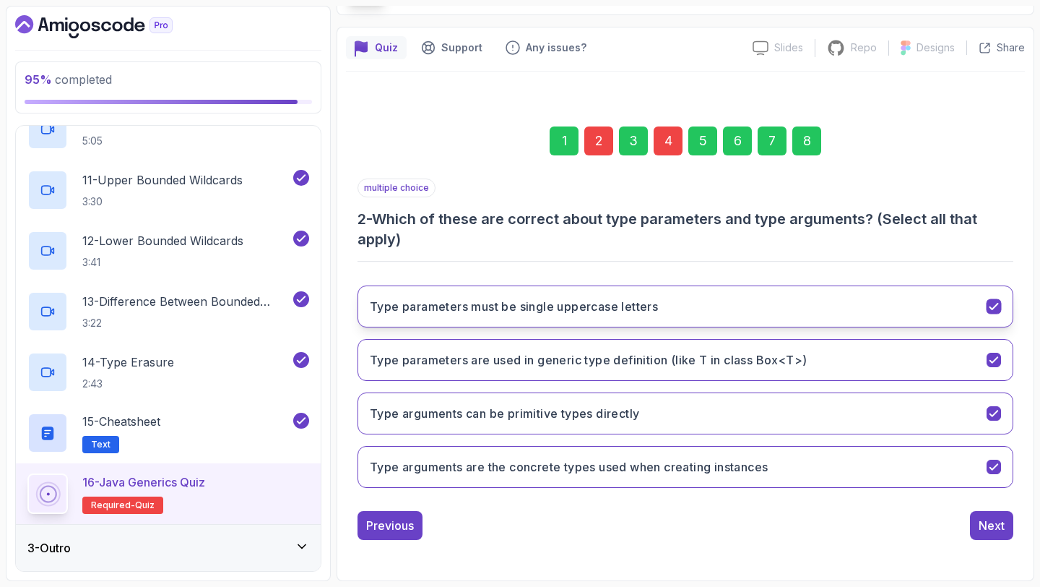
click at [662, 316] on button "Type parameters must be single uppercase letters" at bounding box center [686, 306] width 656 height 42
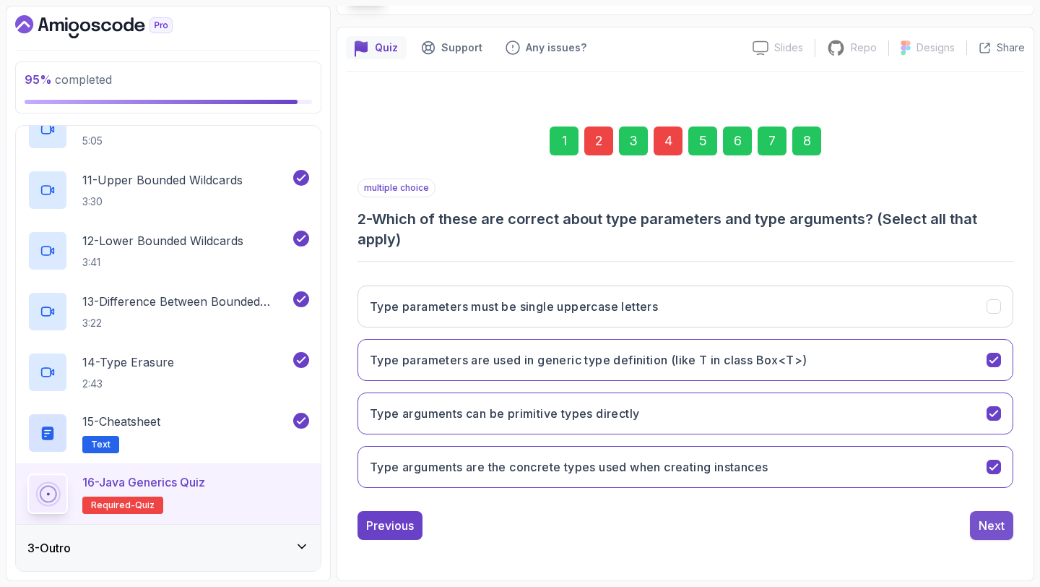
click at [977, 516] on button "Next" at bounding box center [991, 525] width 43 height 29
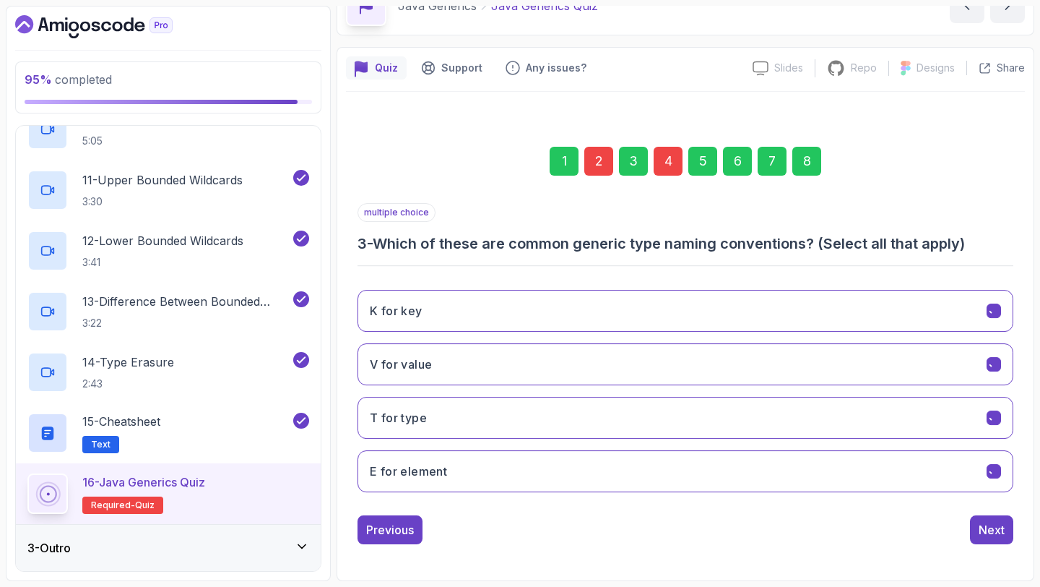
scroll to position [82, 0]
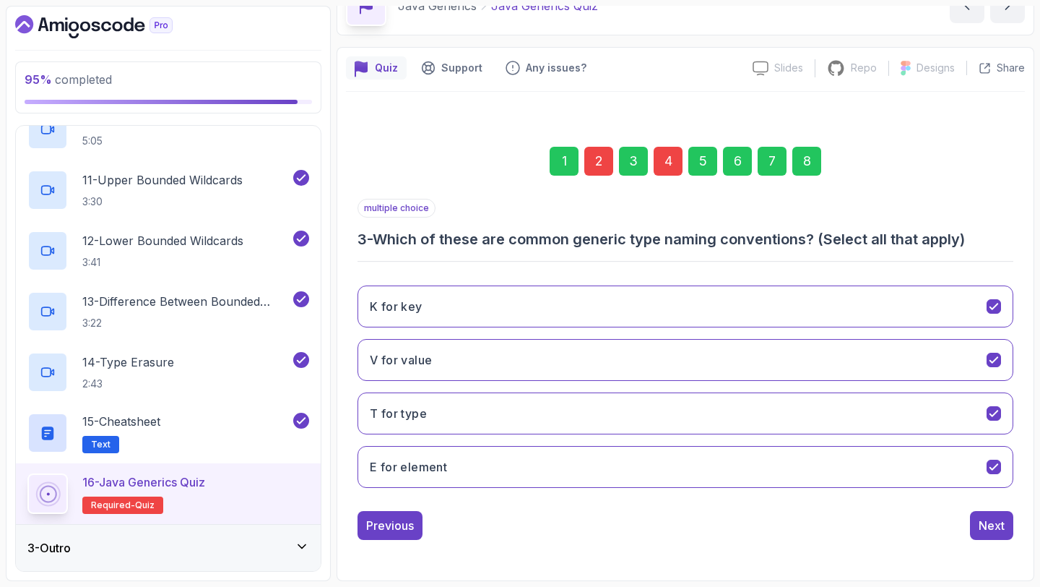
click at [810, 160] on div "8" at bounding box center [806, 161] width 29 height 29
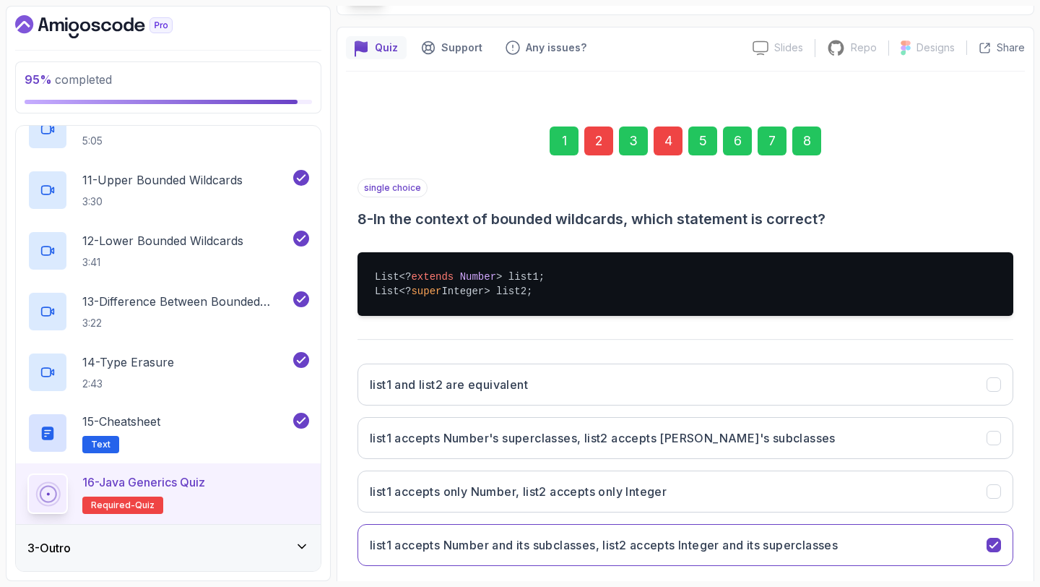
scroll to position [180, 0]
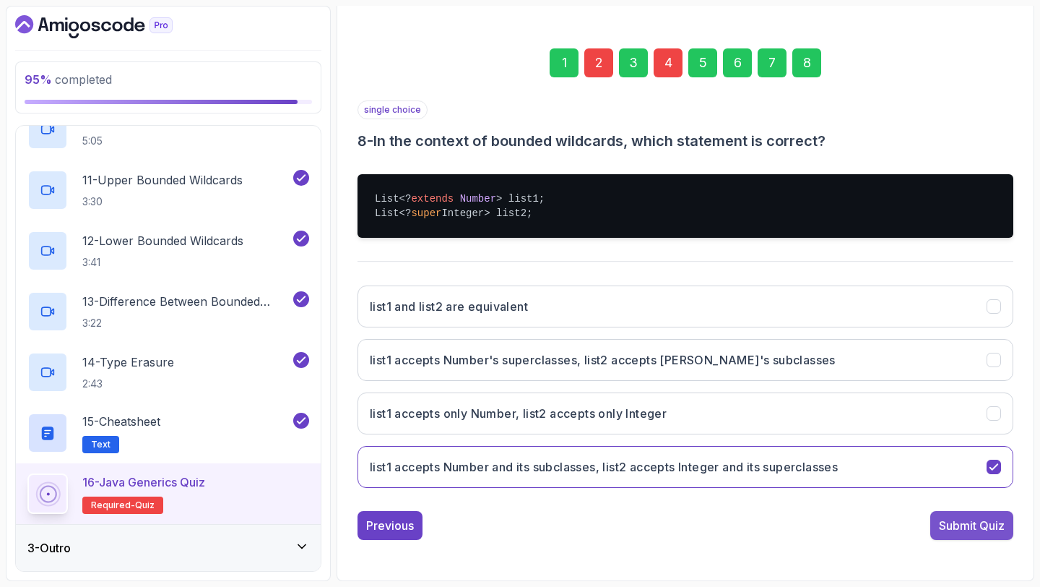
click at [973, 531] on div "Submit Quiz" at bounding box center [972, 524] width 66 height 17
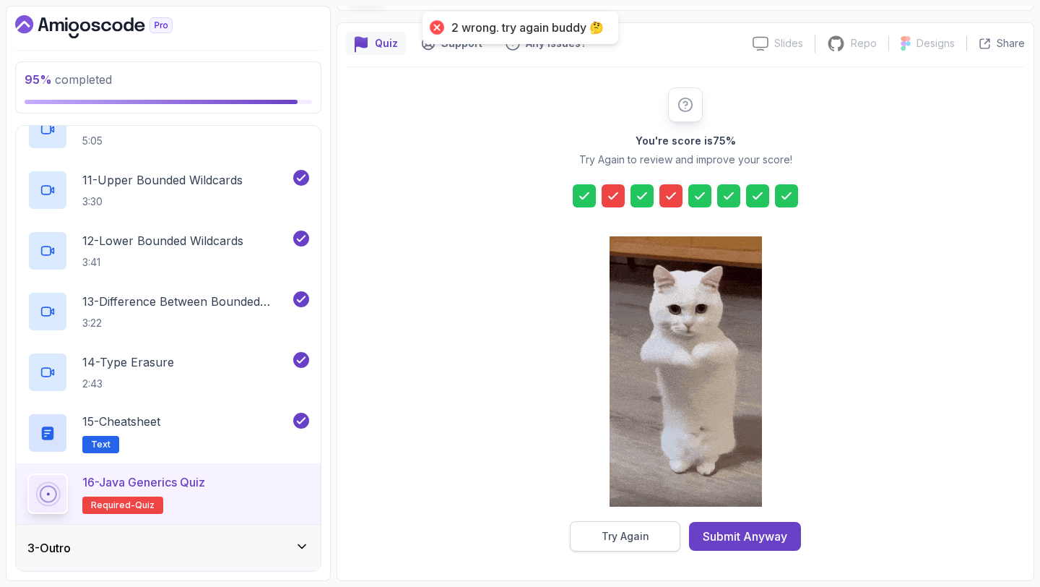
click at [634, 545] on button "Try Again" at bounding box center [625, 536] width 111 height 30
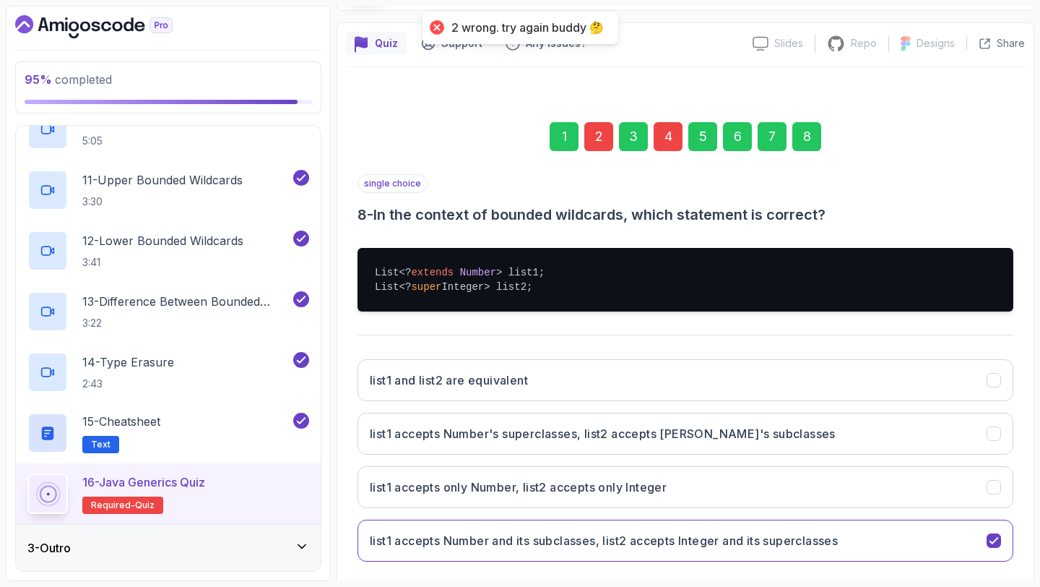
click at [605, 139] on div "2" at bounding box center [598, 136] width 29 height 29
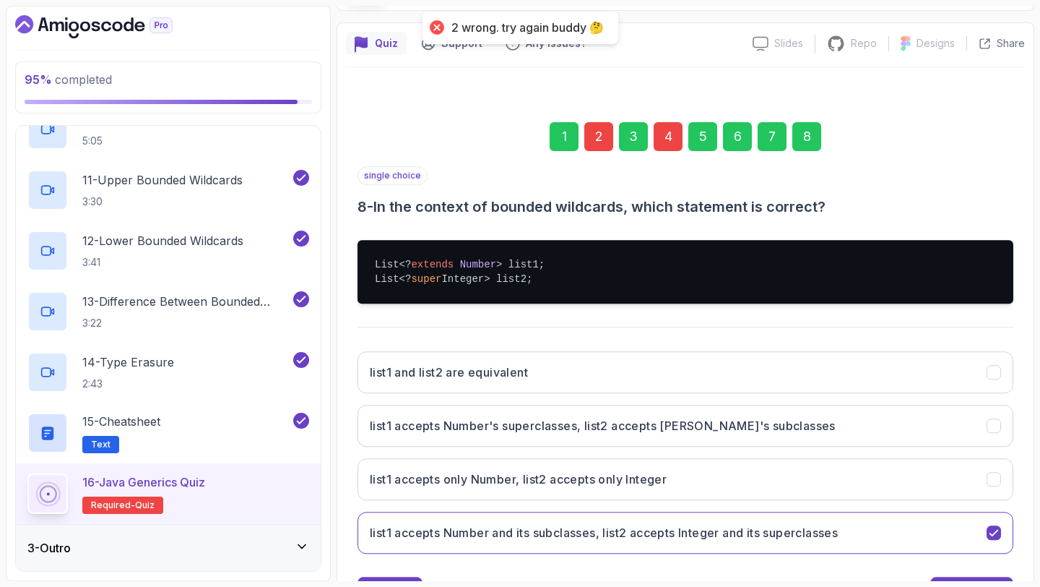
scroll to position [102, 0]
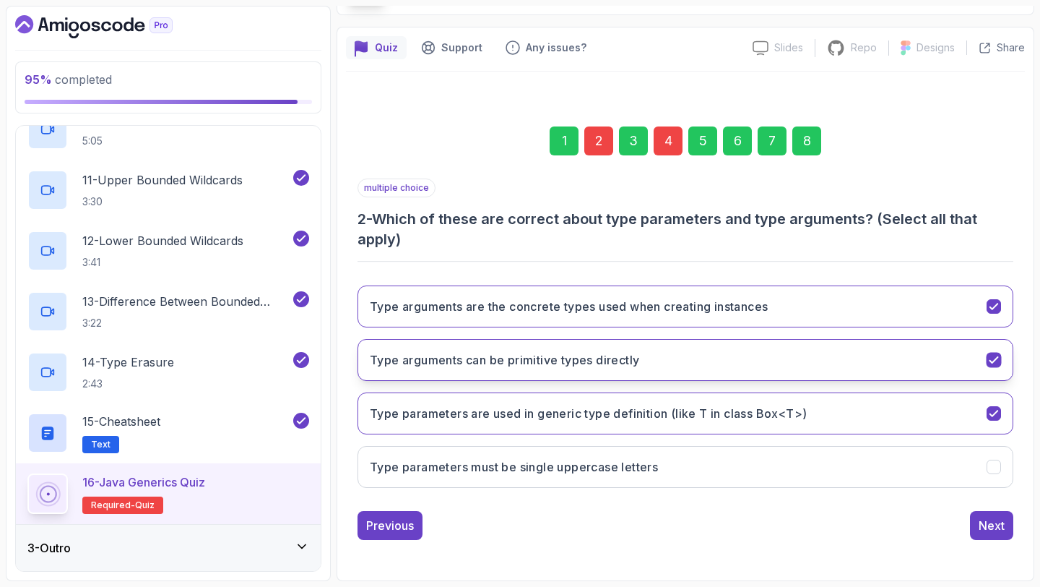
click at [597, 353] on h3 "Type arguments can be primitive types directly" at bounding box center [504, 359] width 269 height 17
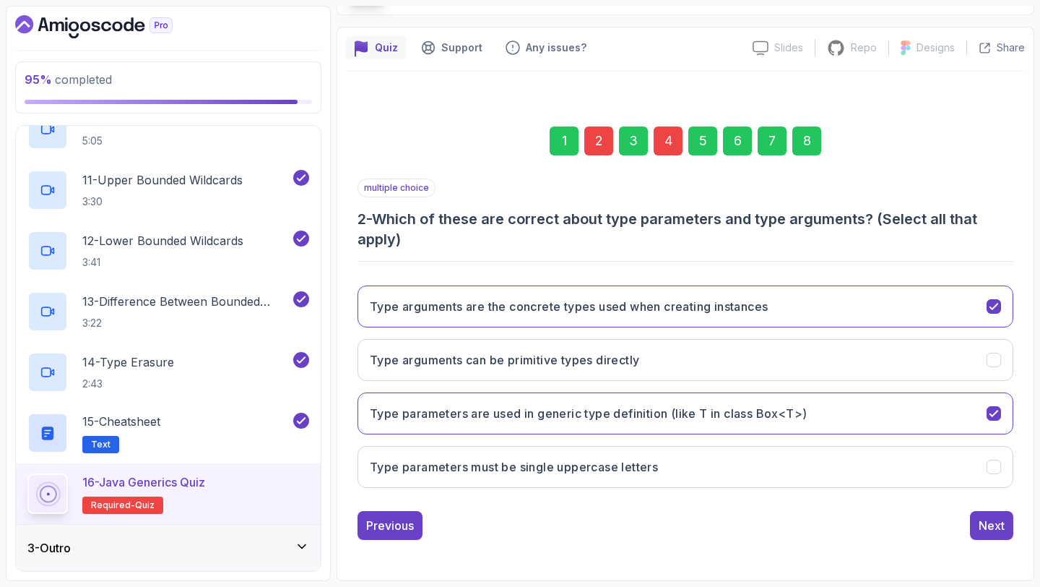
click at [797, 143] on div "8" at bounding box center [806, 140] width 29 height 29
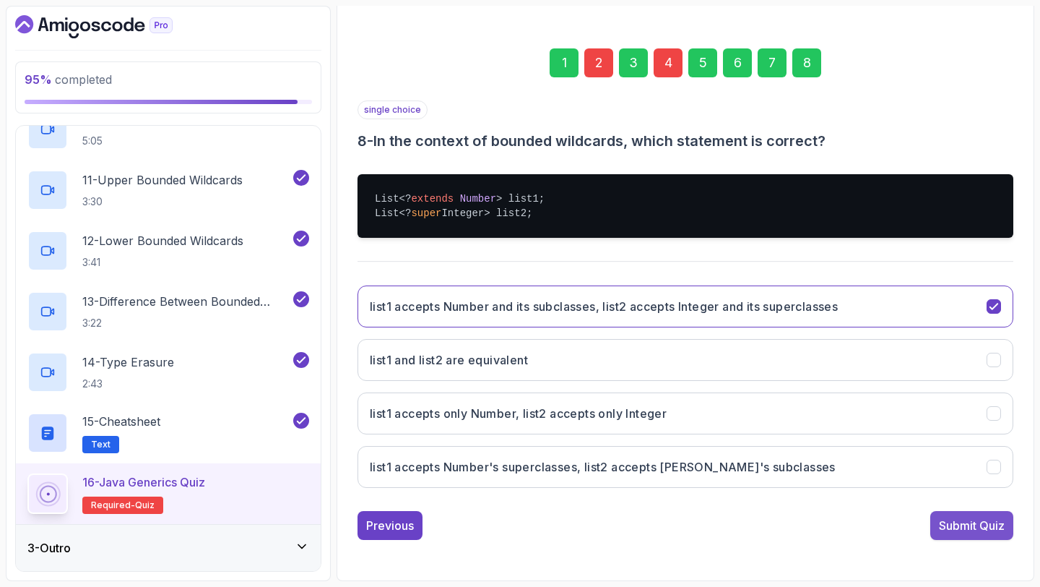
click at [970, 526] on div "Submit Quiz" at bounding box center [972, 524] width 66 height 17
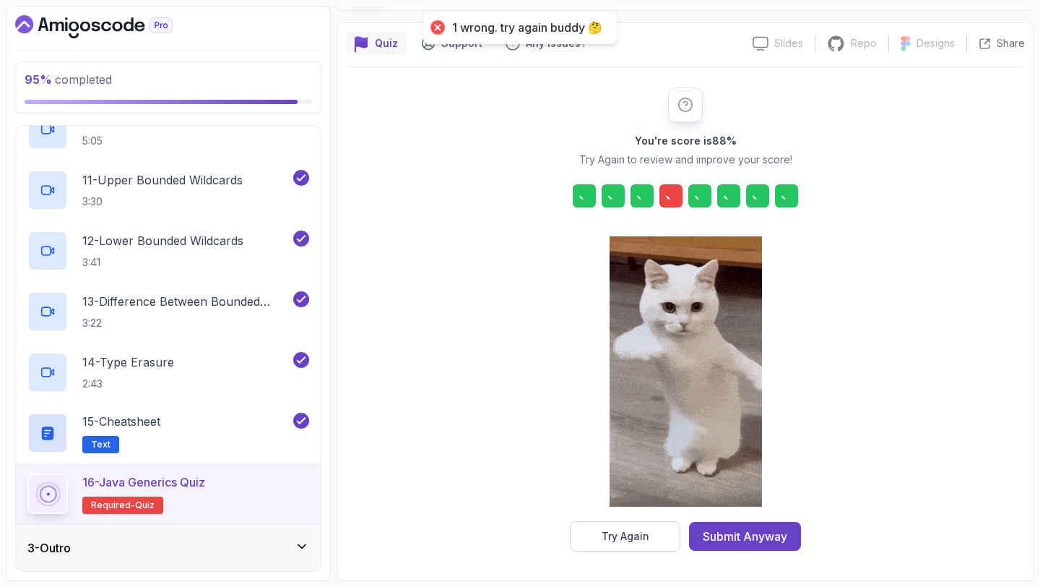
scroll to position [106, 0]
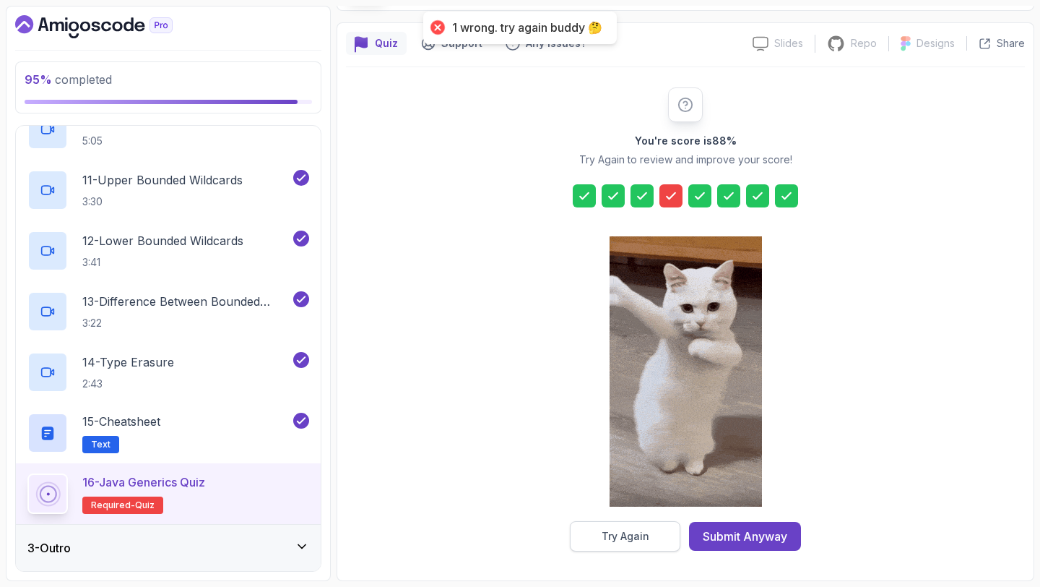
click at [626, 536] on div "Try Again" at bounding box center [626, 536] width 48 height 14
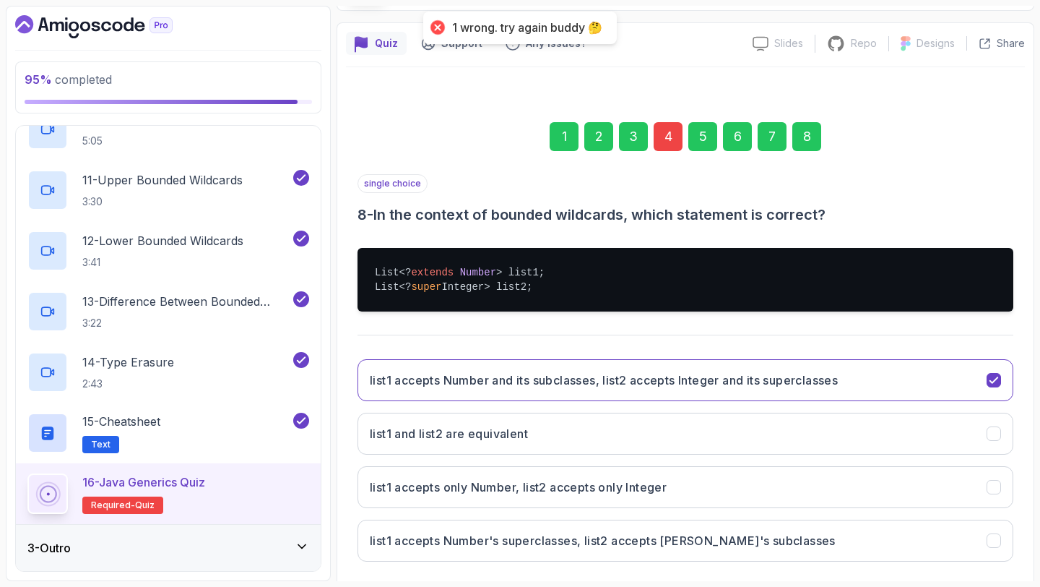
click at [665, 139] on div "4" at bounding box center [668, 136] width 29 height 29
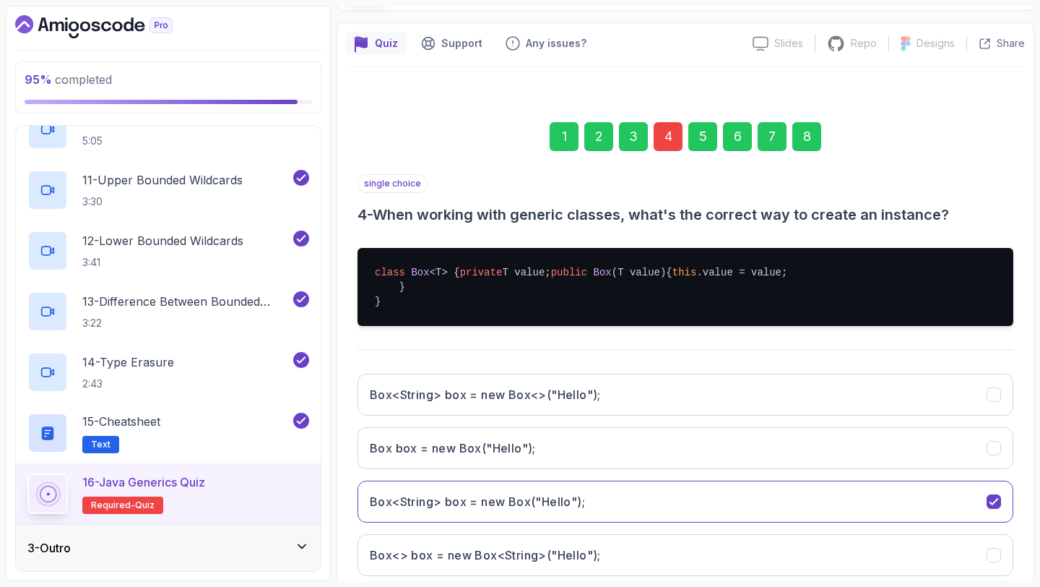
scroll to position [238, 0]
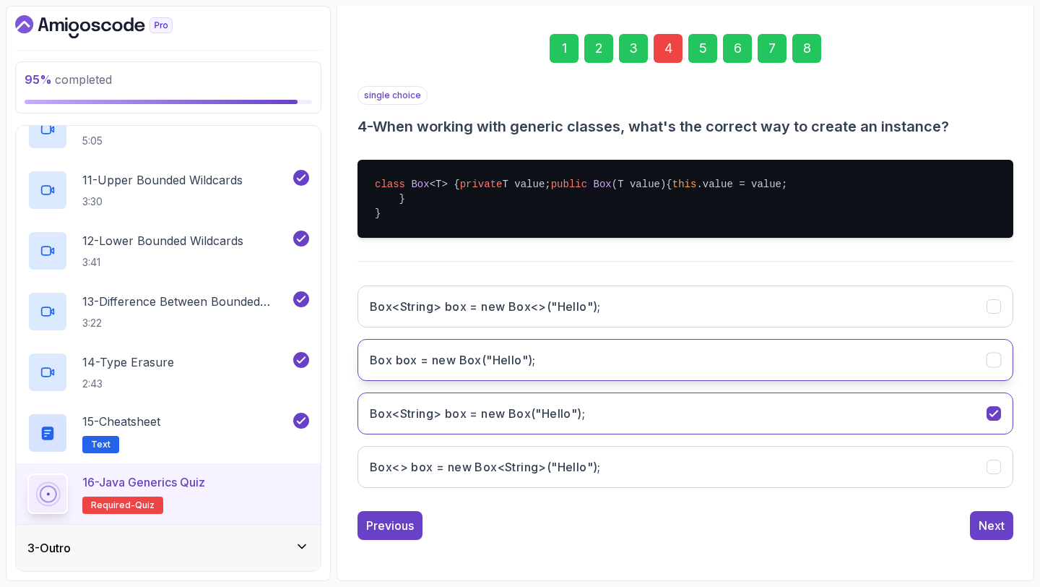
click at [578, 357] on button "Box box = new Box("Hello");" at bounding box center [686, 360] width 656 height 42
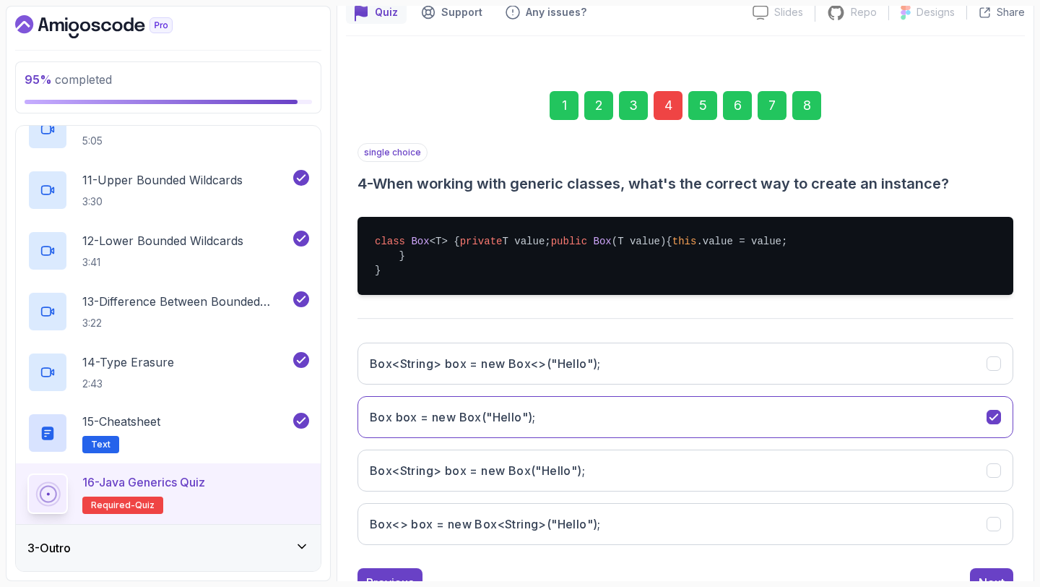
scroll to position [90, 0]
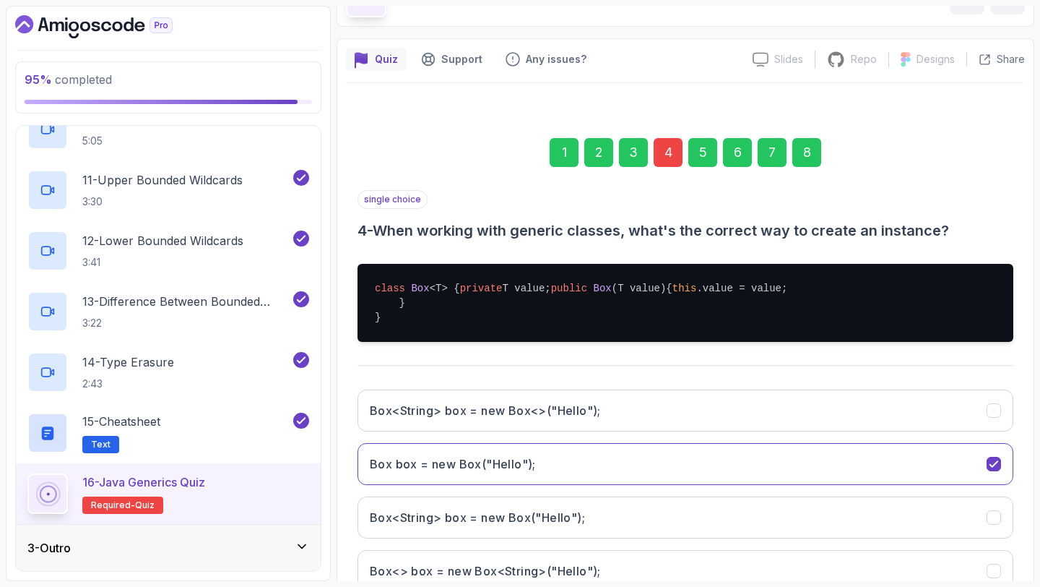
click at [810, 155] on div "8" at bounding box center [806, 152] width 29 height 29
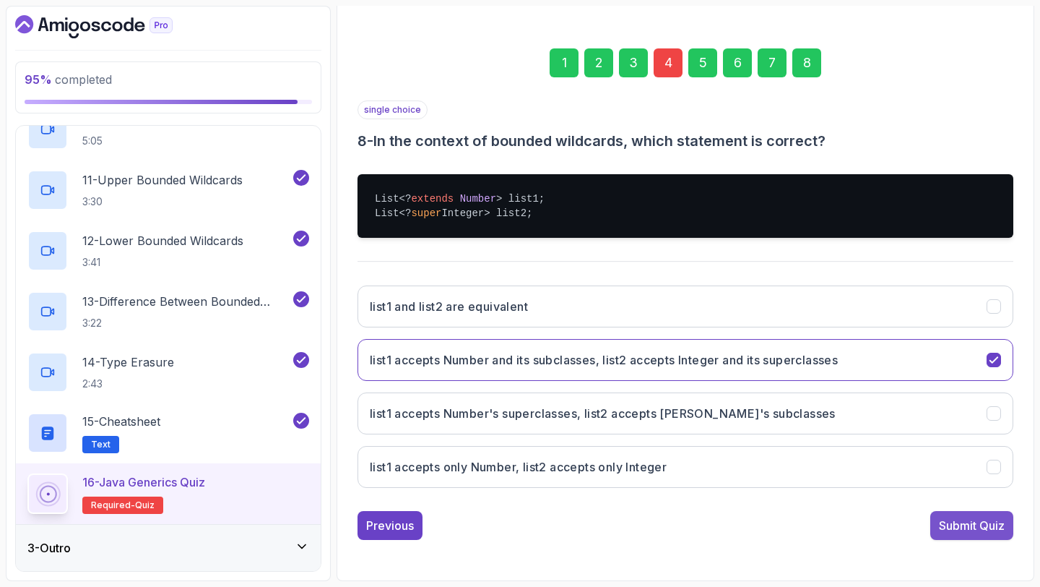
click at [976, 519] on div "Submit Quiz" at bounding box center [972, 524] width 66 height 17
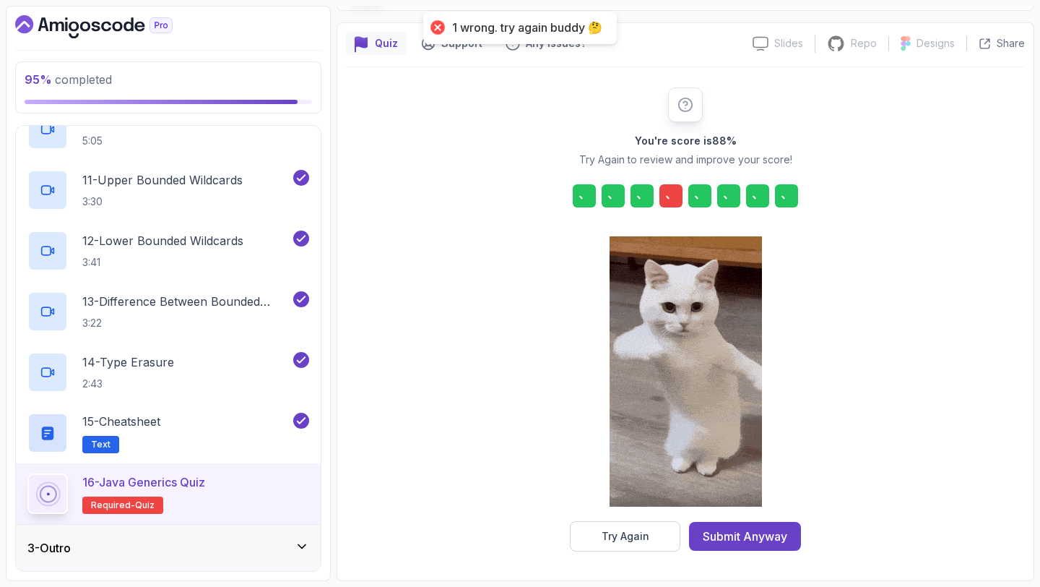
scroll to position [106, 0]
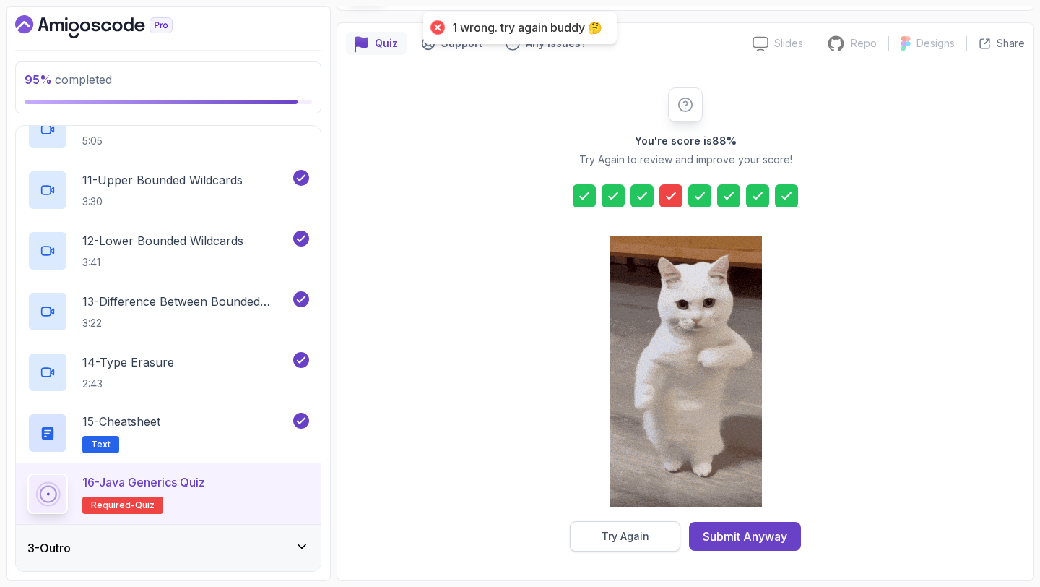
click at [653, 536] on button "Try Again" at bounding box center [625, 536] width 111 height 30
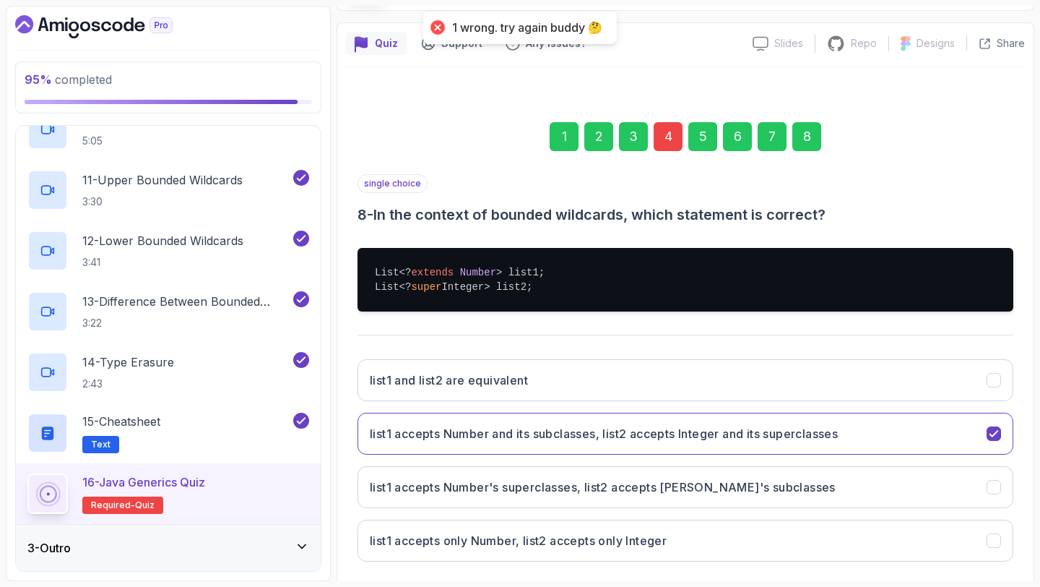
click at [657, 139] on div "4" at bounding box center [668, 136] width 29 height 29
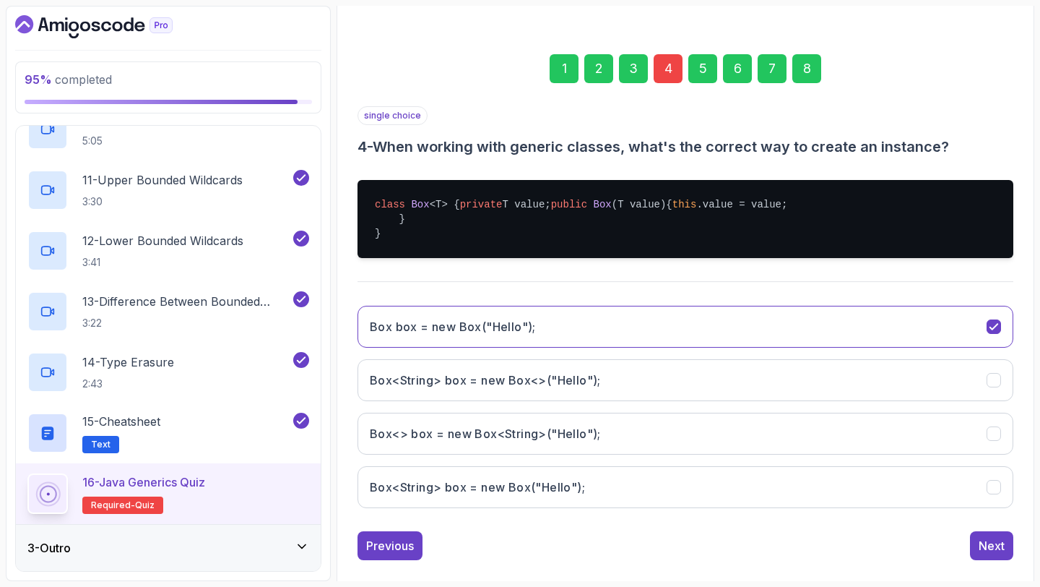
scroll to position [177, 0]
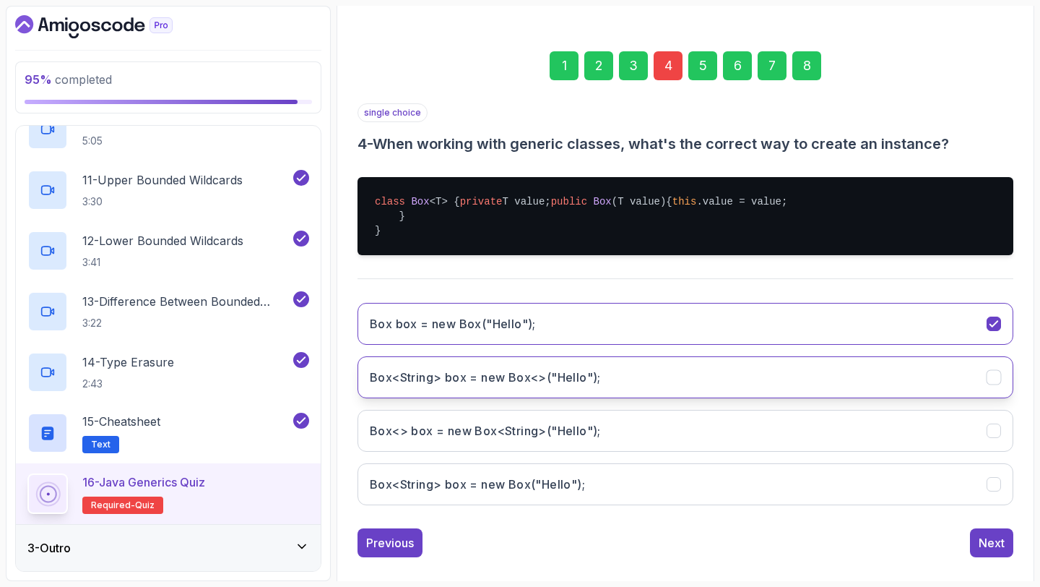
click at [563, 386] on h3 "Box<String> box = new Box<>("Hello");" at bounding box center [485, 376] width 231 height 17
click at [800, 64] on div "8" at bounding box center [806, 65] width 29 height 29
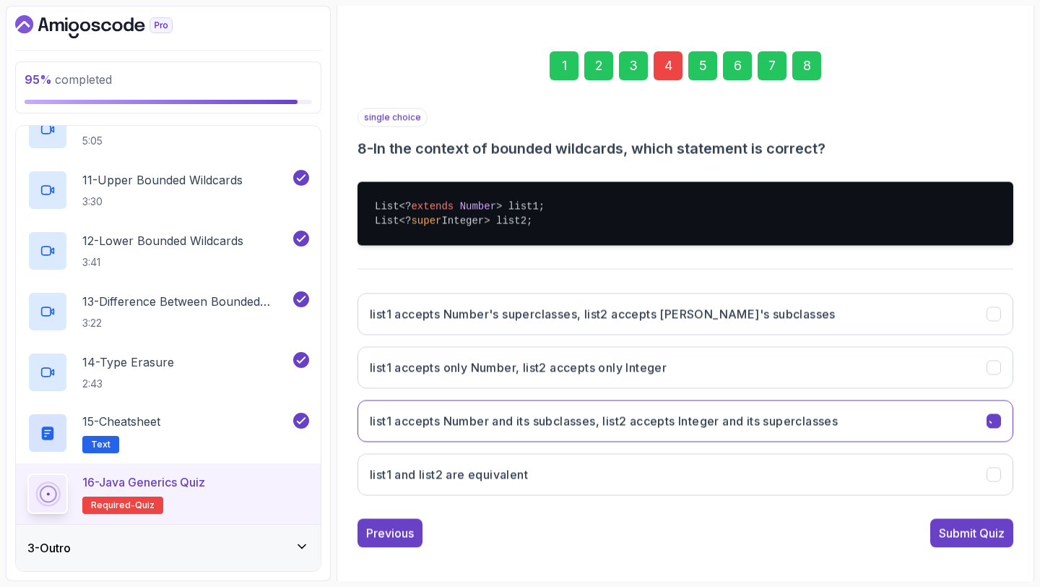
scroll to position [180, 0]
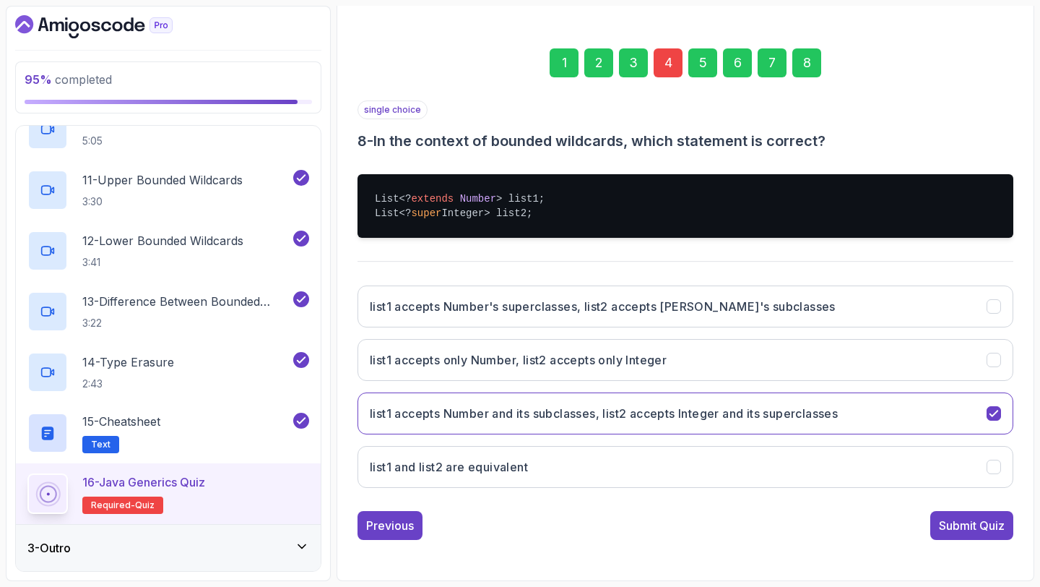
click at [974, 509] on div "single choice 8 - In the context of bounded wildcards, which statement is corre…" at bounding box center [686, 319] width 656 height 439
click at [972, 520] on div "Submit Quiz" at bounding box center [972, 524] width 66 height 17
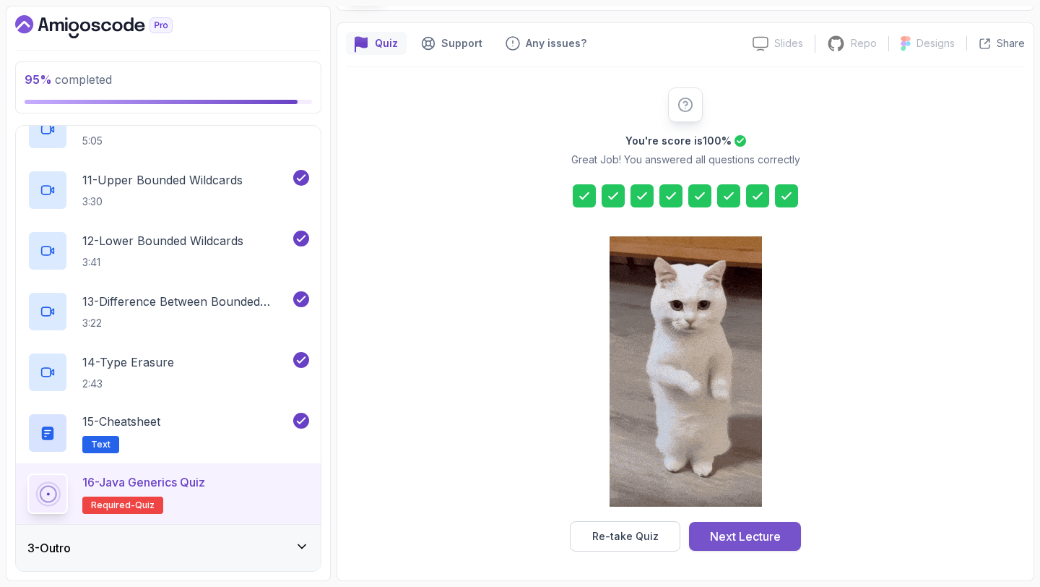
click at [760, 529] on div "Next Lecture" at bounding box center [745, 535] width 71 height 17
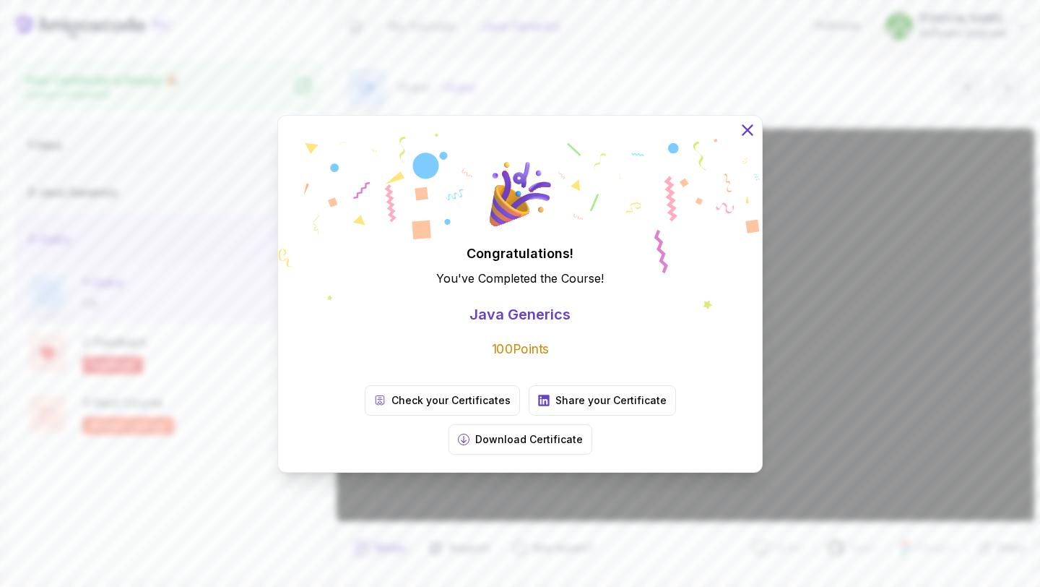
click at [746, 139] on icon at bounding box center [747, 129] width 19 height 19
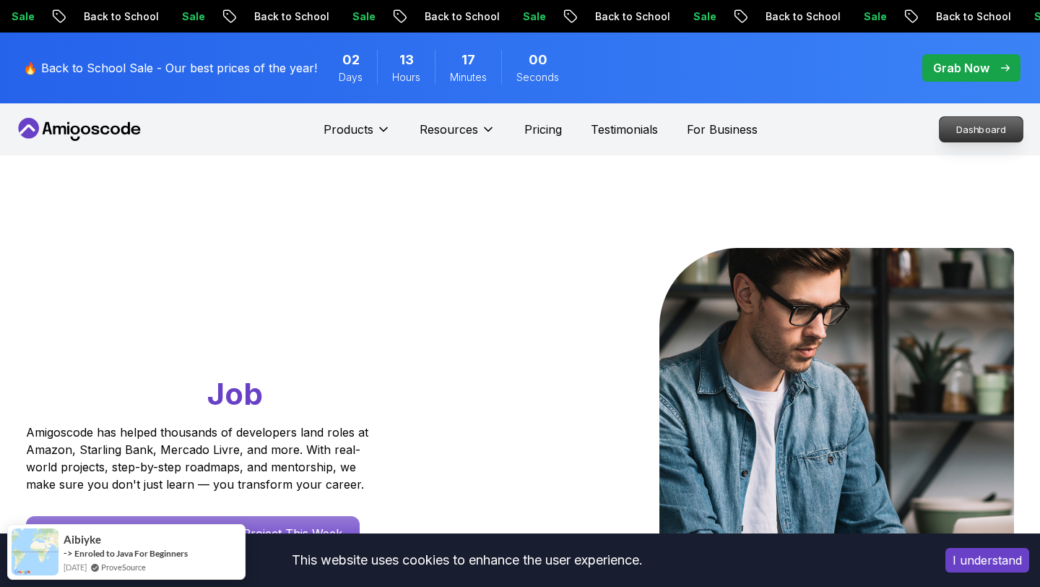
click at [979, 132] on p "Dashboard" at bounding box center [981, 129] width 83 height 25
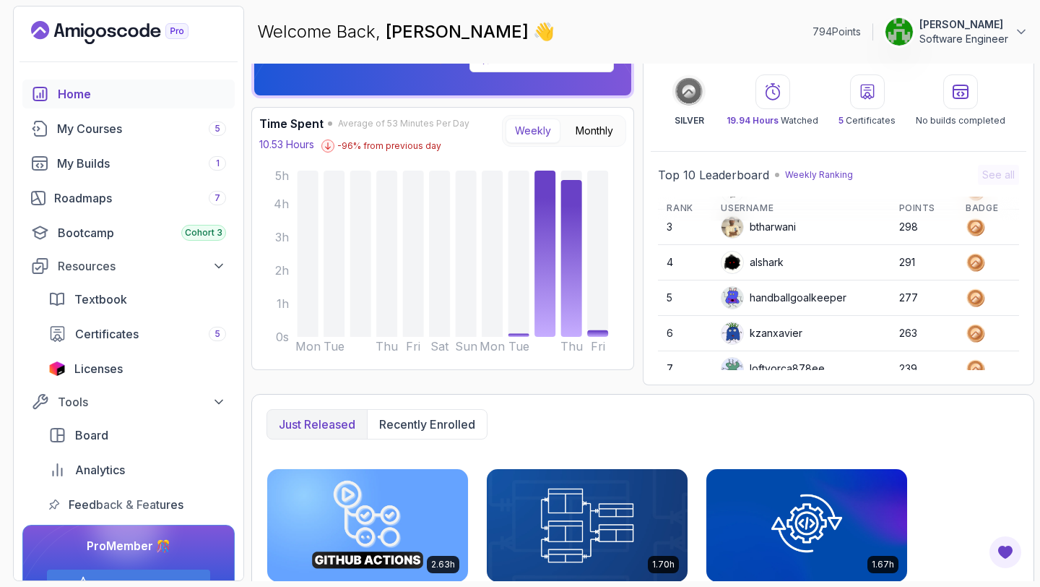
scroll to position [80, 0]
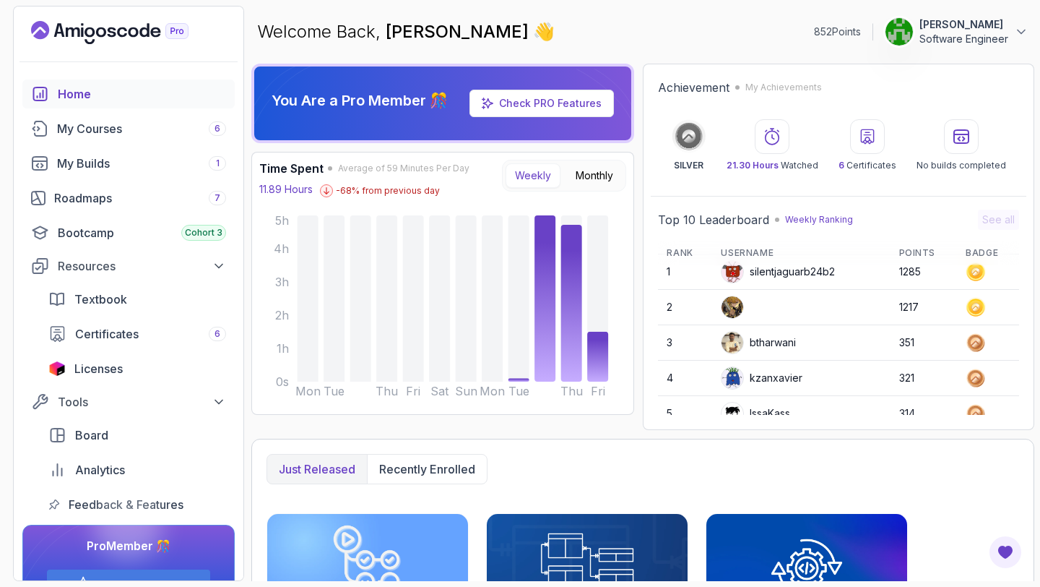
scroll to position [12, 0]
click at [733, 344] on img at bounding box center [733, 341] width 22 height 22
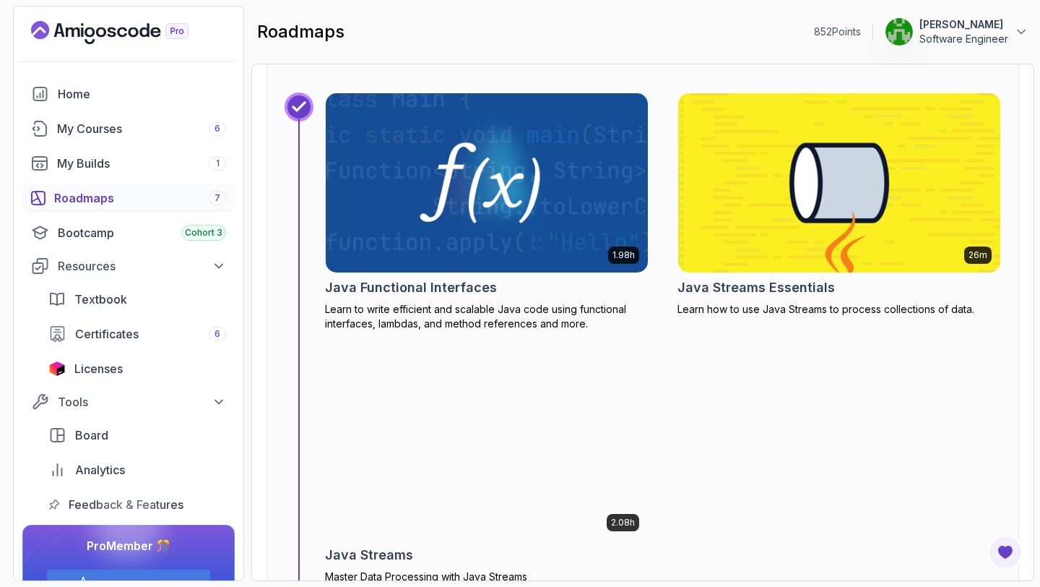
scroll to position [5886, 0]
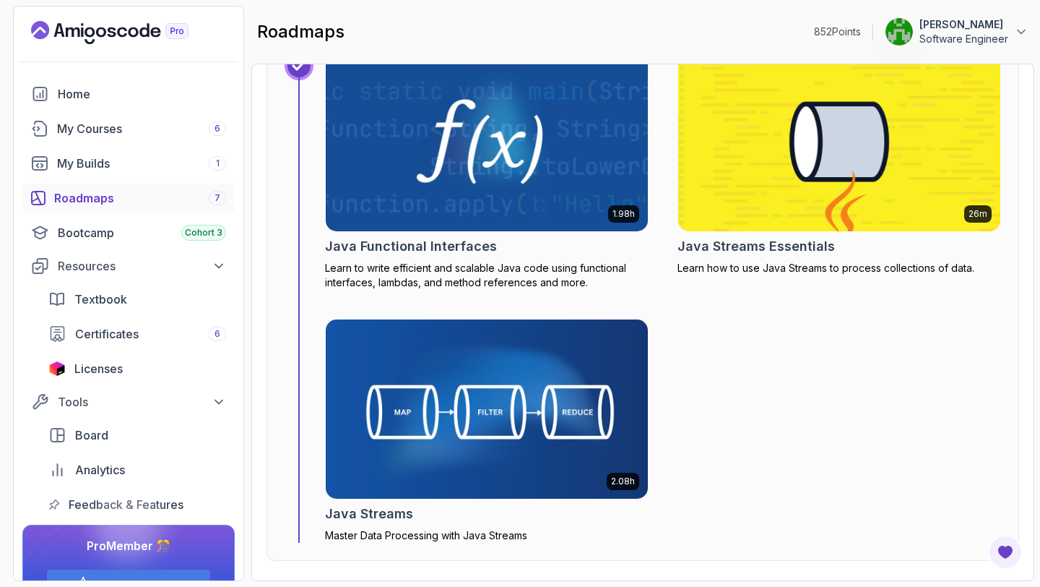
click at [512, 221] on img at bounding box center [487, 142] width 338 height 188
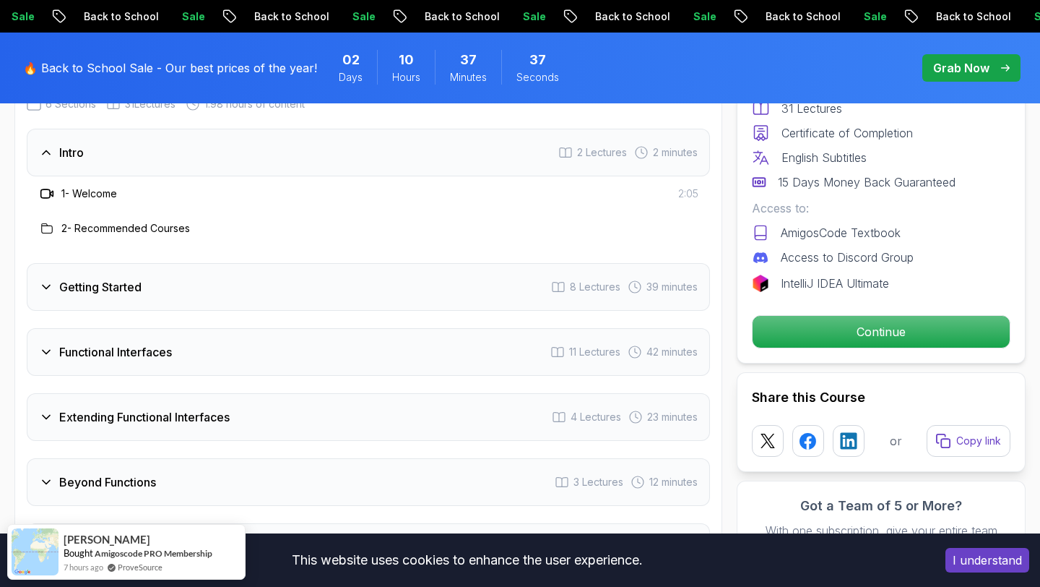
scroll to position [2073, 0]
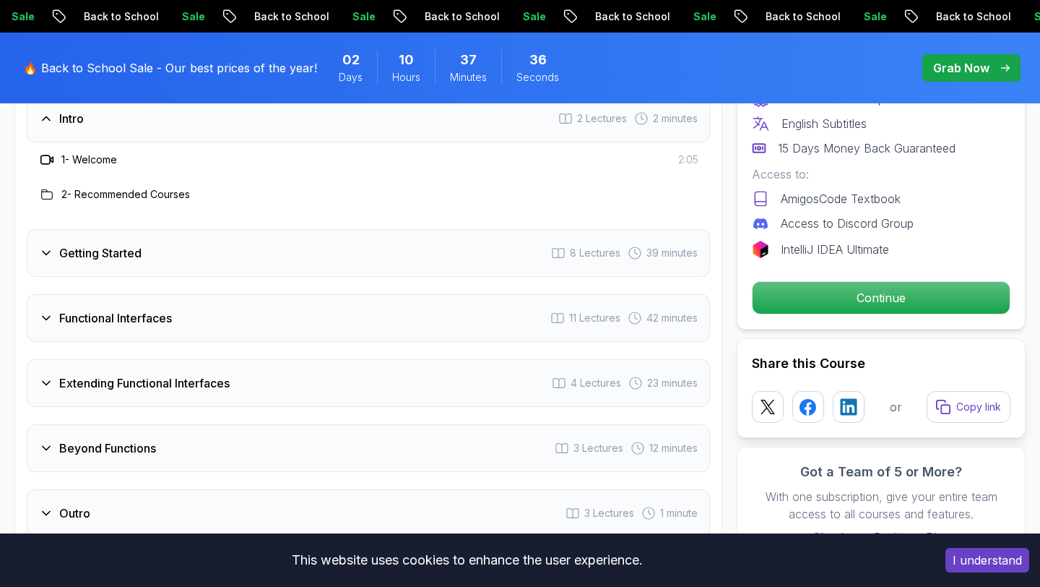
click at [168, 321] on h3 "Functional Interfaces" at bounding box center [115, 317] width 113 height 17
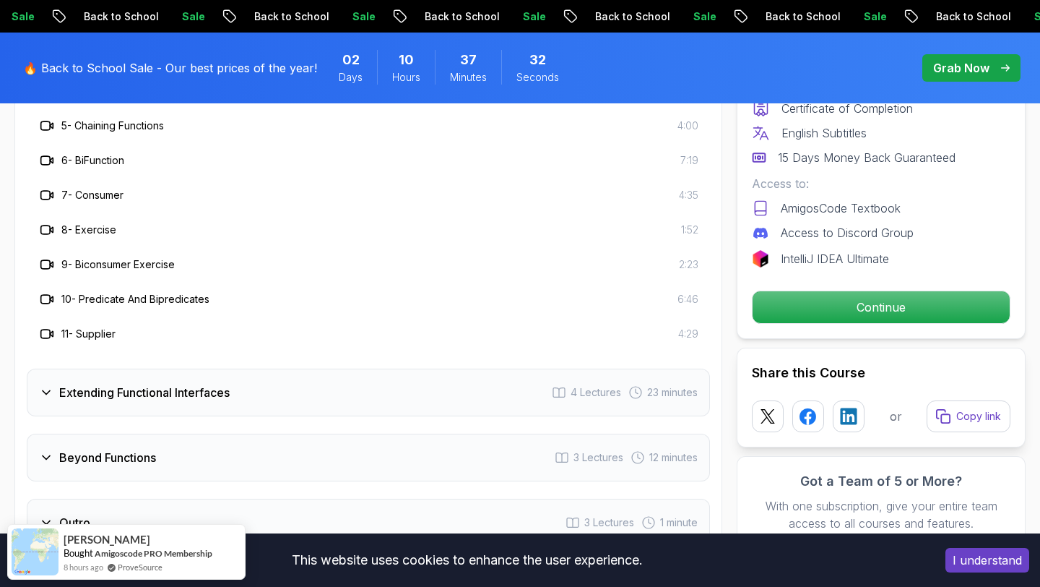
scroll to position [2377, 0]
click at [177, 405] on div "Extending Functional Interfaces 4 Lectures 23 minutes" at bounding box center [368, 392] width 683 height 48
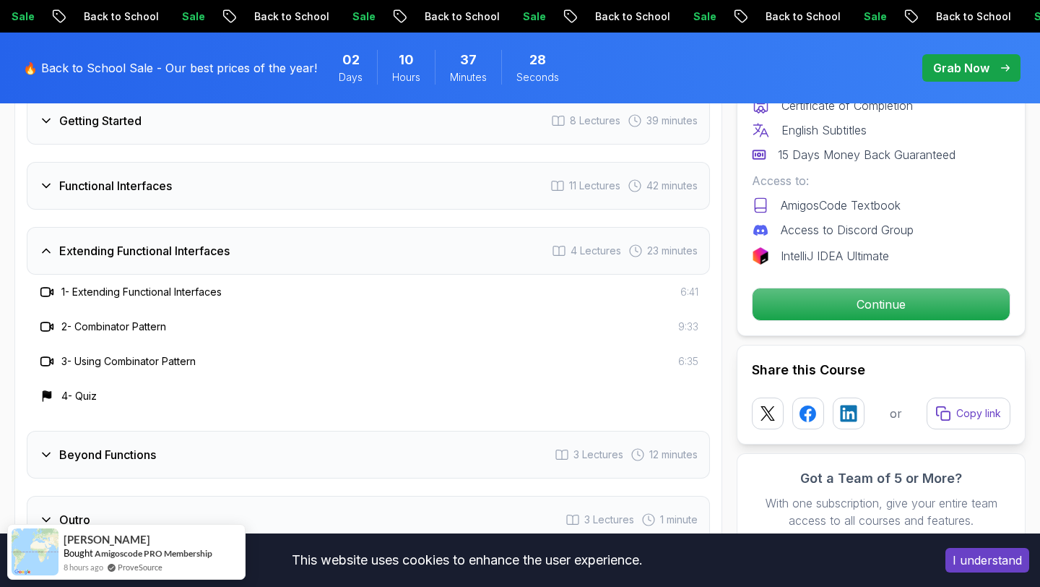
scroll to position [2150, 0]
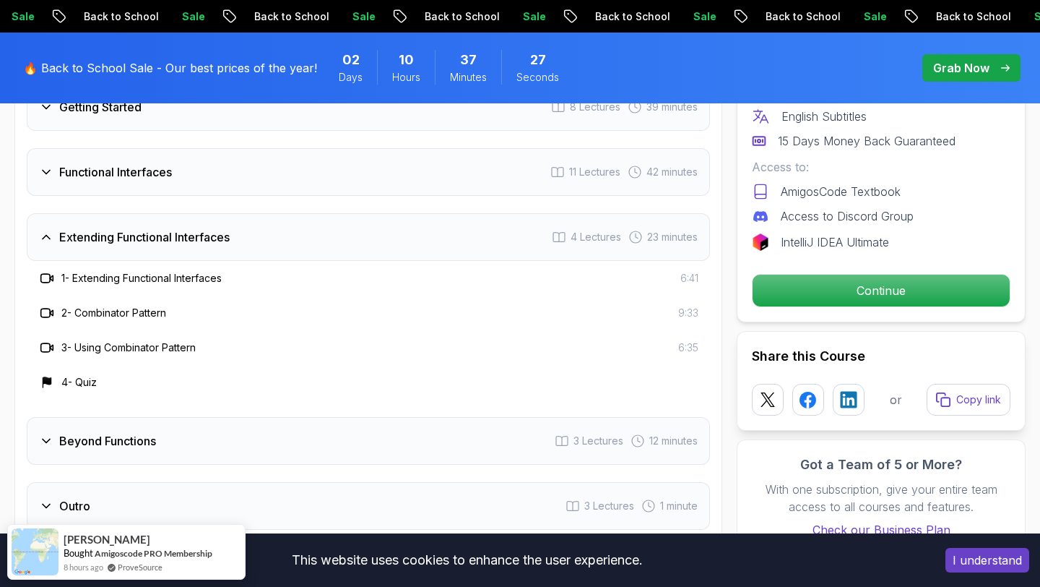
click at [177, 457] on div "Beyond Functions 3 Lectures 12 minutes" at bounding box center [368, 441] width 683 height 48
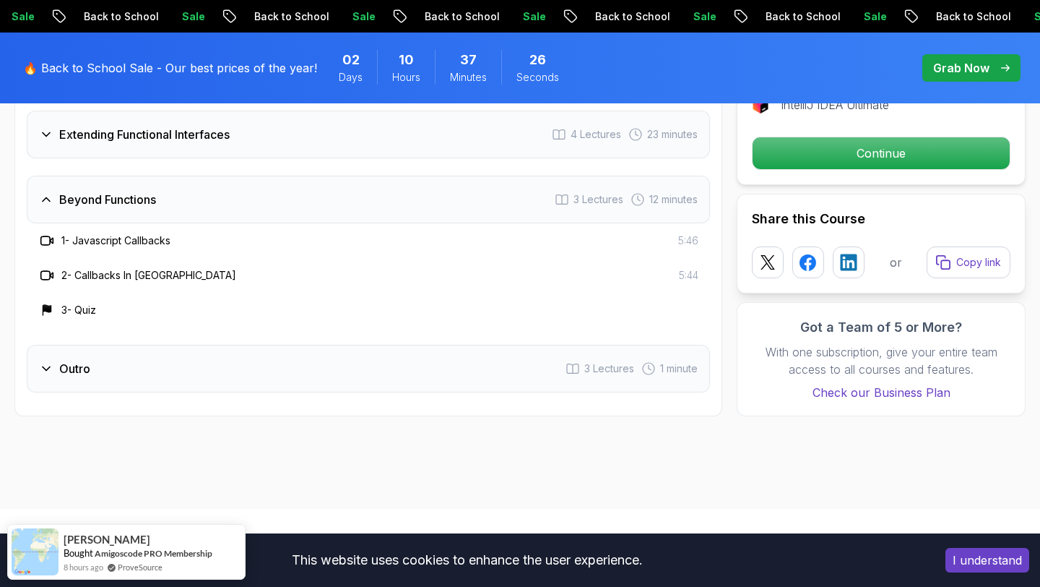
scroll to position [2323, 0]
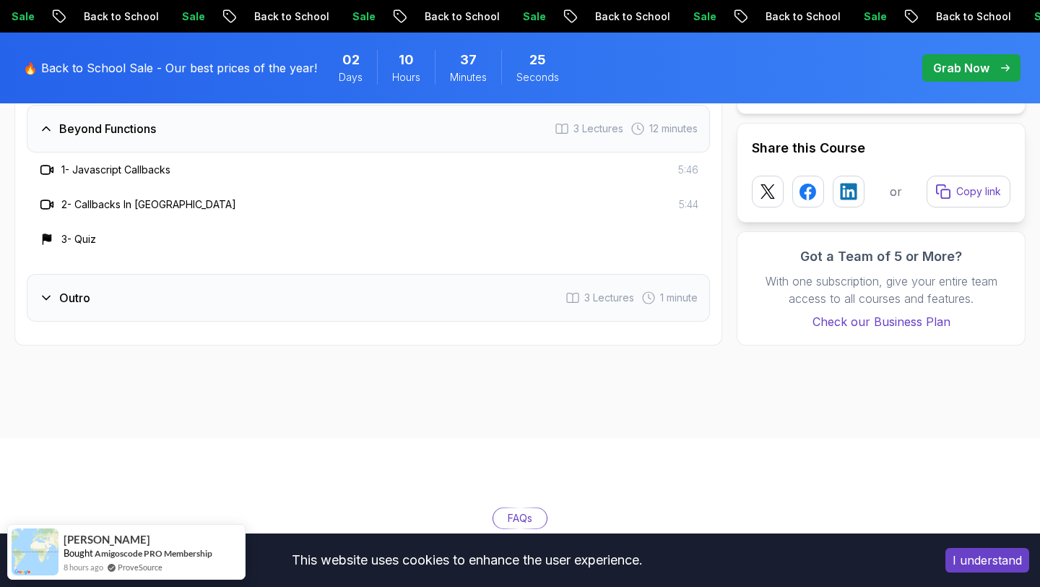
click at [189, 298] on div "Outro 3 Lectures 1 minute" at bounding box center [368, 298] width 683 height 48
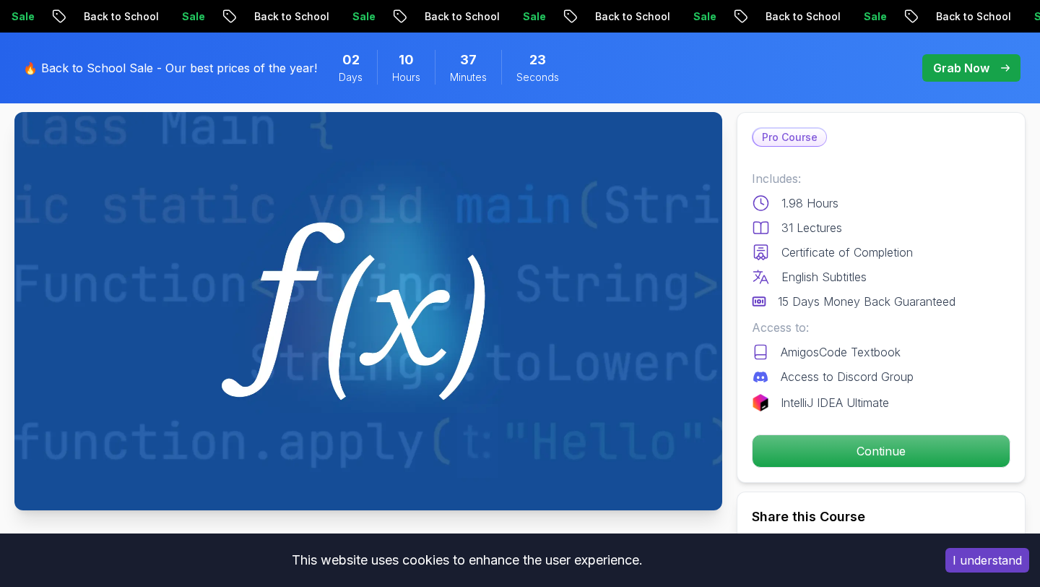
scroll to position [196, 0]
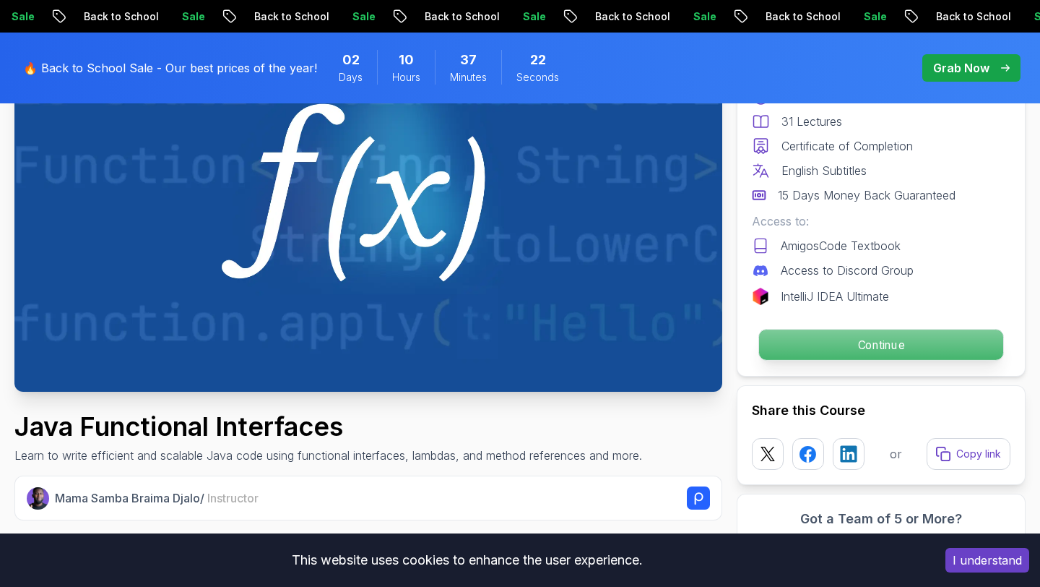
click at [793, 345] on p "Continue" at bounding box center [881, 344] width 244 height 30
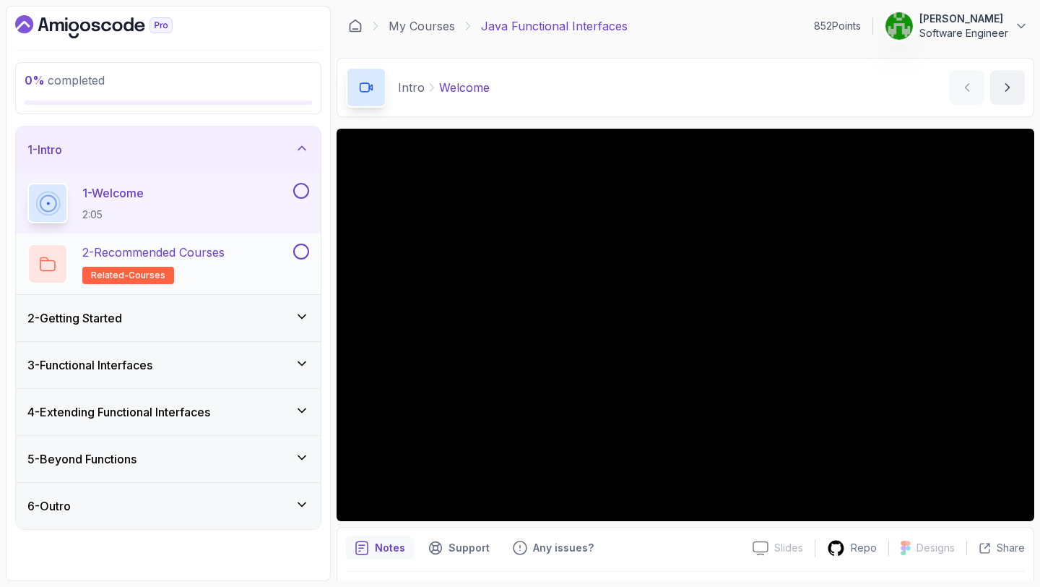
click at [306, 255] on button at bounding box center [301, 251] width 16 height 16
click at [306, 324] on div "2 - Getting Started" at bounding box center [168, 317] width 282 height 17
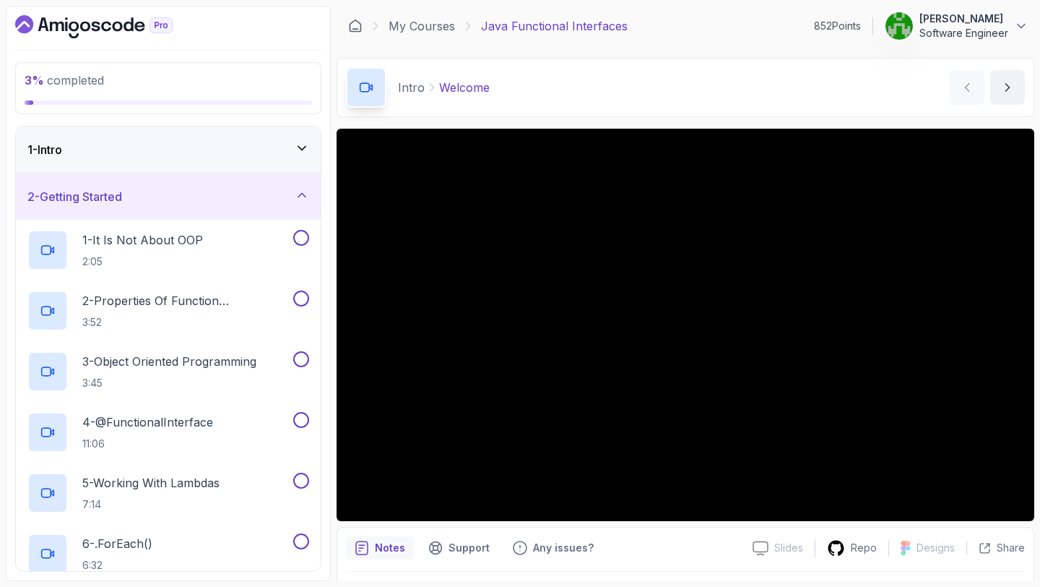
click at [292, 202] on div "2 - Getting Started" at bounding box center [168, 196] width 282 height 17
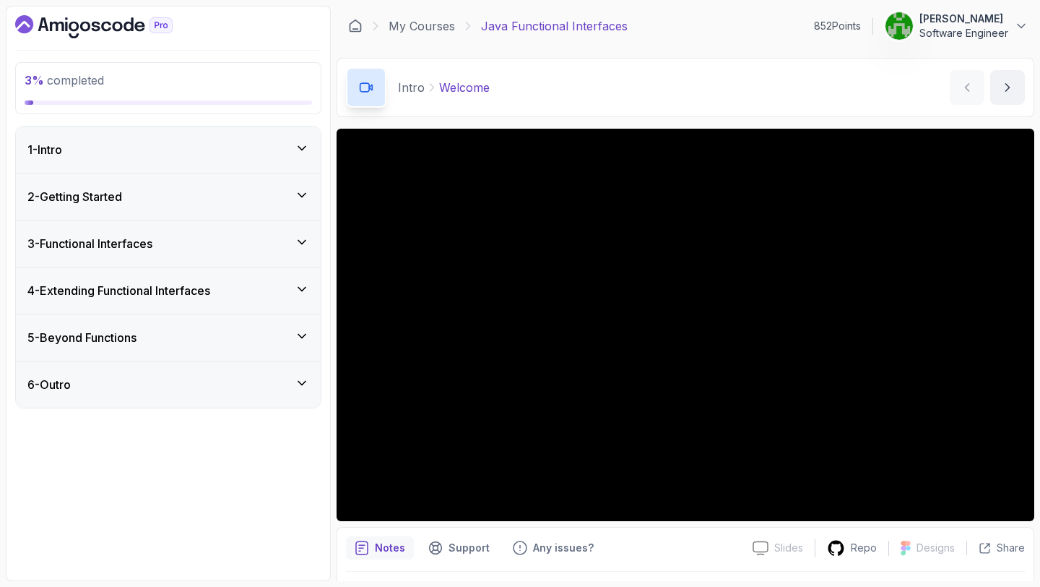
click at [276, 154] on div "1 - Intro" at bounding box center [168, 149] width 282 height 17
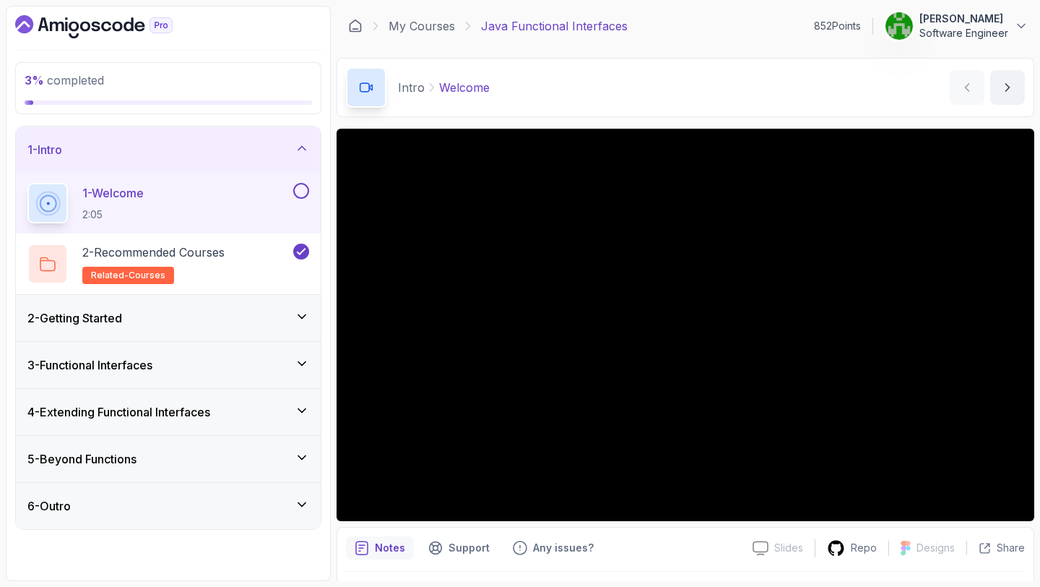
click at [278, 317] on div "2 - Getting Started" at bounding box center [168, 317] width 282 height 17
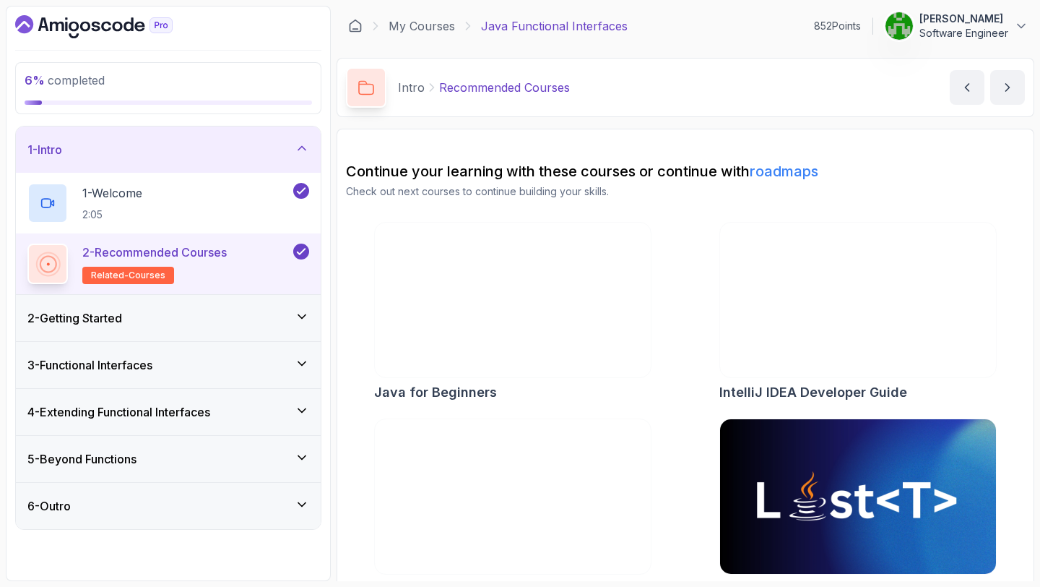
scroll to position [32, 0]
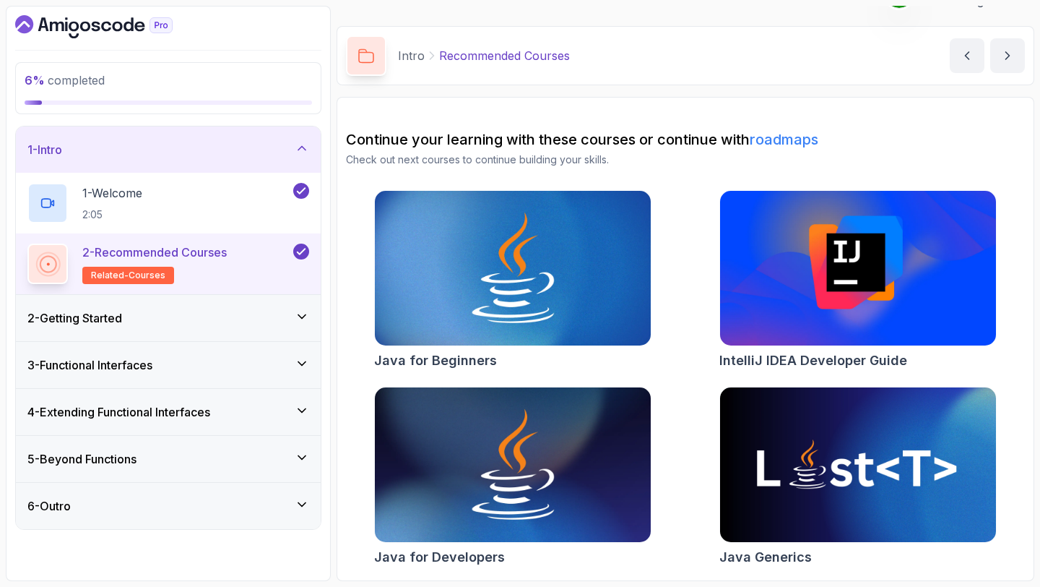
click at [295, 320] on icon at bounding box center [302, 316] width 14 height 14
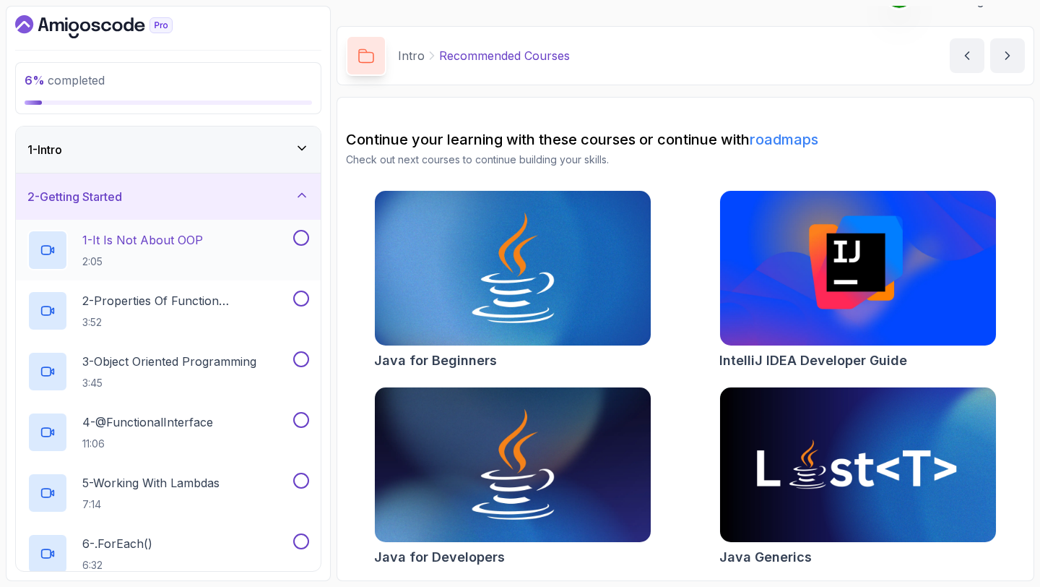
click at [246, 239] on div "1 - It Is Not About OOP 2:05" at bounding box center [158, 250] width 263 height 40
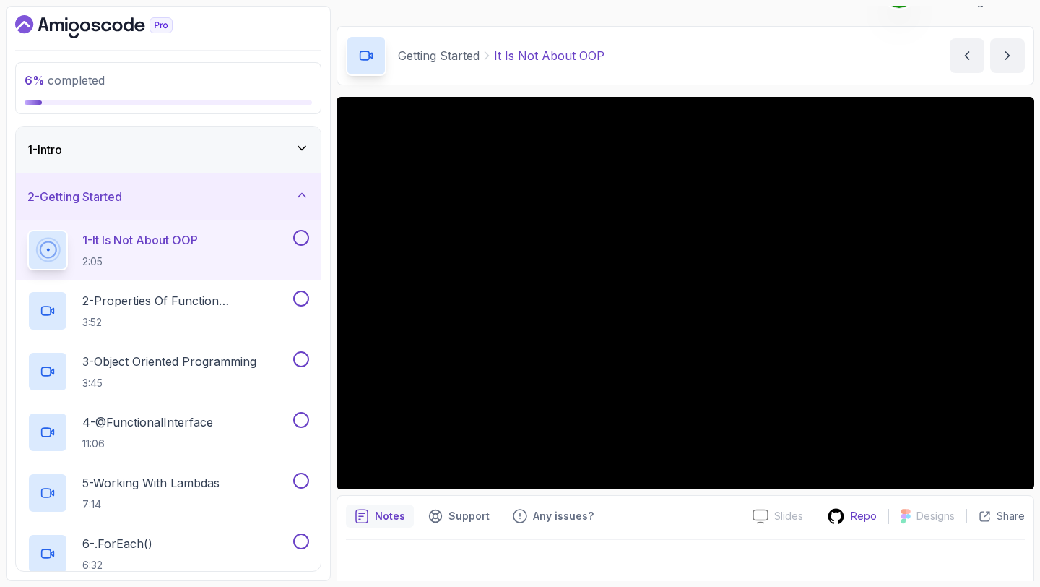
click at [850, 518] on div "Repo" at bounding box center [852, 516] width 73 height 18
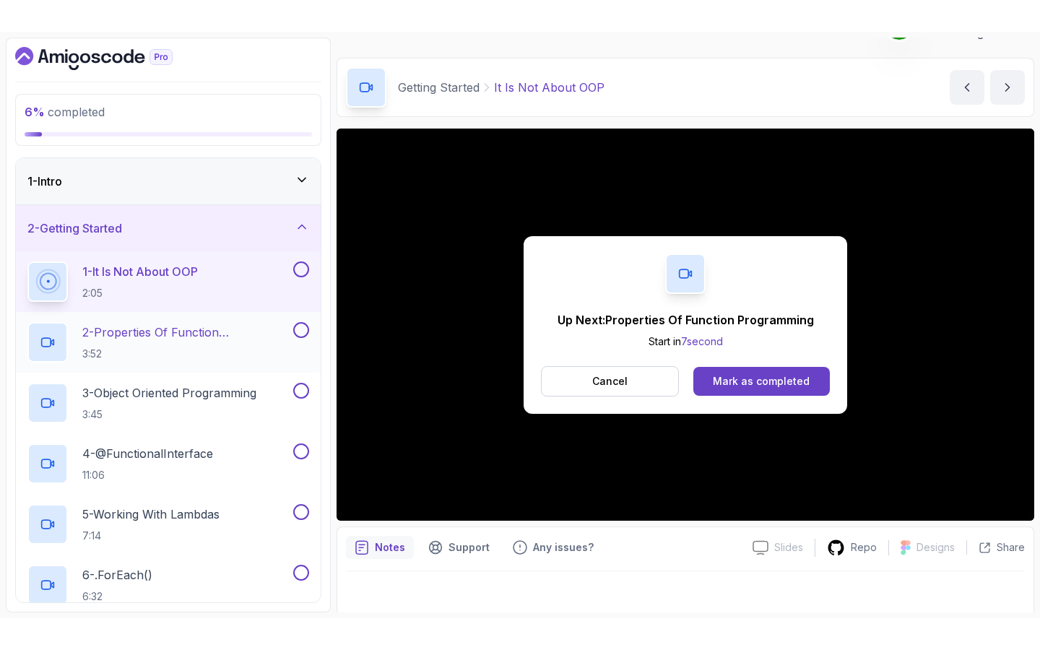
scroll to position [321, 0]
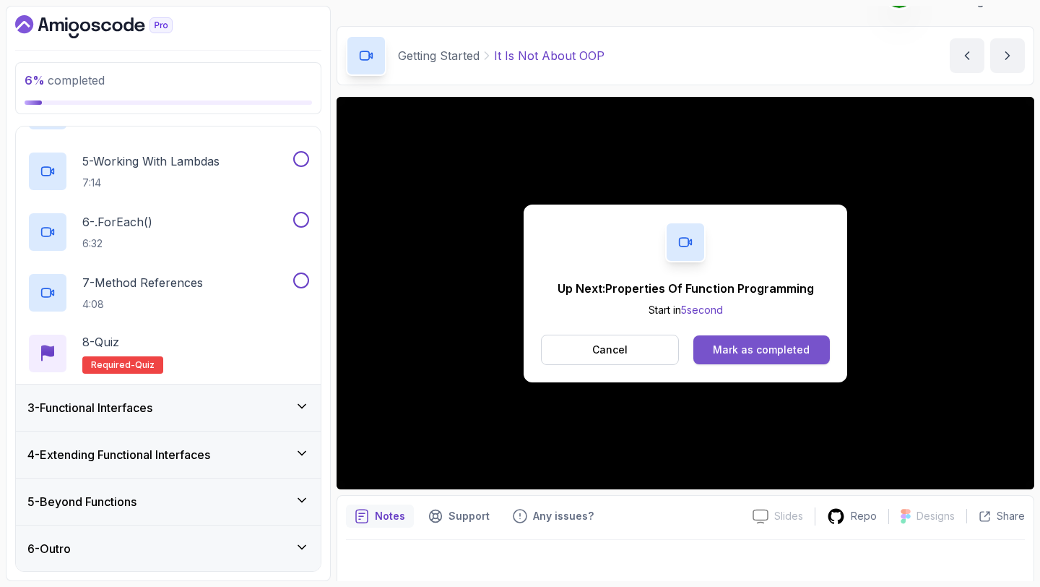
click at [796, 349] on div "Mark as completed" at bounding box center [761, 349] width 97 height 14
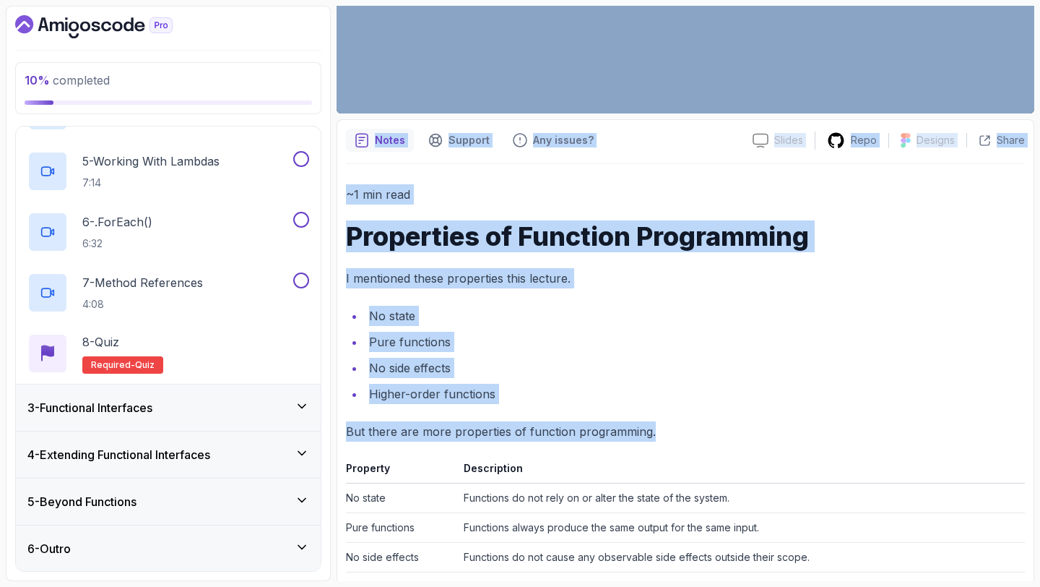
scroll to position [403, 0]
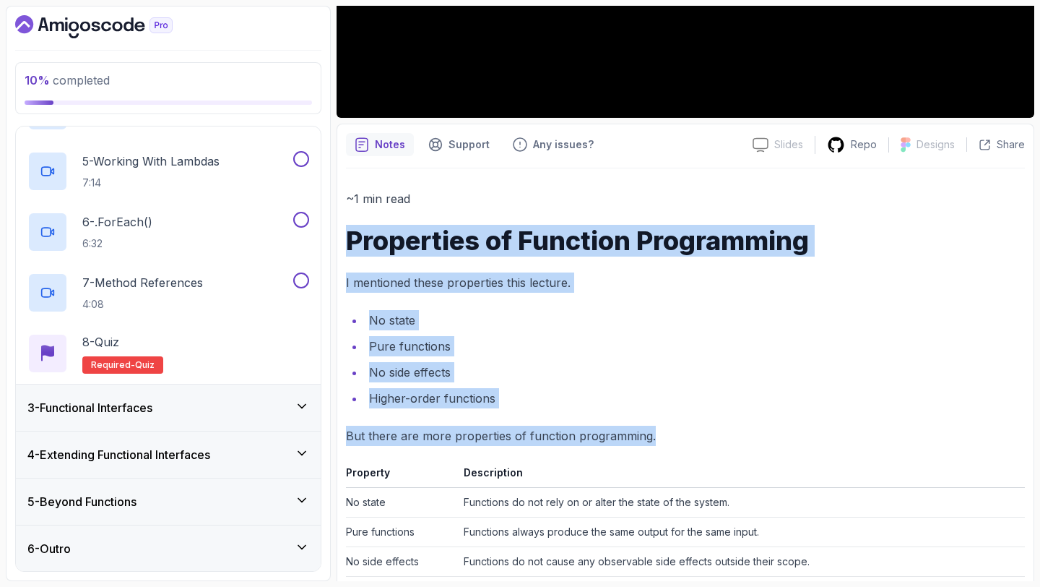
drag, startPoint x: 834, startPoint y: 551, endPoint x: 350, endPoint y: 234, distance: 578.6
click at [350, 234] on div "~1 min read Properties of Function Programming I mentioned these properties thi…" at bounding box center [685, 496] width 679 height 657
copy div "Properties of Function Programming I mentioned these properties this lecture. N…"
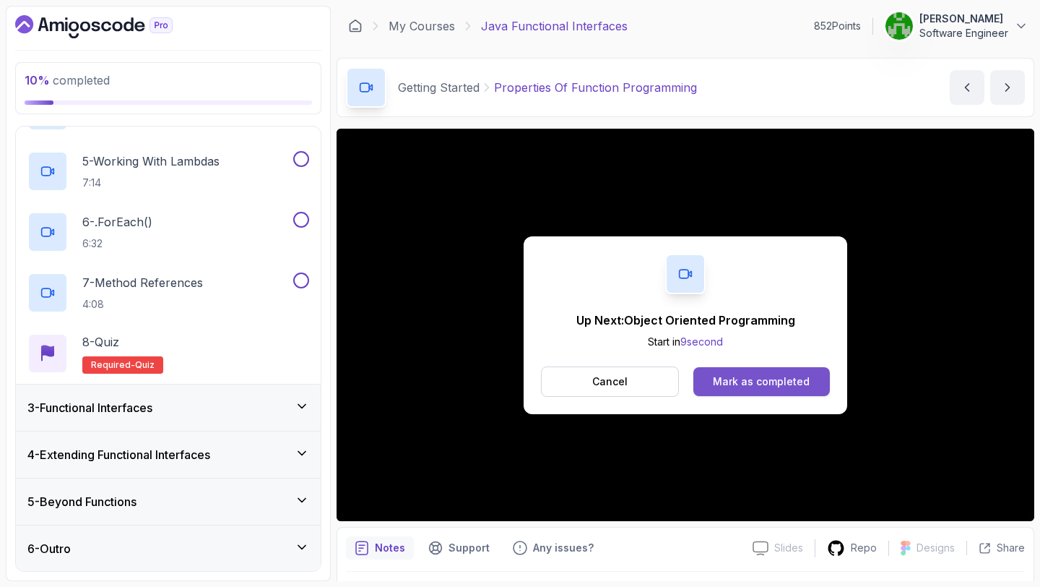
click at [743, 387] on div "Mark as completed" at bounding box center [761, 381] width 97 height 14
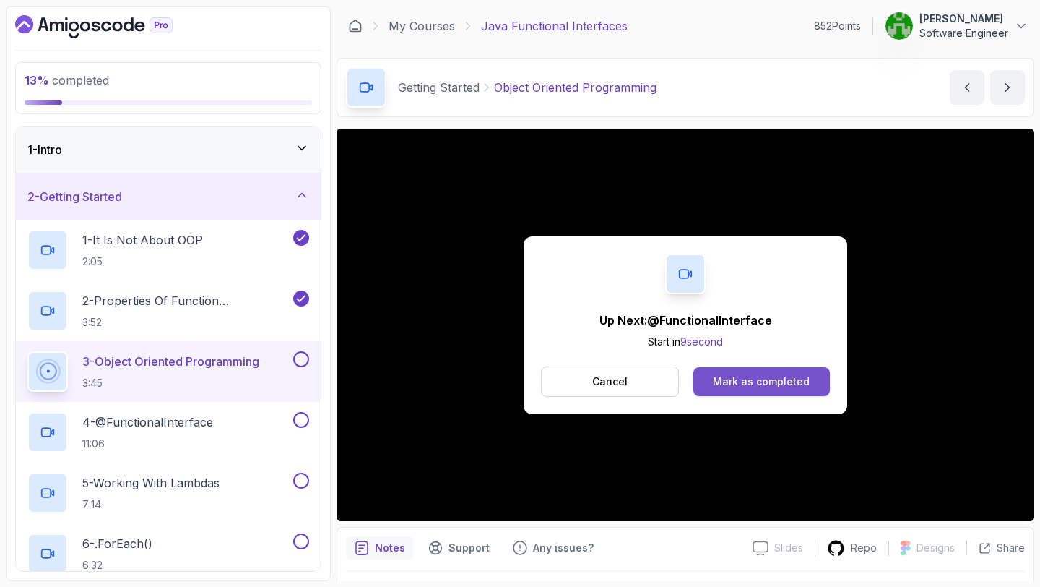
click at [742, 379] on div "Mark as completed" at bounding box center [761, 381] width 97 height 14
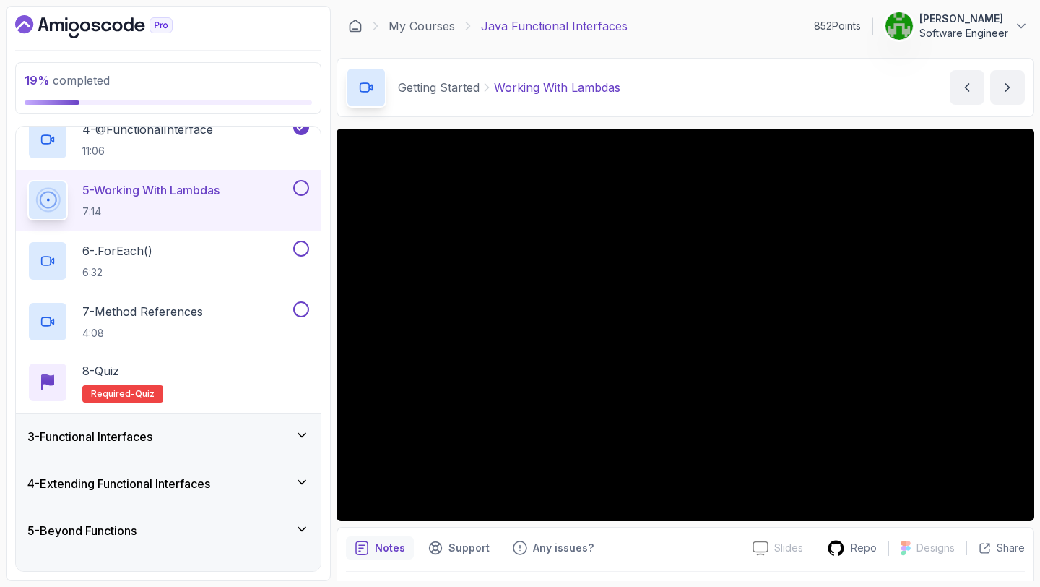
scroll to position [321, 0]
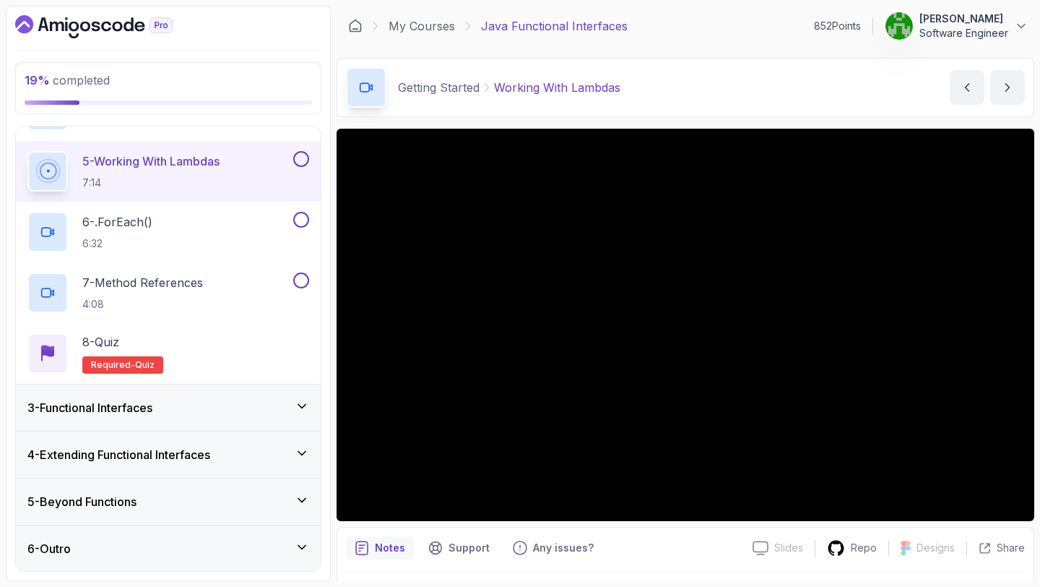
click at [152, 407] on h3 "3 - Functional Interfaces" at bounding box center [89, 407] width 125 height 17
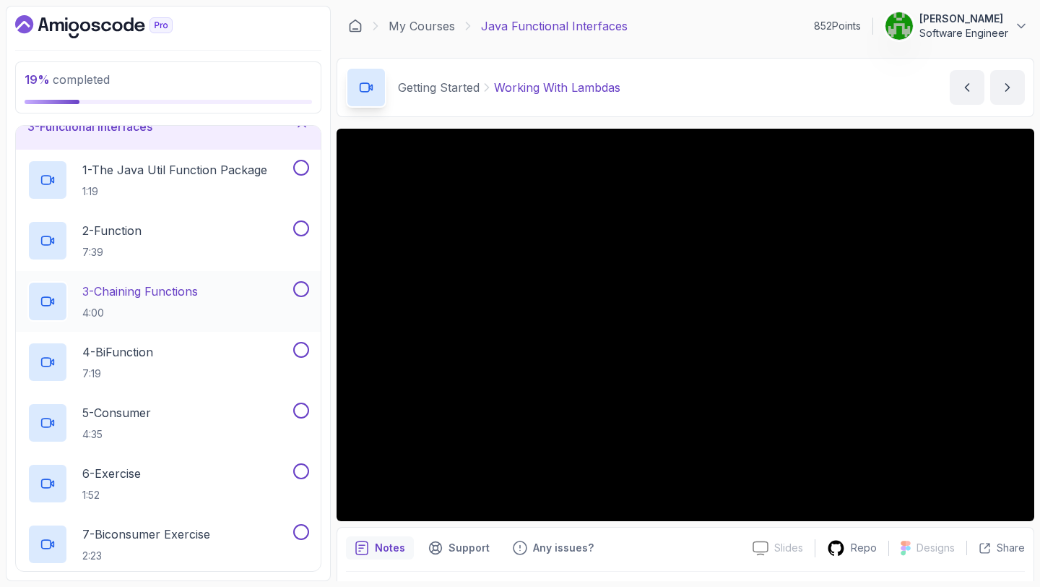
scroll to position [0, 0]
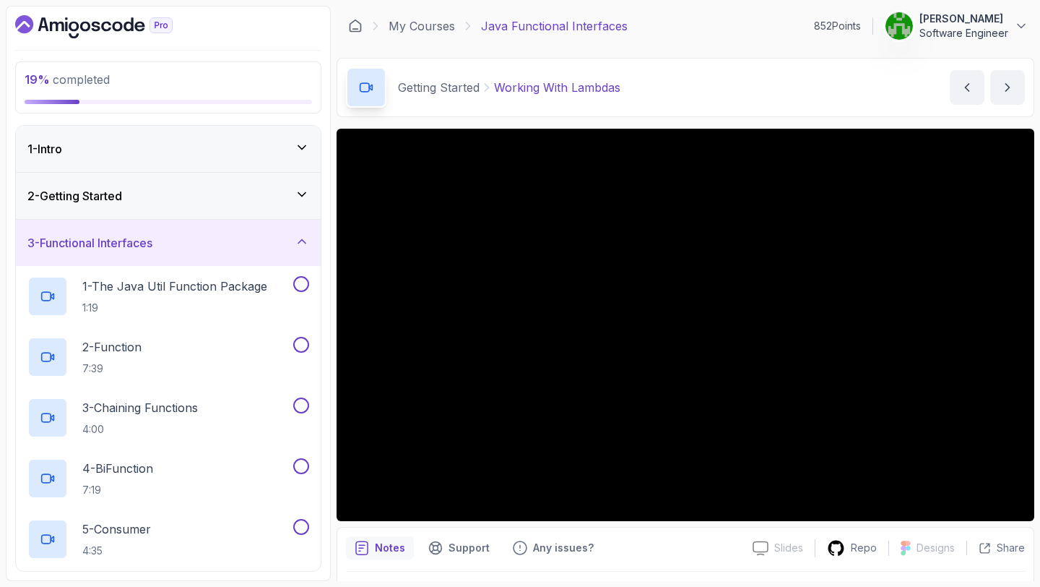
click at [164, 251] on div "3 - Functional Interfaces" at bounding box center [168, 242] width 282 height 17
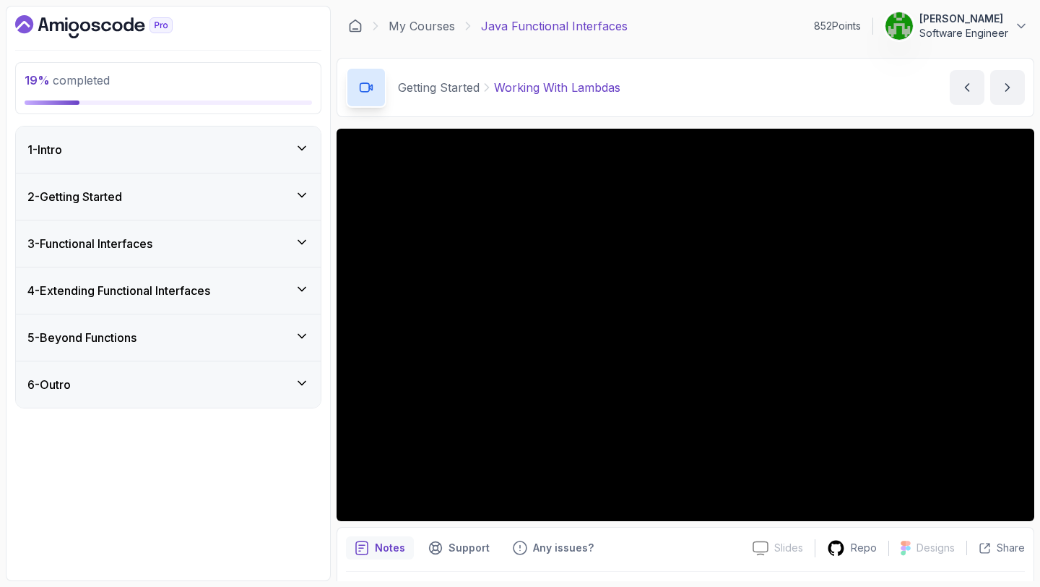
click at [163, 329] on div "5 - Beyond Functions" at bounding box center [168, 337] width 282 height 17
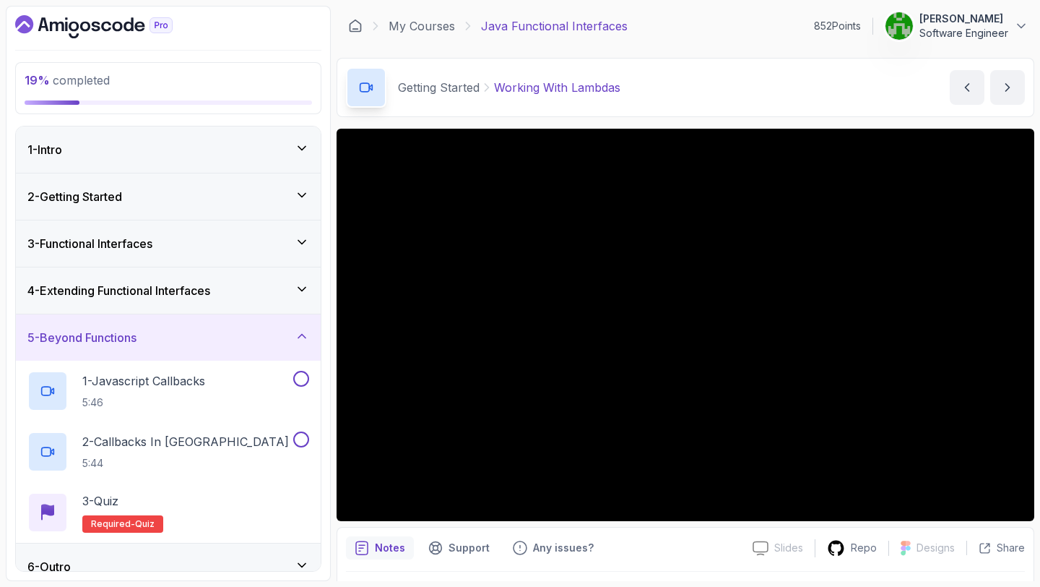
click at [163, 329] on div "5 - Beyond Functions" at bounding box center [168, 337] width 282 height 17
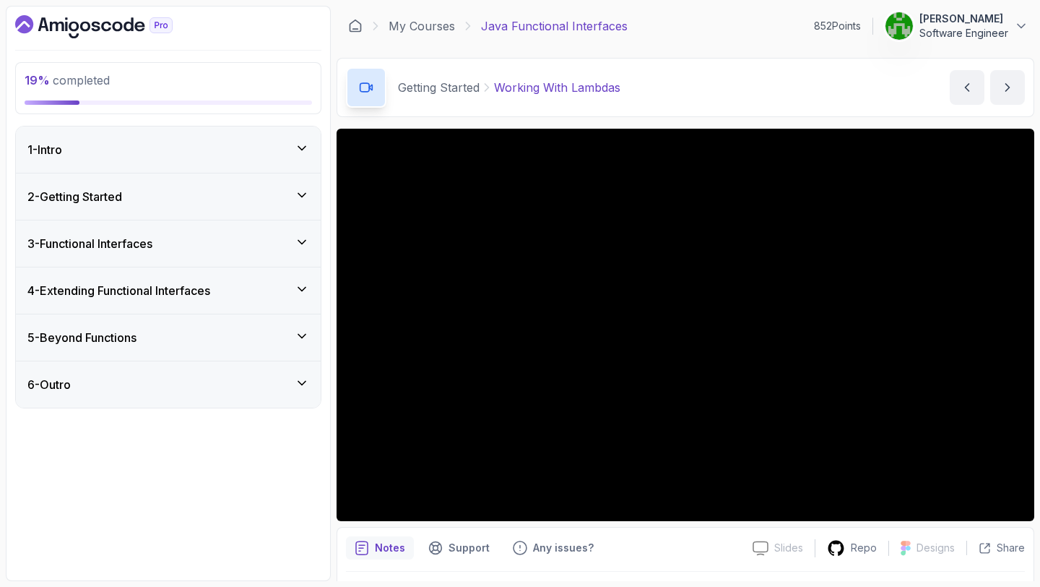
click at [163, 295] on h3 "4 - Extending Functional Interfaces" at bounding box center [118, 290] width 183 height 17
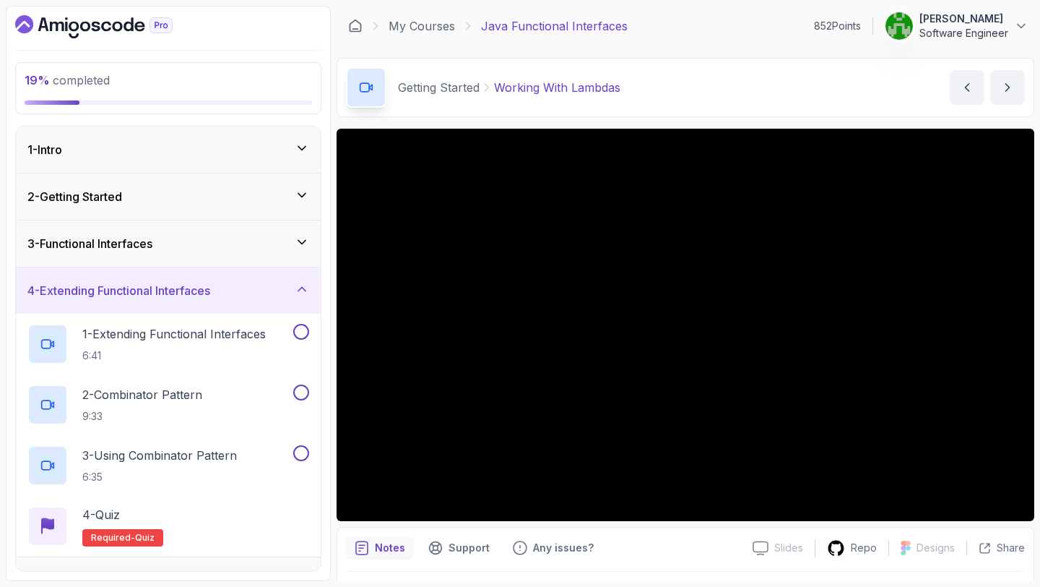
click at [163, 295] on h3 "4 - Extending Functional Interfaces" at bounding box center [118, 290] width 183 height 17
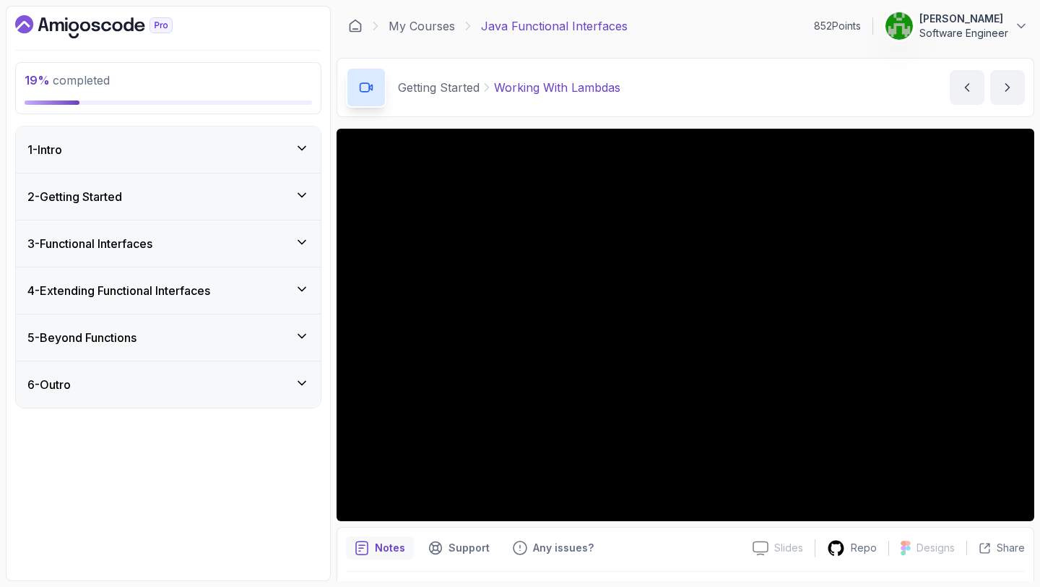
click at [160, 258] on div "3 - Functional Interfaces" at bounding box center [168, 243] width 305 height 46
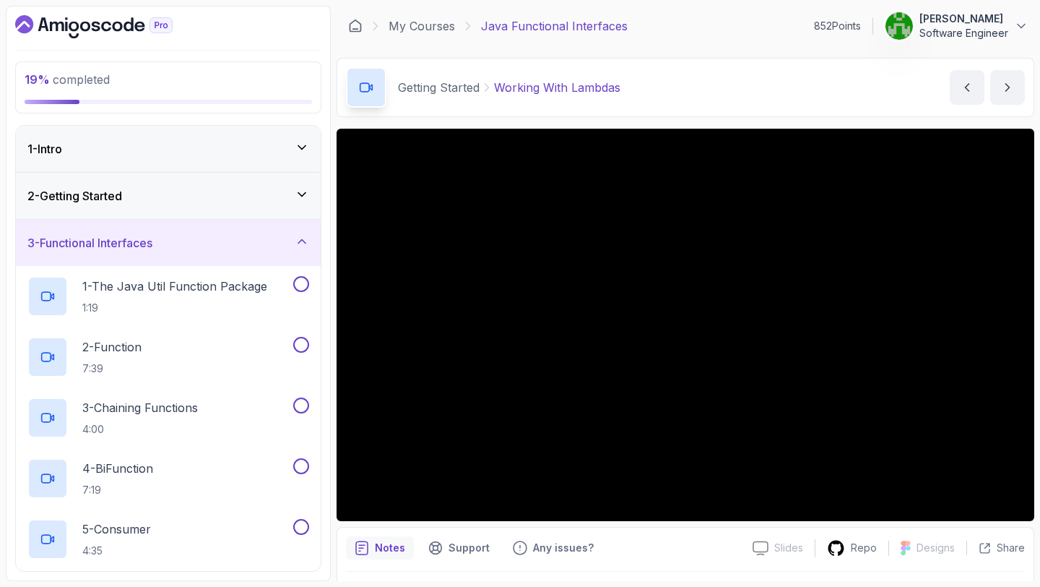
click at [157, 209] on div "2 - Getting Started" at bounding box center [168, 196] width 305 height 46
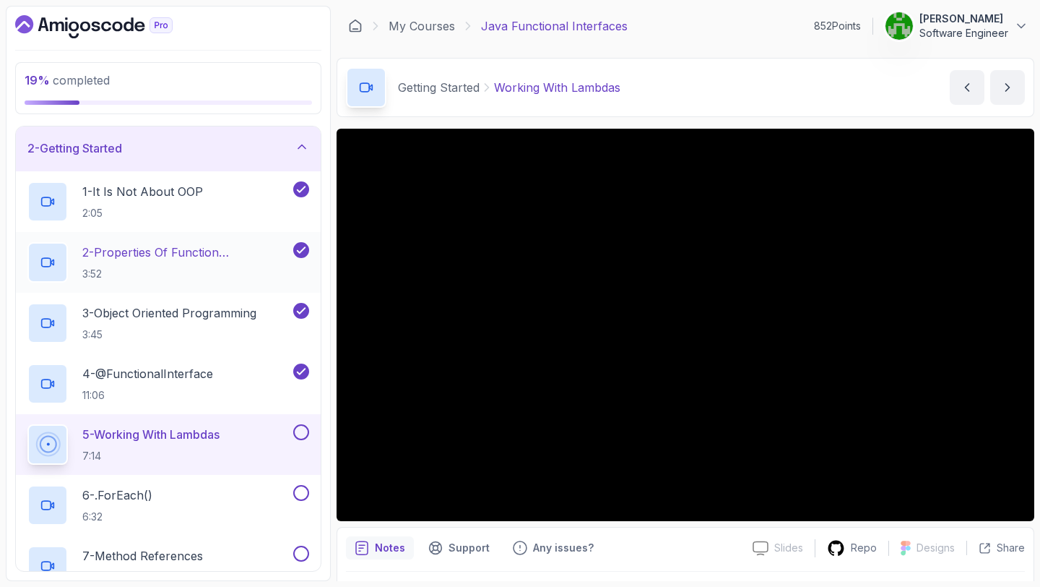
scroll to position [27, 0]
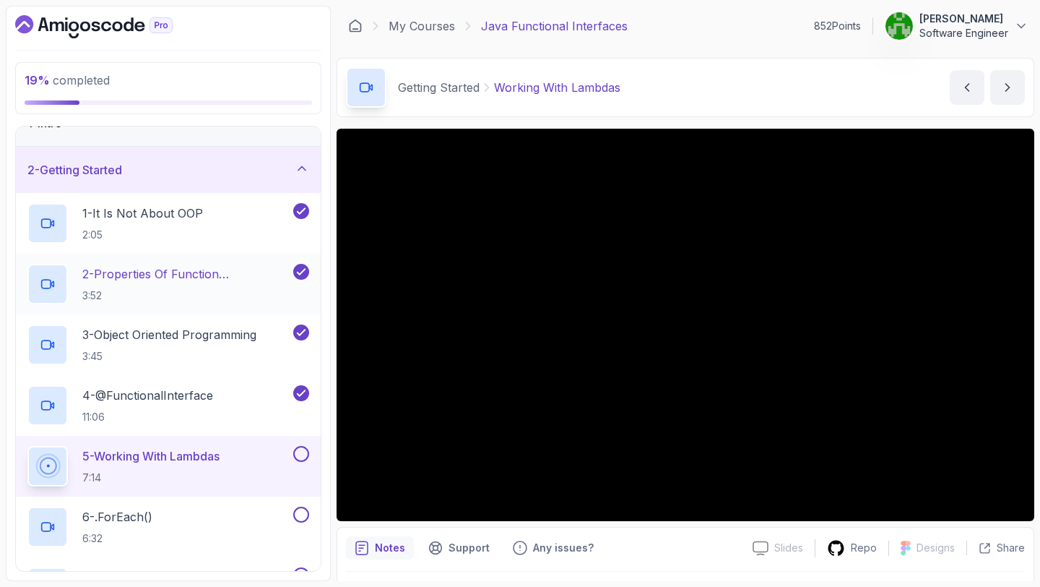
click at [16, 147] on button "2 - Getting Started" at bounding box center [168, 170] width 305 height 46
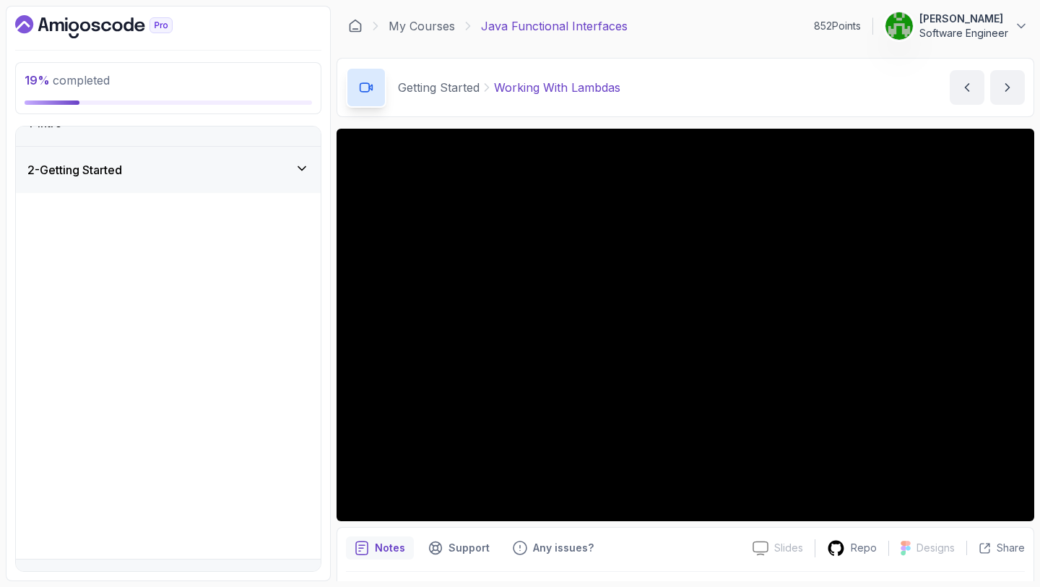
scroll to position [0, 0]
